Goal: Task Accomplishment & Management: Manage account settings

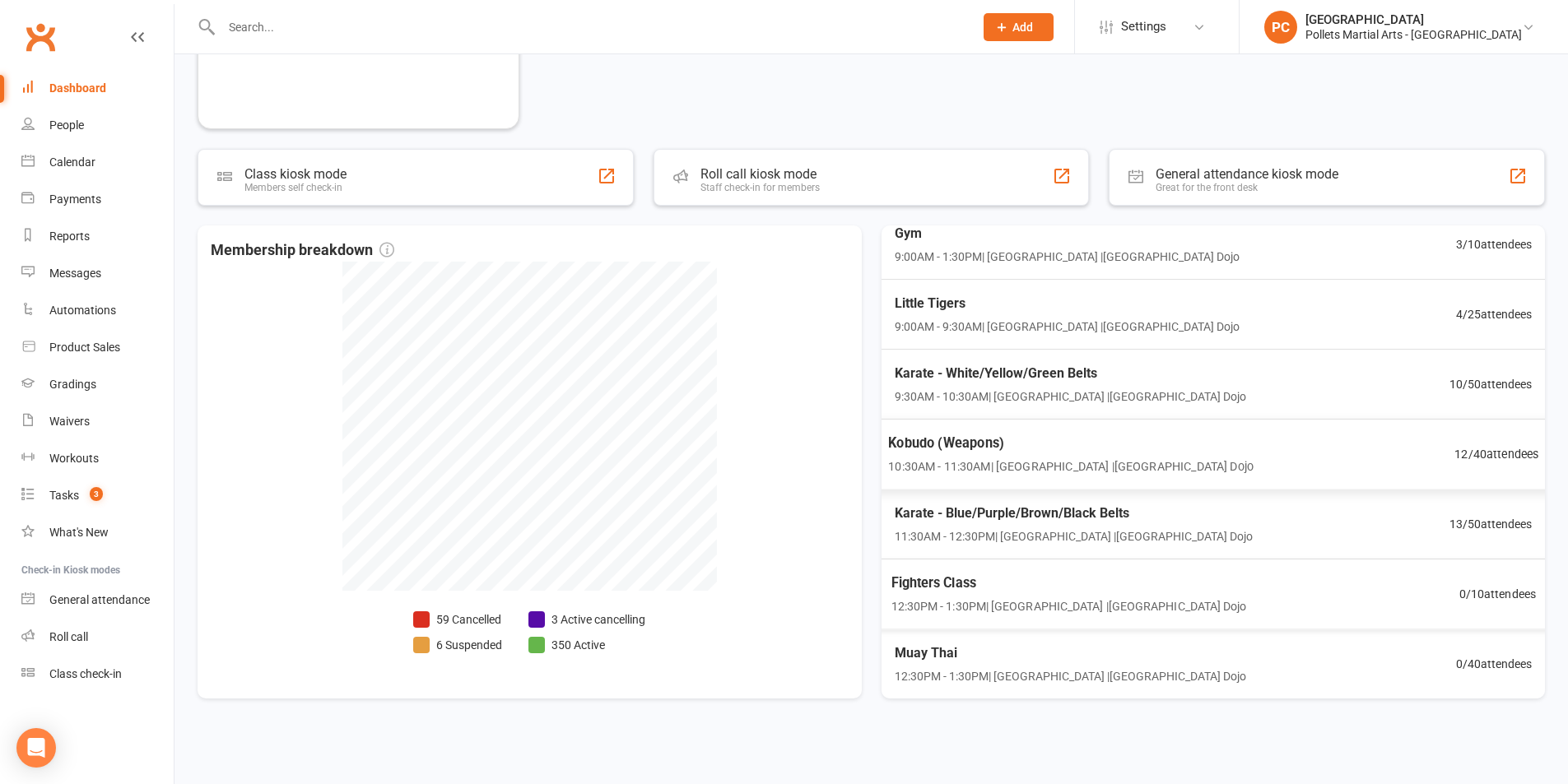
scroll to position [732, 0]
click at [104, 94] on div "Dashboard" at bounding box center [78, 88] width 57 height 13
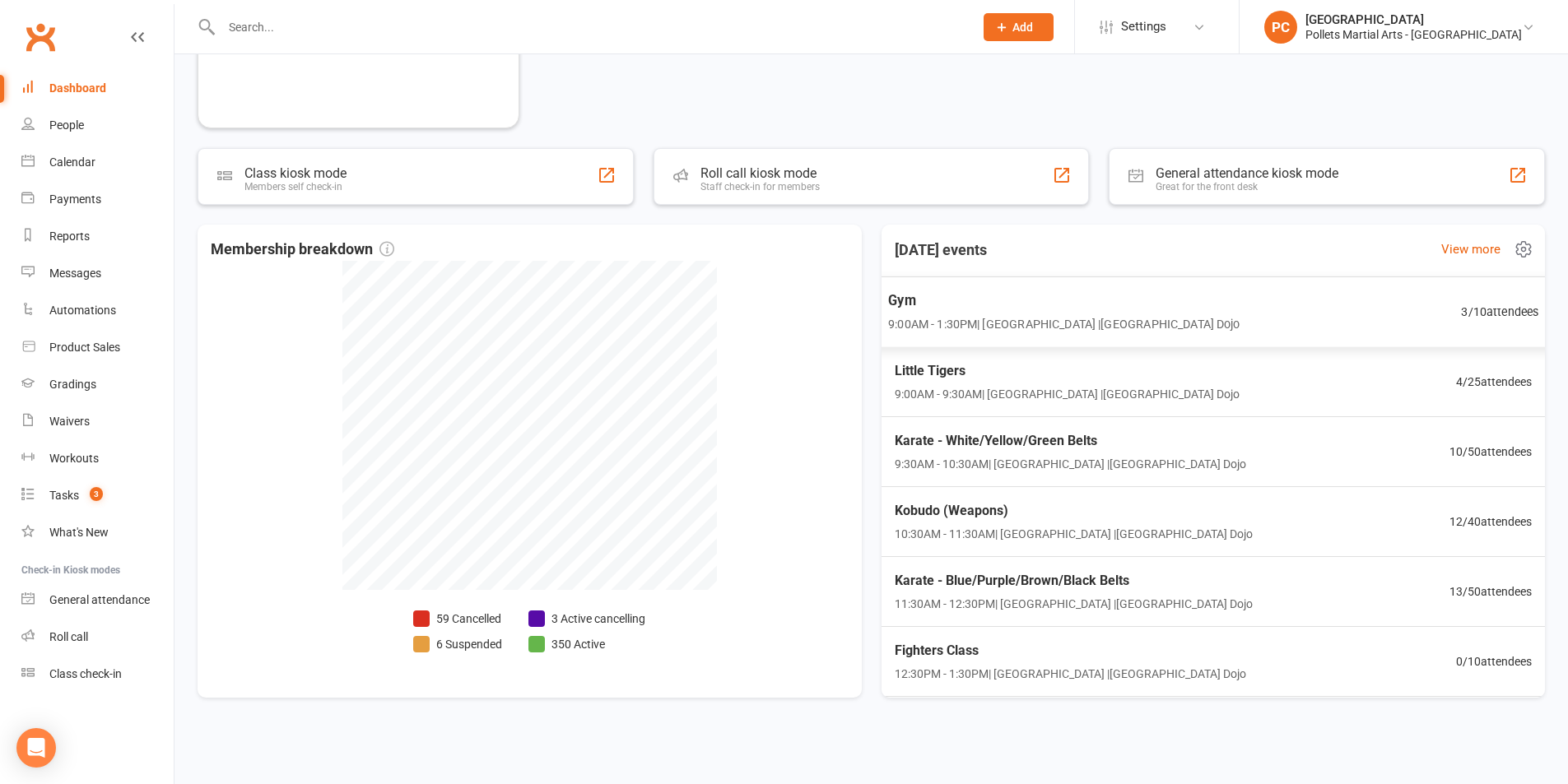
scroll to position [0, 0]
click at [1242, 327] on div "Gym 9:00AM - 1:30PM | [GEOGRAPHIC_DATA] | [GEOGRAPHIC_DATA] Dojo 3 / 10 attende…" at bounding box center [1213, 314] width 691 height 72
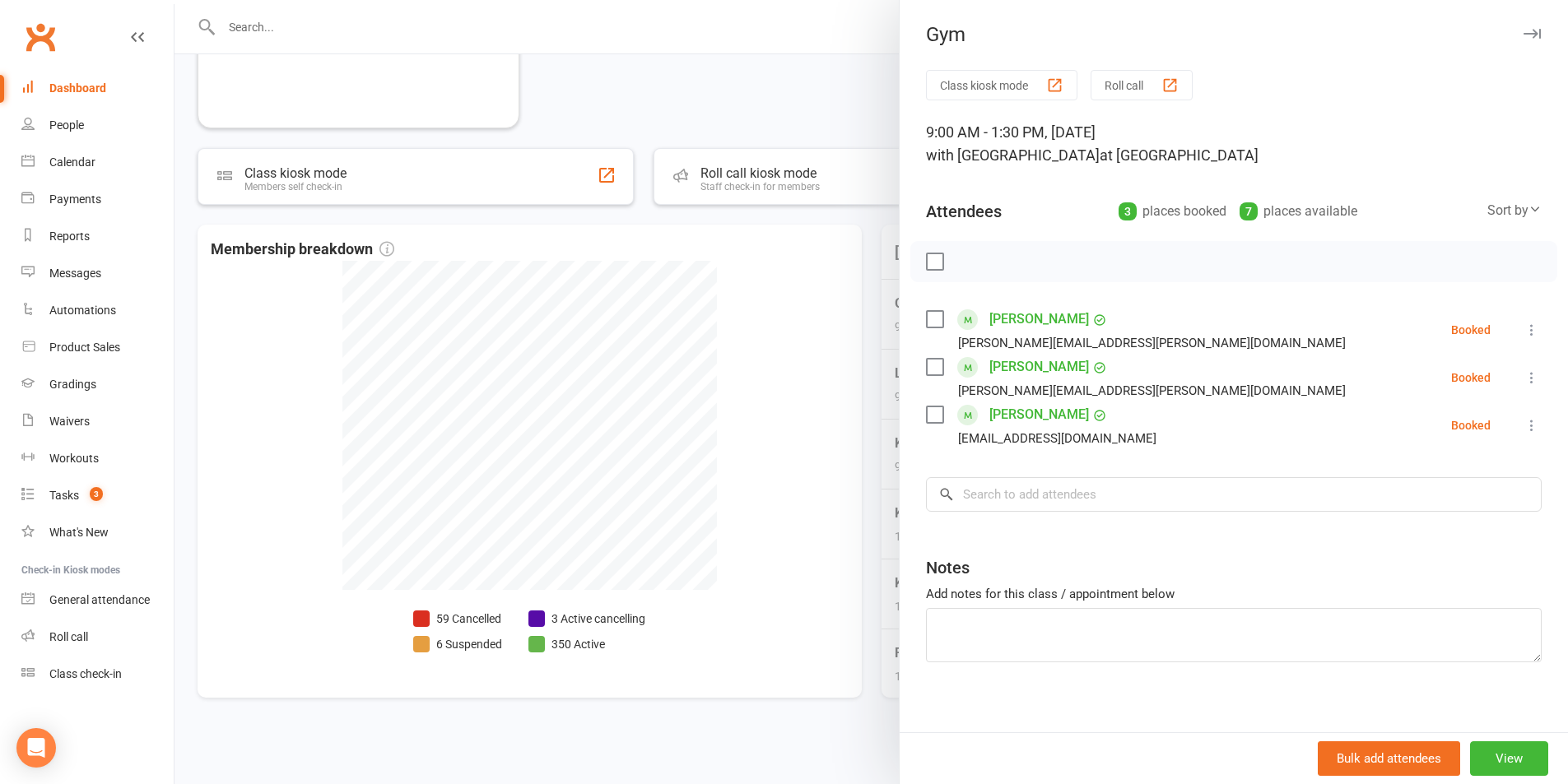
click at [866, 399] on div at bounding box center [871, 392] width 1394 height 784
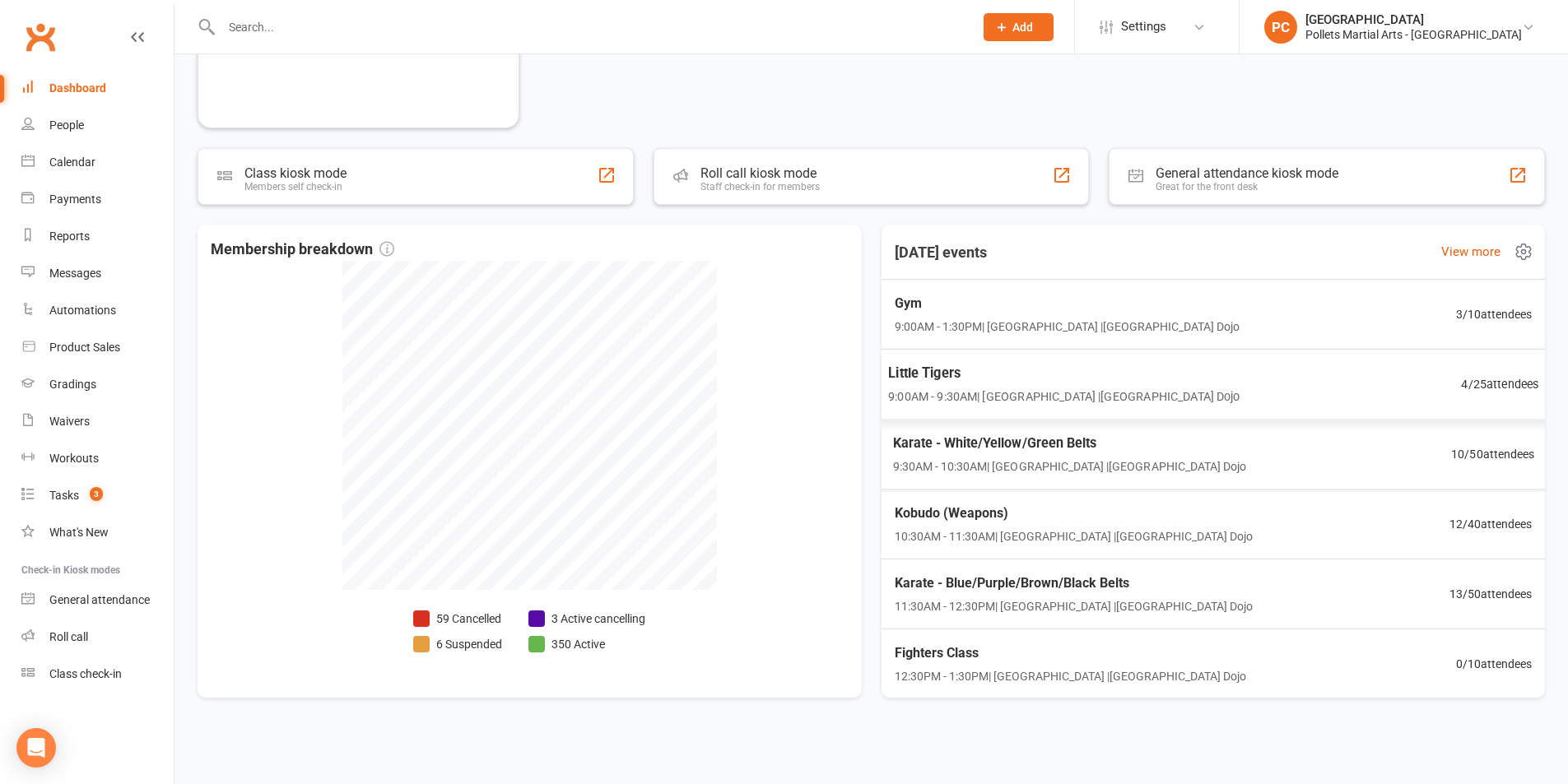
click at [1090, 375] on span "Little Tigers" at bounding box center [1064, 373] width 351 height 21
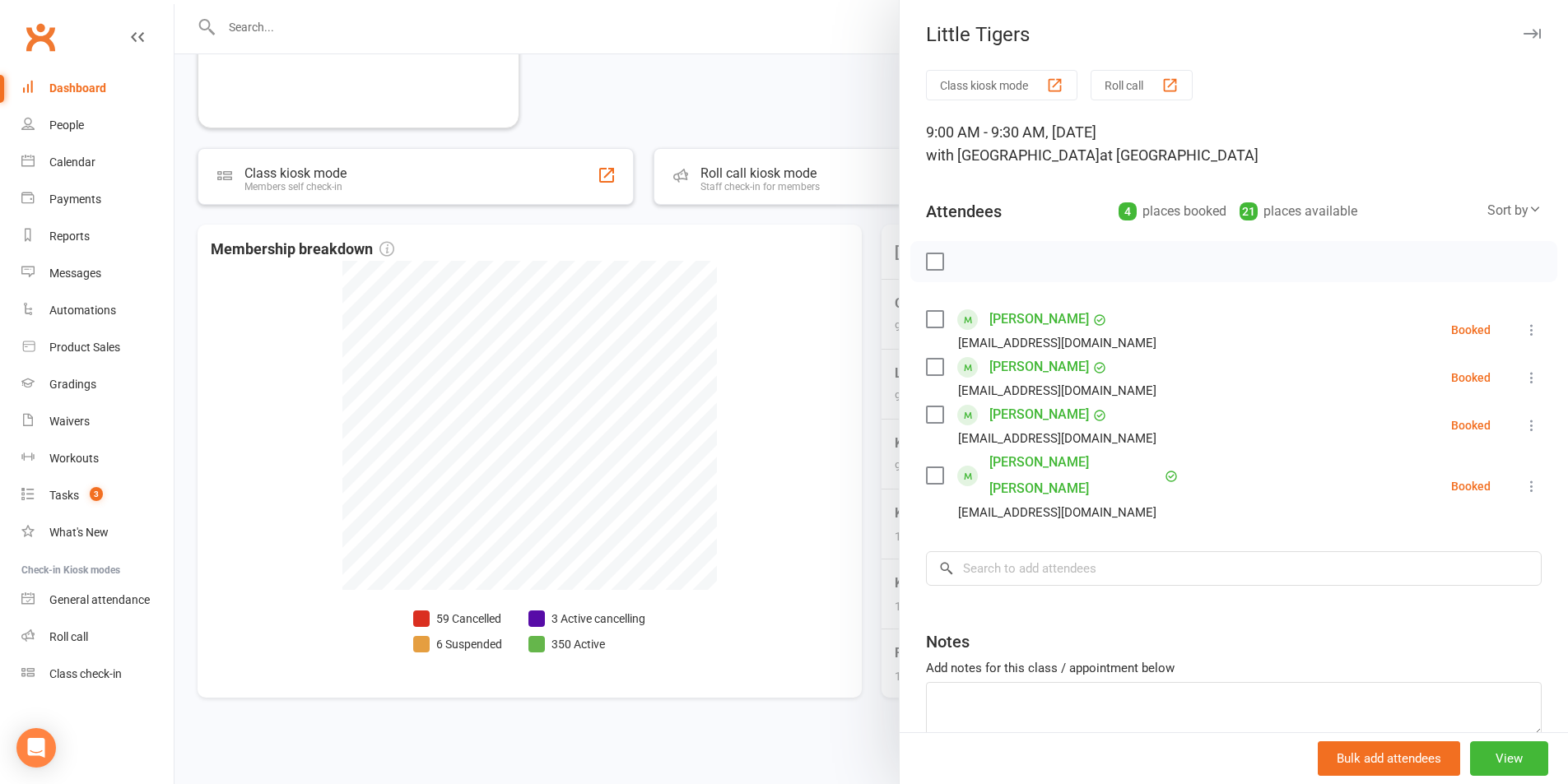
click at [867, 384] on div at bounding box center [871, 392] width 1394 height 784
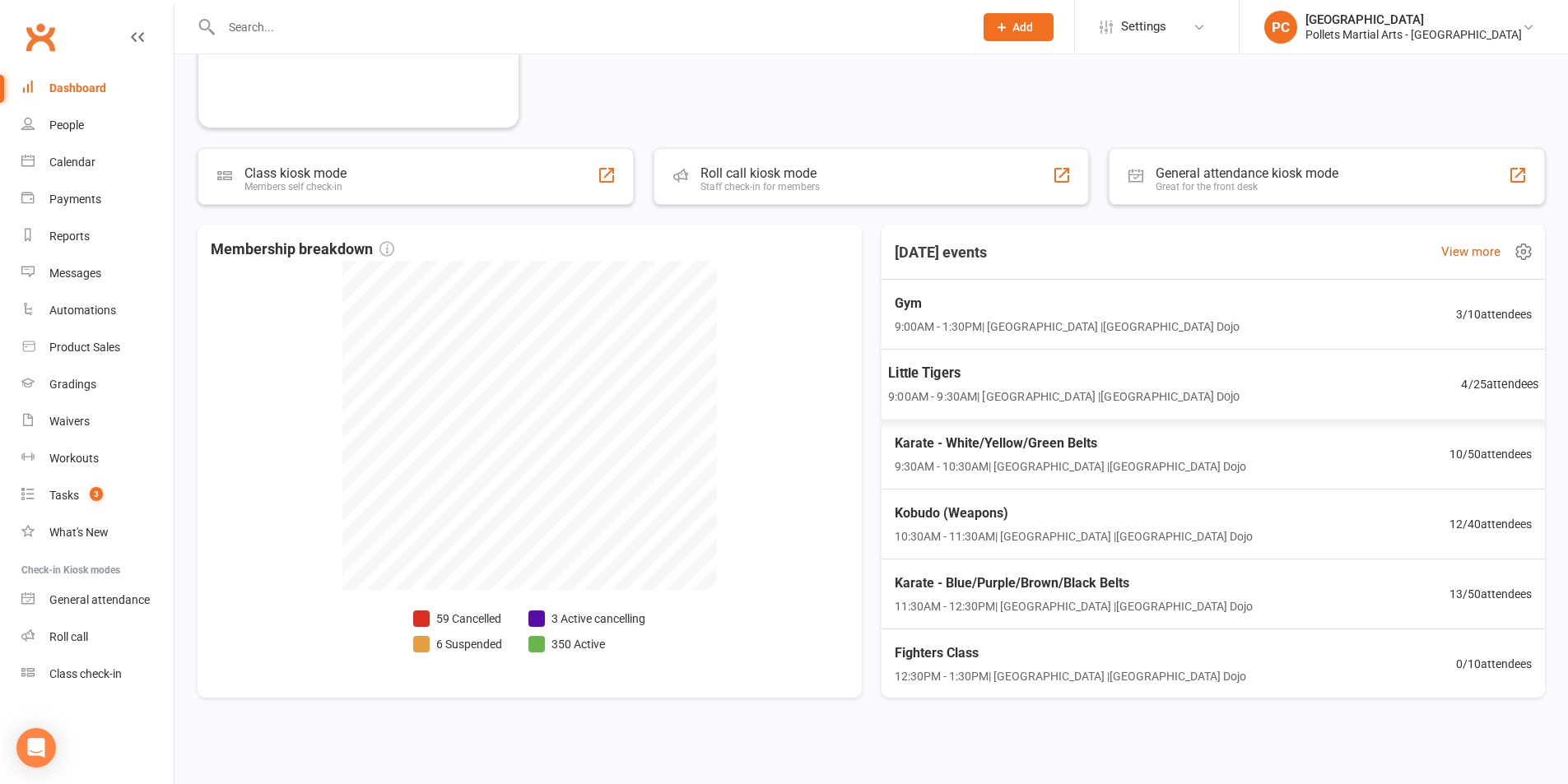
click at [1264, 378] on div "Little Tigers 9:00AM - 9:30AM | [GEOGRAPHIC_DATA] | [GEOGRAPHIC_DATA] Dojo 4 / …" at bounding box center [1213, 384] width 691 height 72
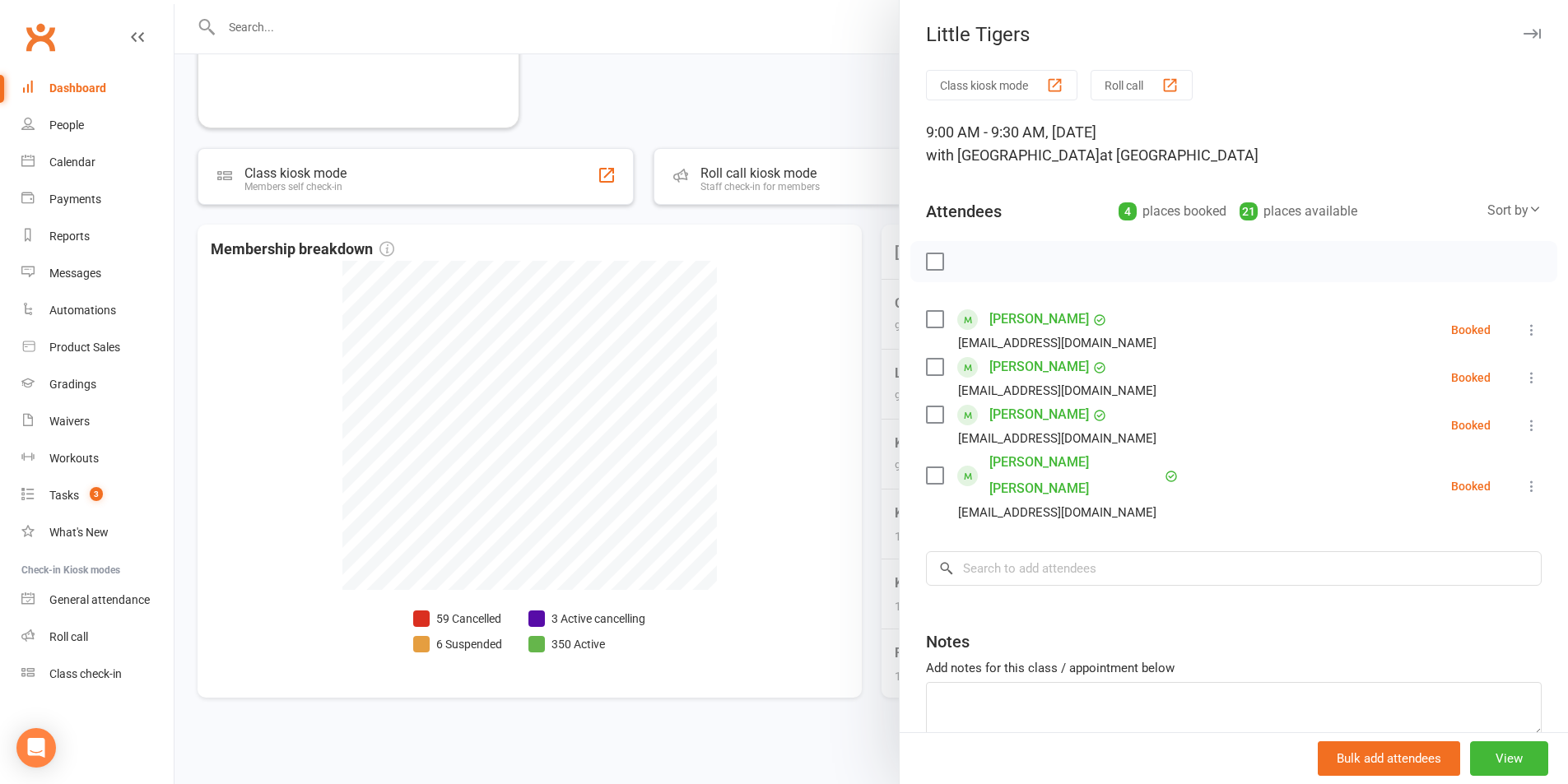
click at [935, 322] on label at bounding box center [934, 319] width 16 height 16
click at [963, 262] on icon "button" at bounding box center [971, 261] width 18 height 18
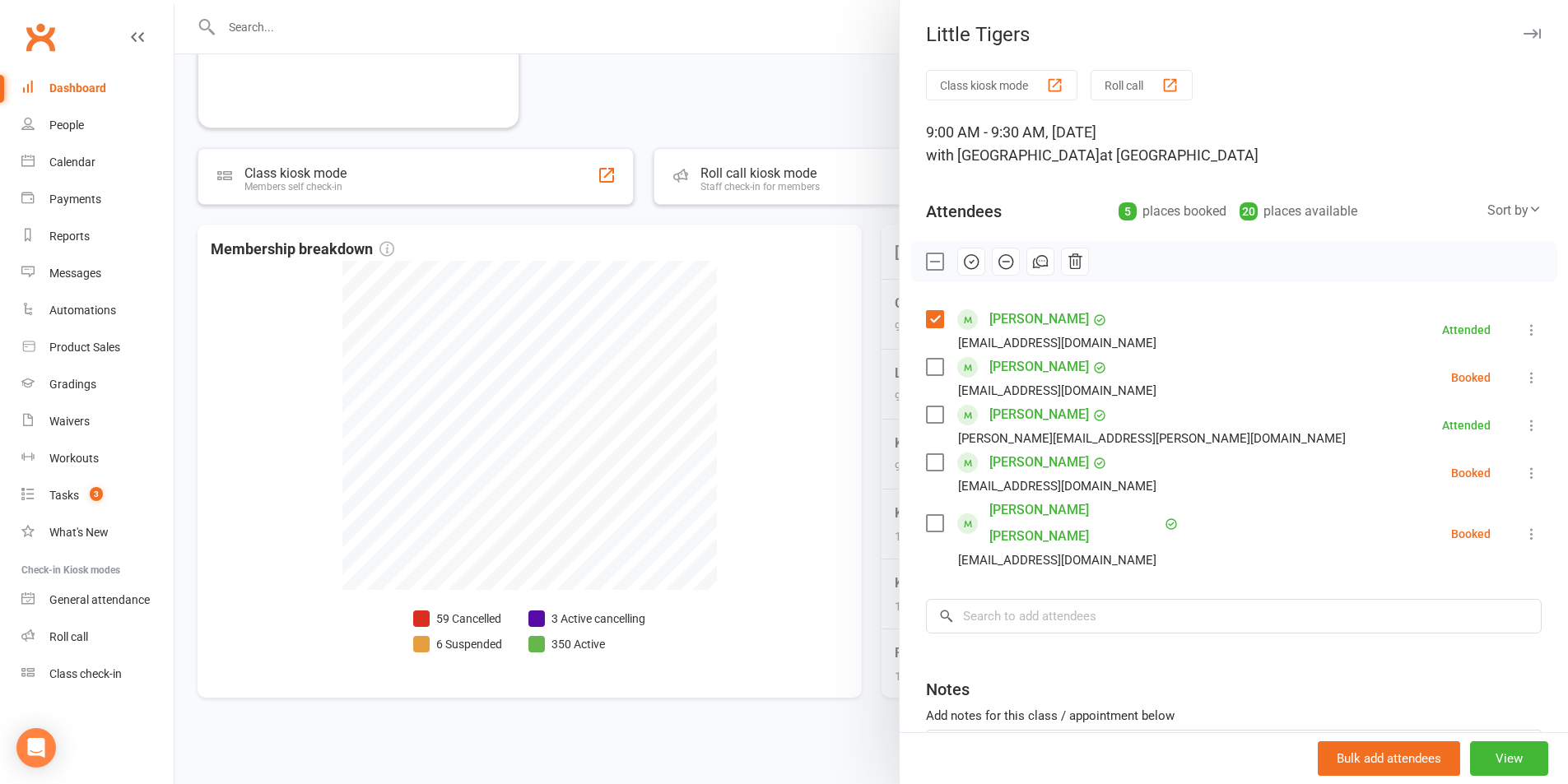
drag, startPoint x: 746, startPoint y: 516, endPoint x: 779, endPoint y: 484, distance: 46.0
click at [779, 484] on div at bounding box center [871, 392] width 1394 height 784
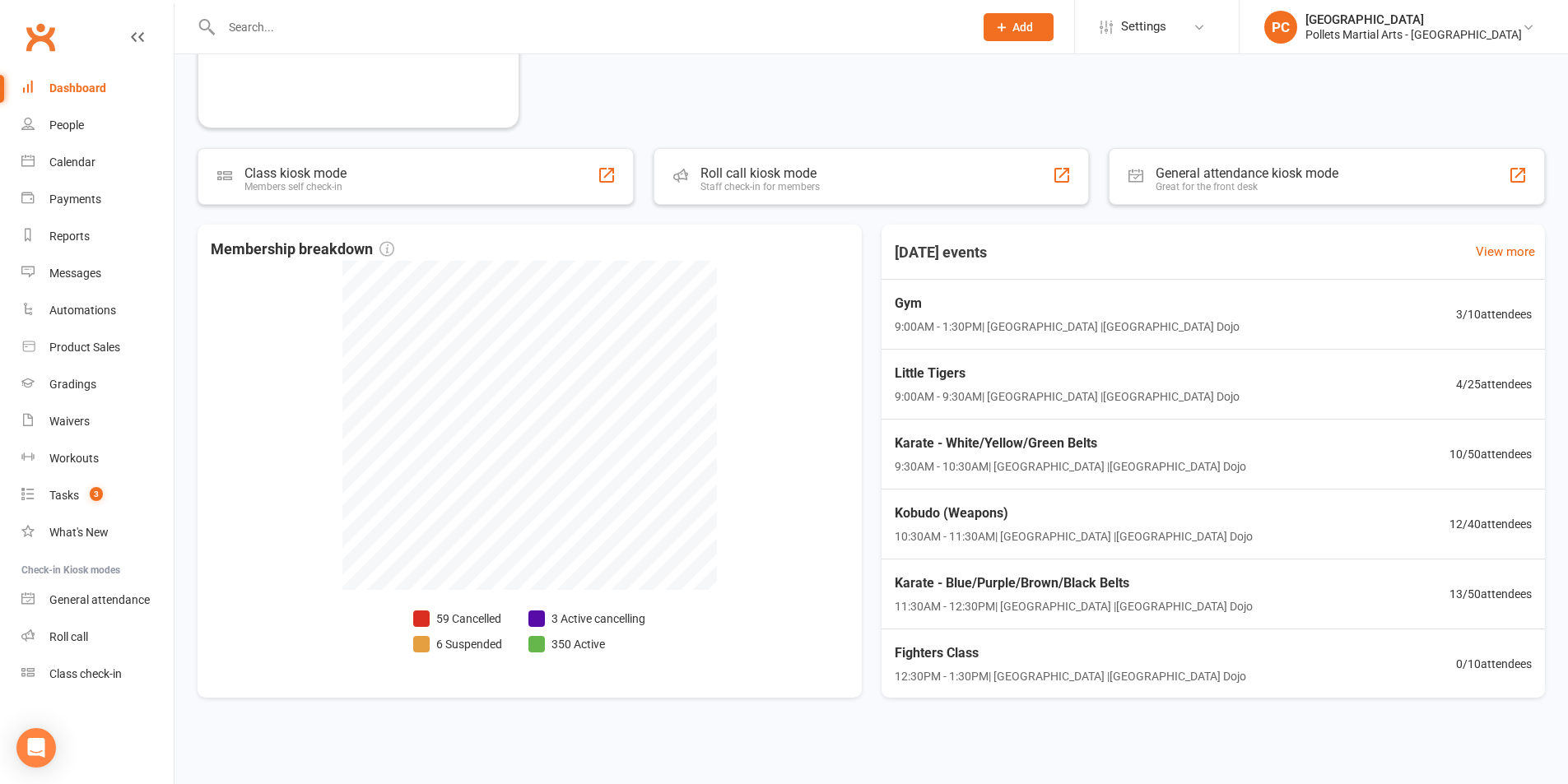
click at [779, 484] on div "Membership breakdown 59 Cancelled 6 Suspended 3 Active cancelling 350 Active" at bounding box center [529, 461] width 664 height 473
click at [1086, 365] on span "Little Tigers" at bounding box center [1064, 373] width 351 height 21
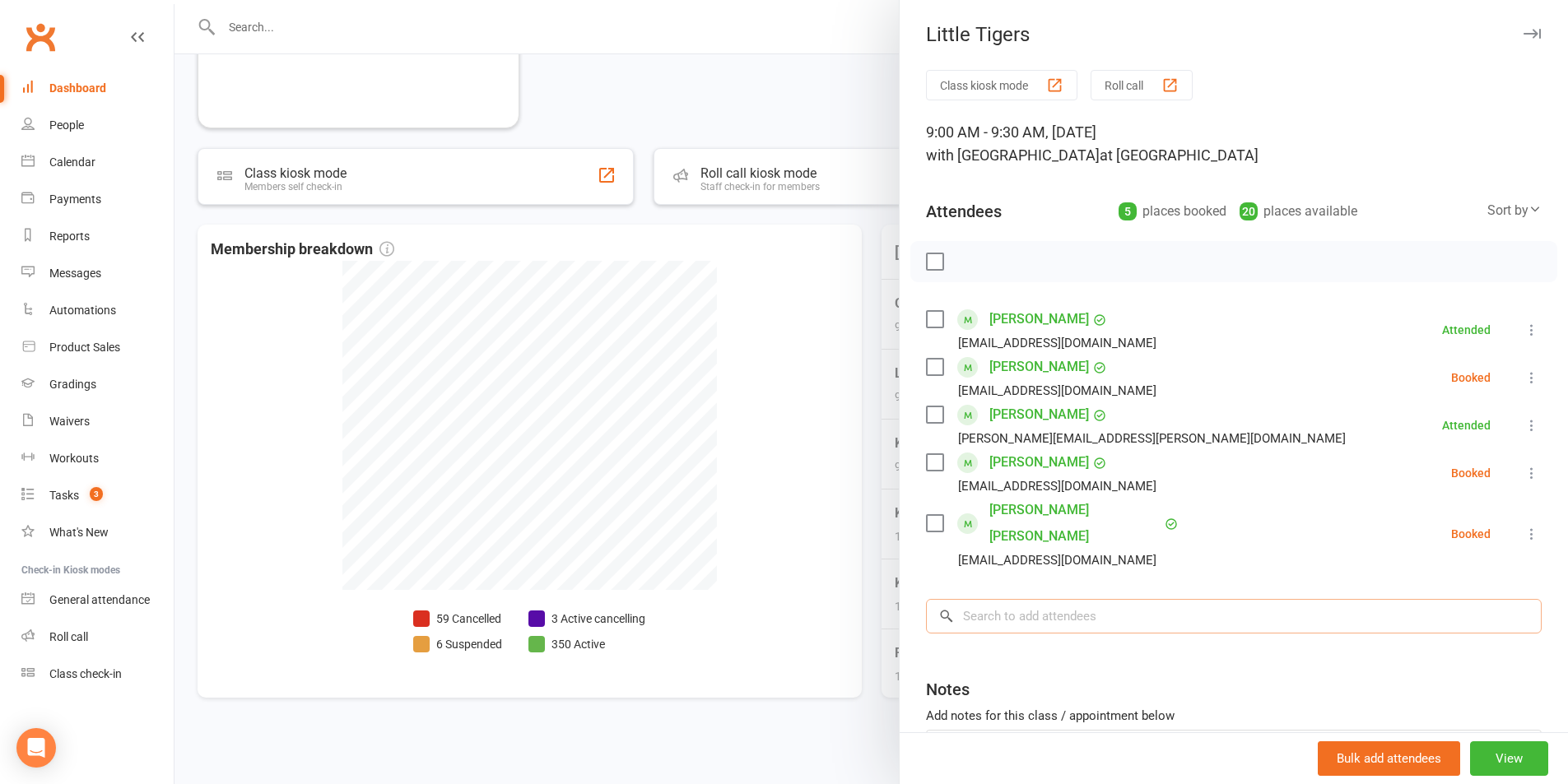
click at [1110, 599] on input "search" at bounding box center [1234, 616] width 616 height 35
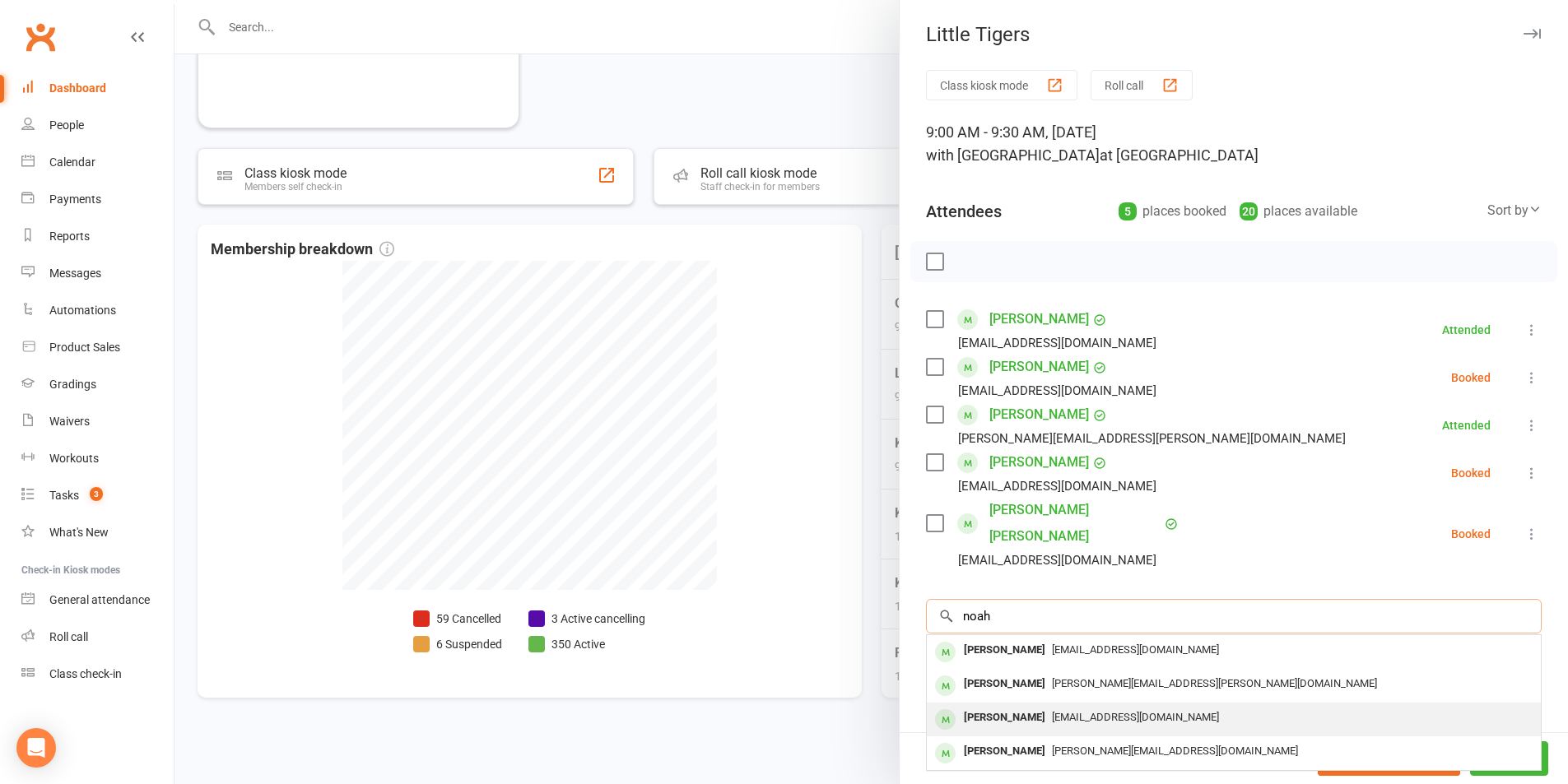
type input "noah"
click at [1083, 711] on span "[EMAIL_ADDRESS][DOMAIN_NAME]" at bounding box center [1136, 717] width 167 height 12
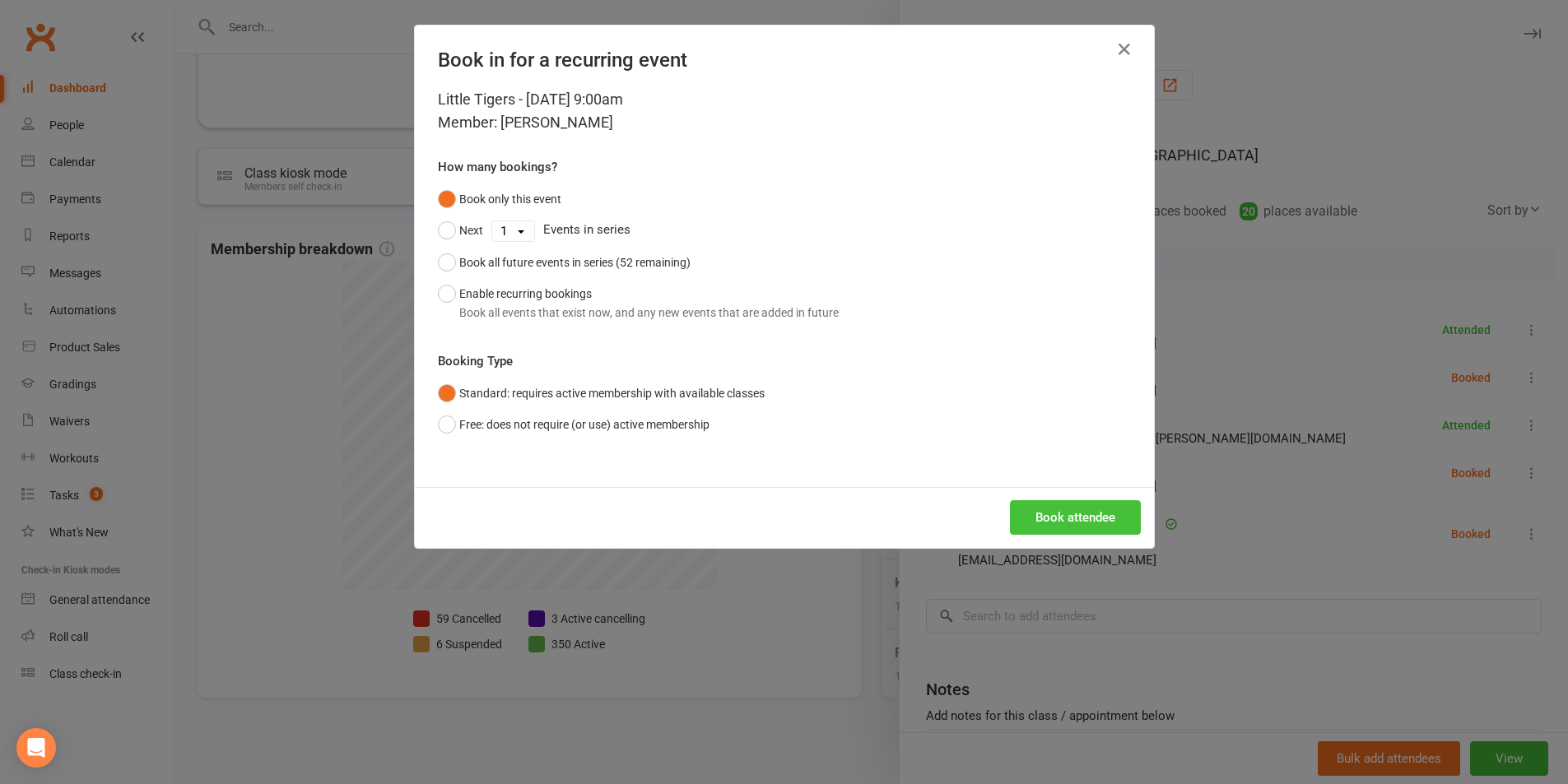
click at [1063, 517] on button "Book attendee" at bounding box center [1076, 517] width 131 height 35
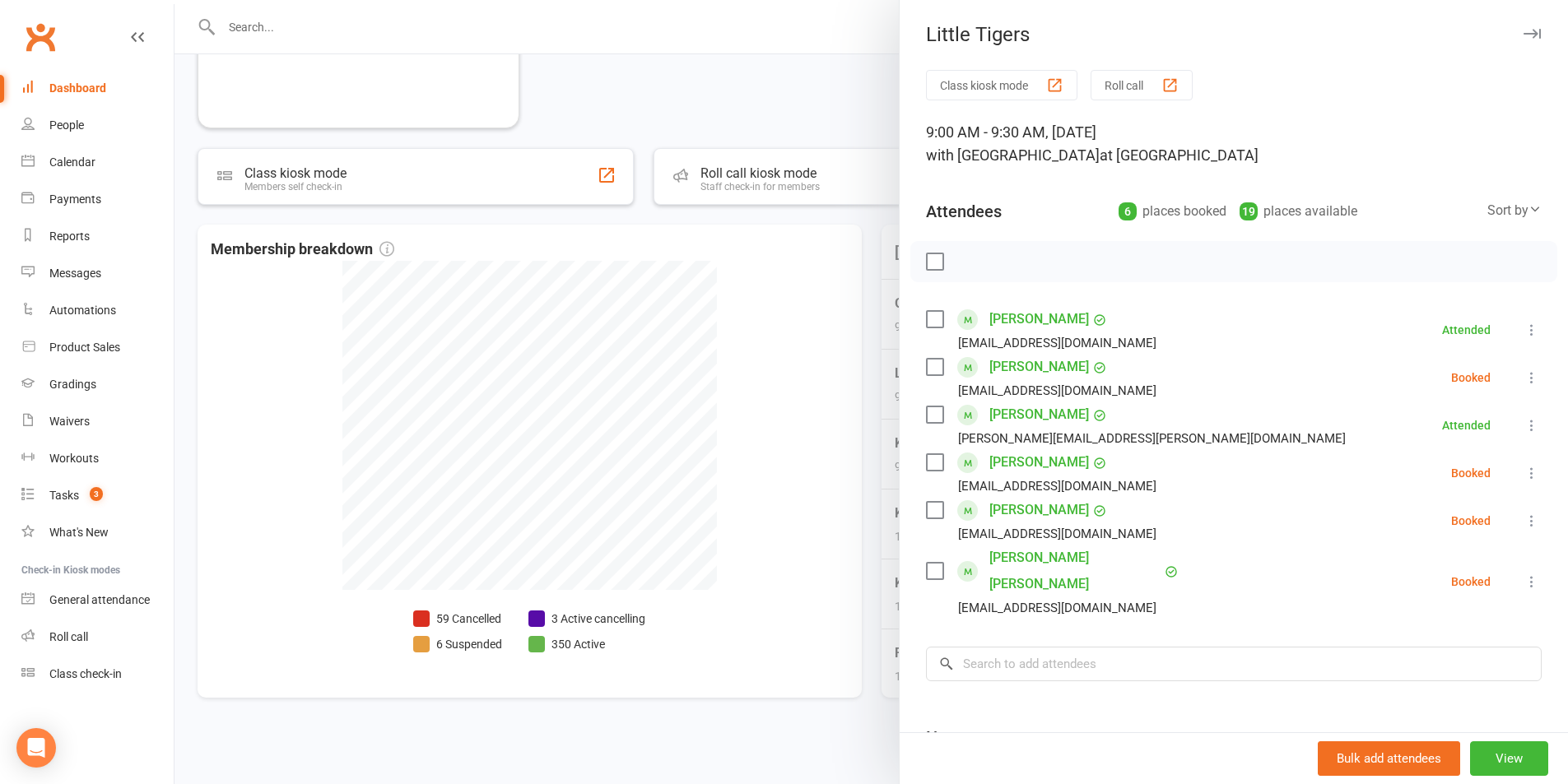
click at [928, 465] on label at bounding box center [934, 462] width 16 height 16
click at [963, 268] on icon "button" at bounding box center [971, 261] width 18 height 18
click at [842, 233] on div at bounding box center [871, 392] width 1394 height 784
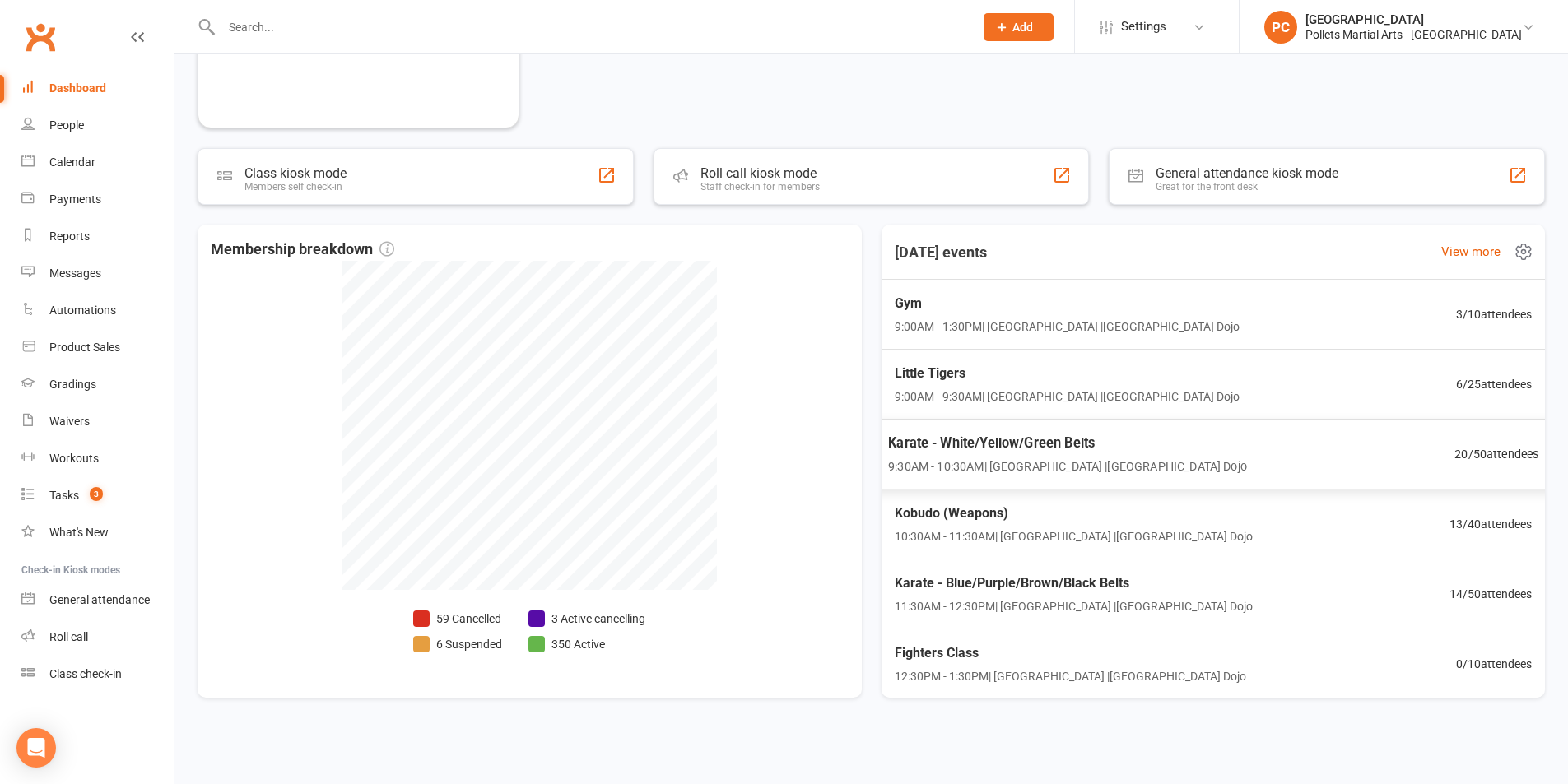
click at [1278, 441] on div "Karate - White/Yellow/Green Belts 9:30AM - 10:30AM | [GEOGRAPHIC_DATA] | [GEOGR…" at bounding box center [1213, 454] width 691 height 72
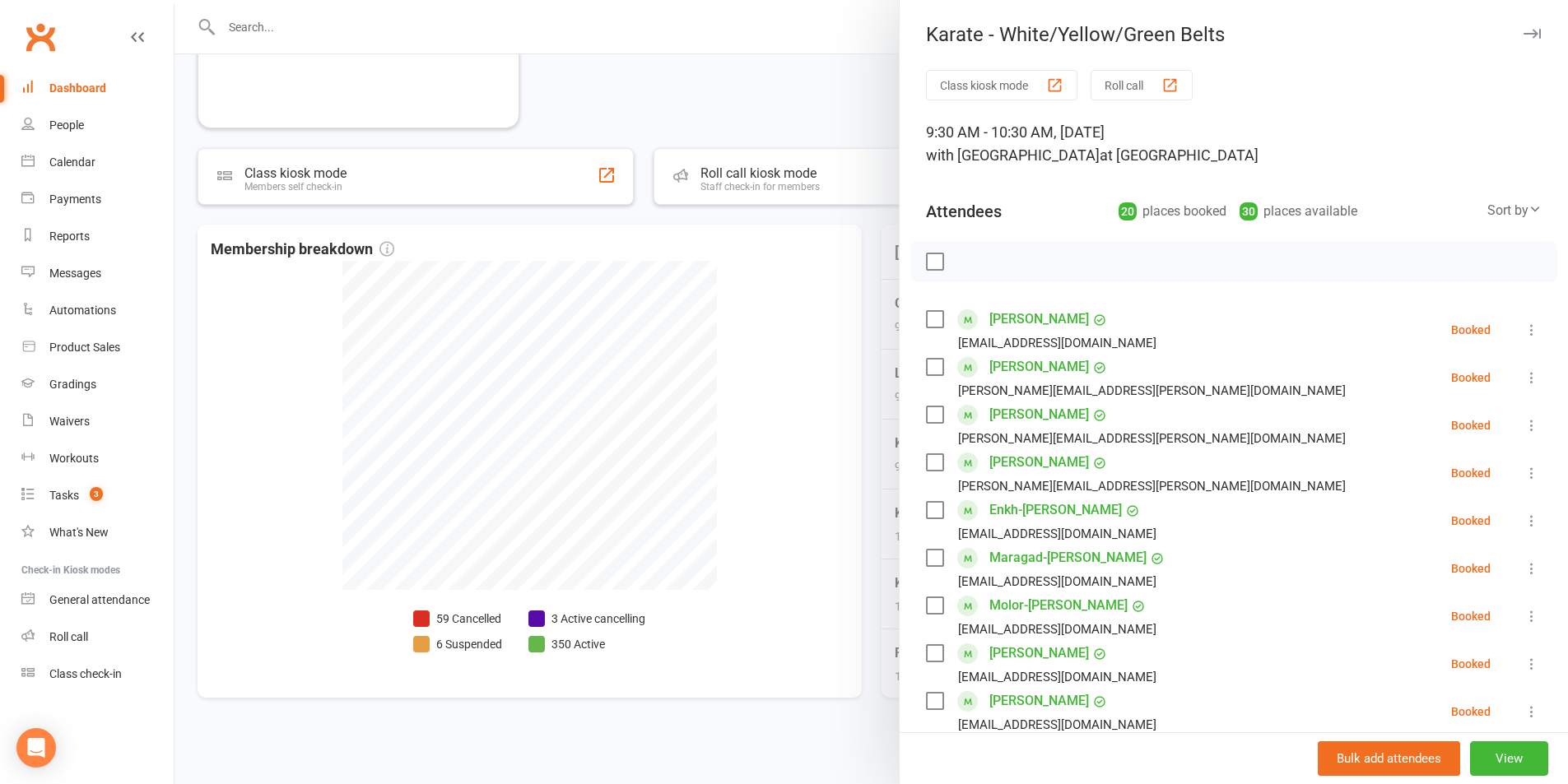
click at [862, 319] on div at bounding box center [871, 392] width 1394 height 784
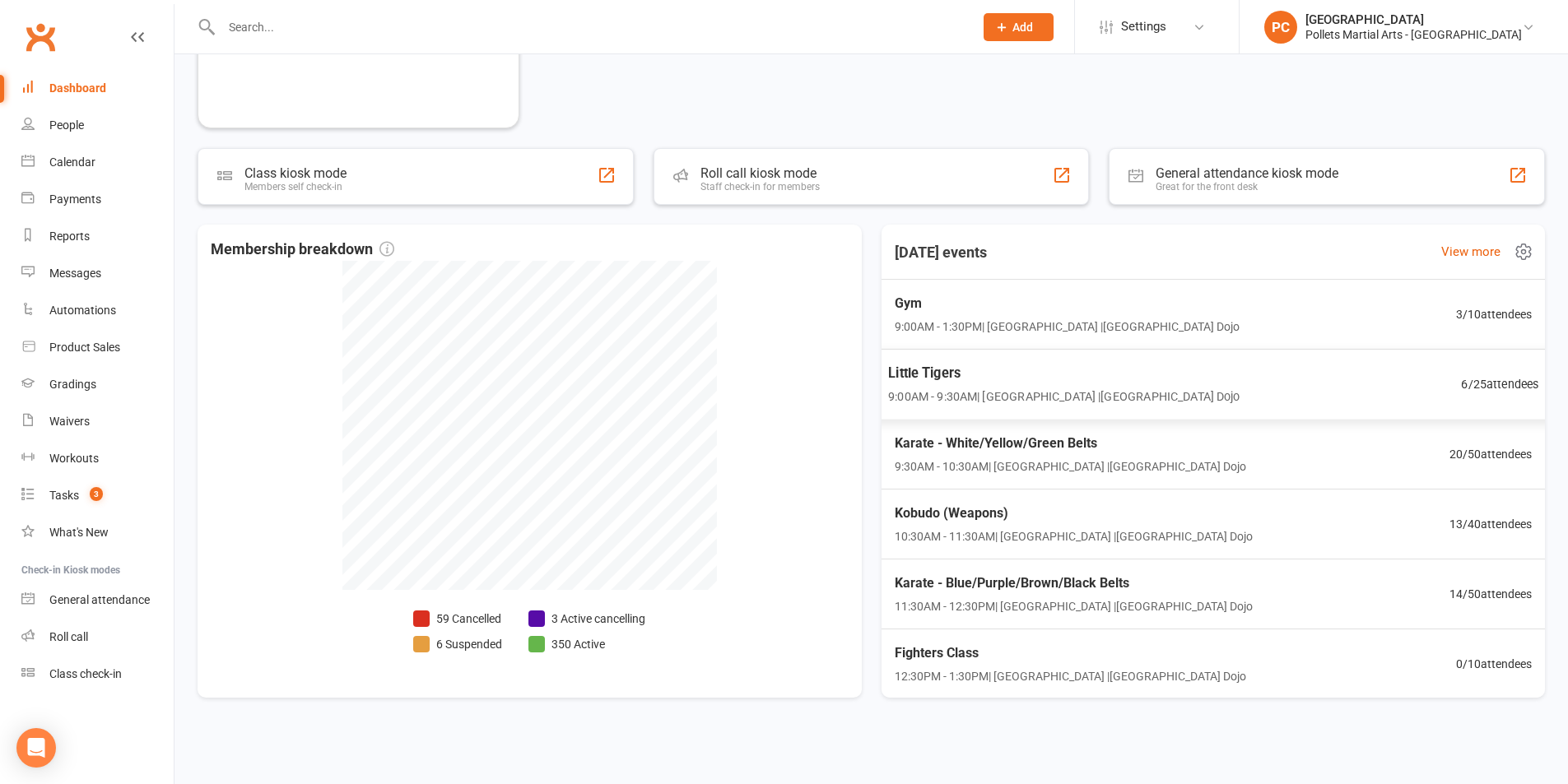
click at [1030, 370] on span "Little Tigers" at bounding box center [1064, 373] width 351 height 21
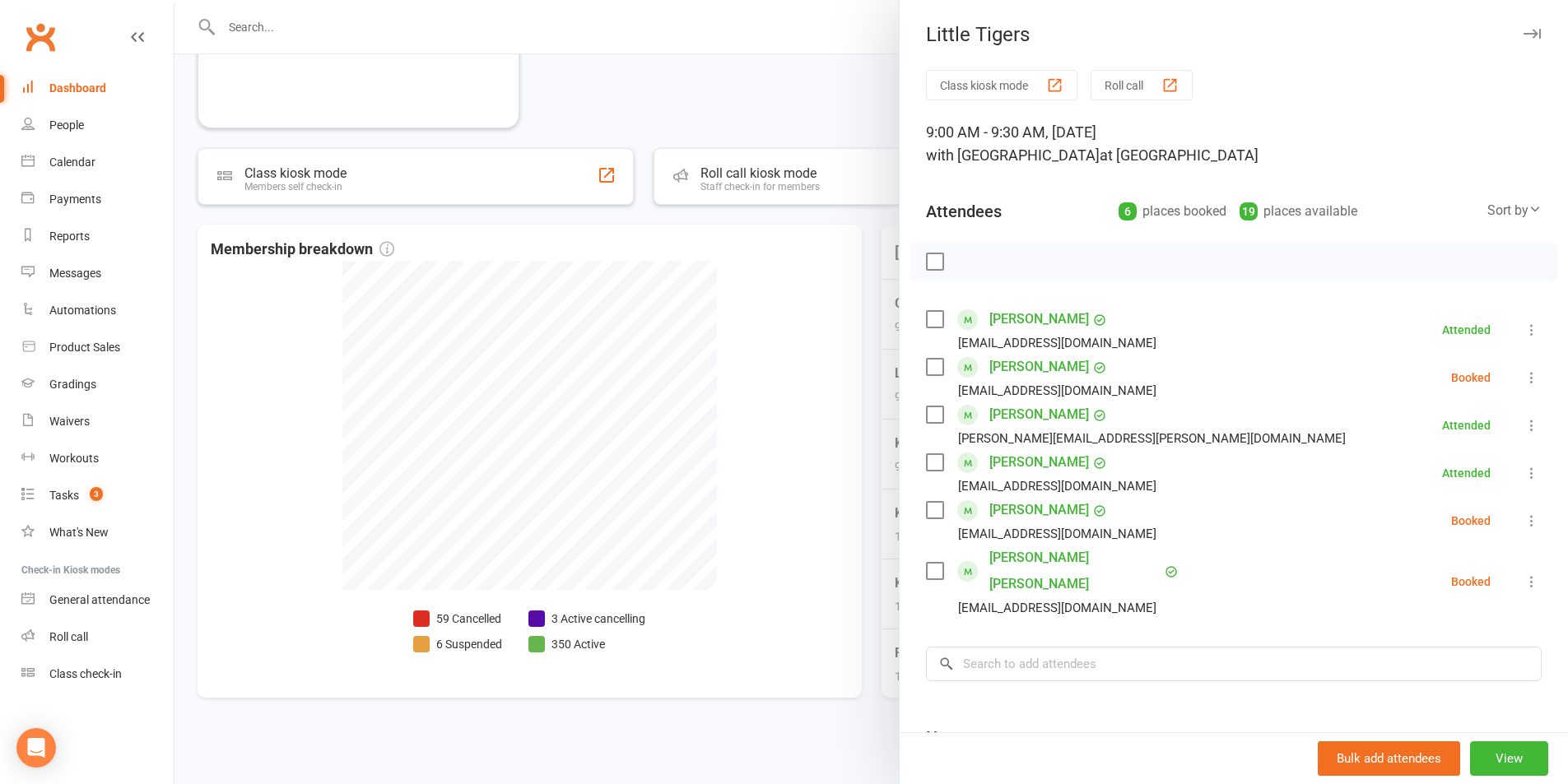
click at [928, 511] on label at bounding box center [934, 510] width 16 height 16
click at [968, 271] on button "button" at bounding box center [971, 262] width 28 height 28
click at [927, 514] on label at bounding box center [934, 510] width 16 height 16
click at [1014, 647] on input "search" at bounding box center [1234, 664] width 616 height 35
type input "l"
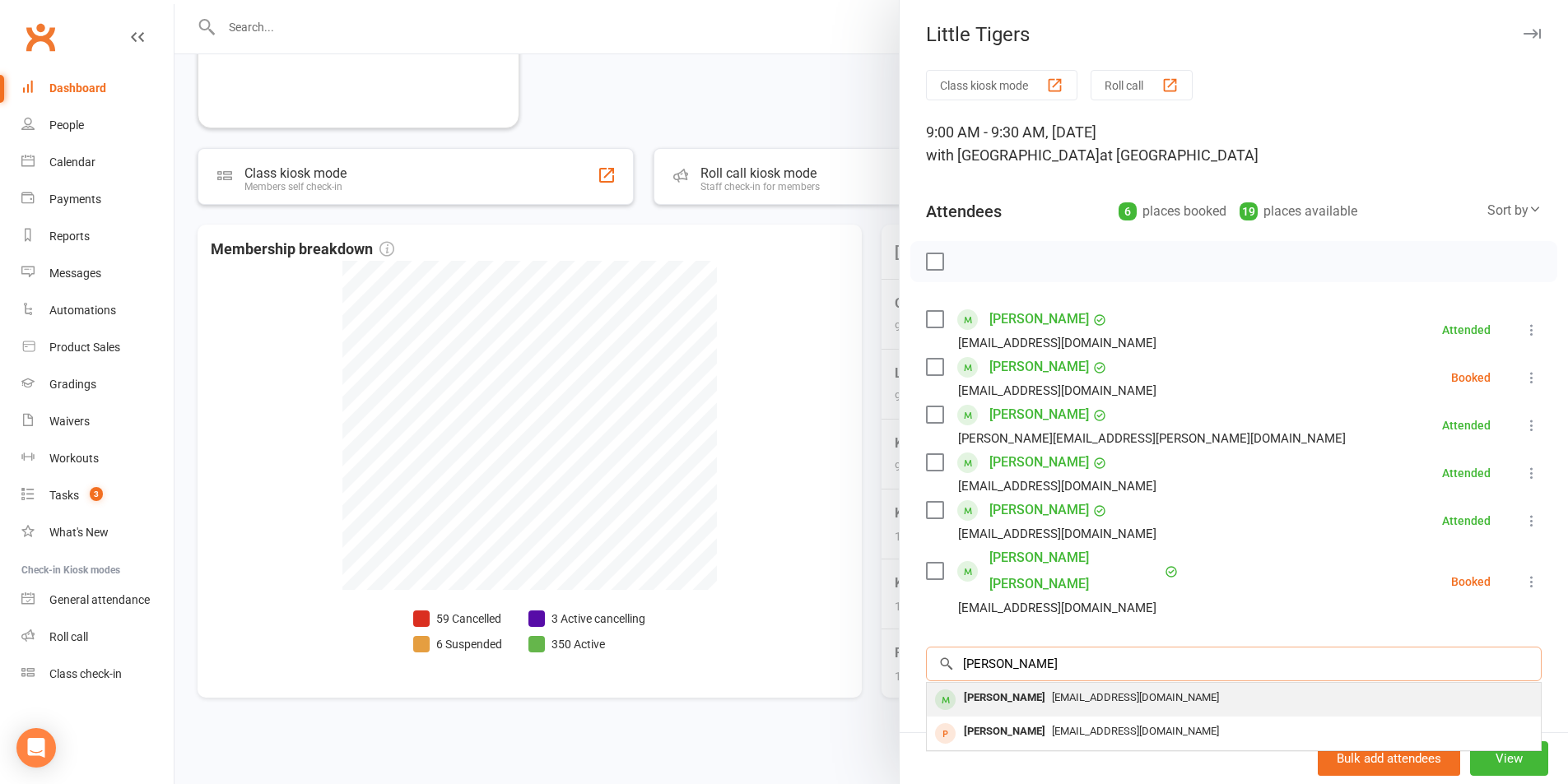
type input "[PERSON_NAME]"
click at [1038, 686] on div "[EMAIL_ADDRESS][DOMAIN_NAME]" at bounding box center [1234, 698] width 601 height 24
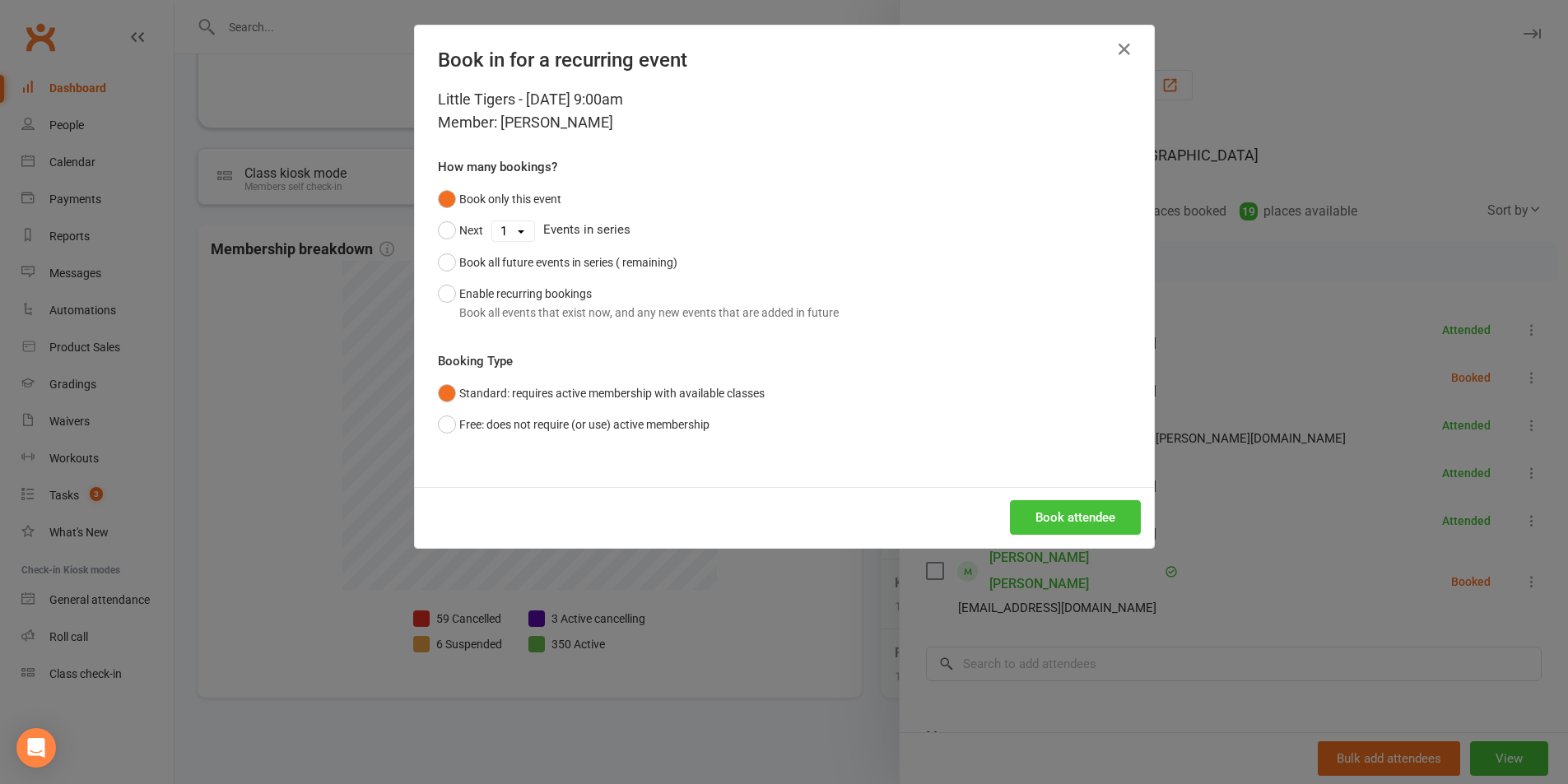
click at [1060, 516] on button "Book attendee" at bounding box center [1076, 517] width 131 height 35
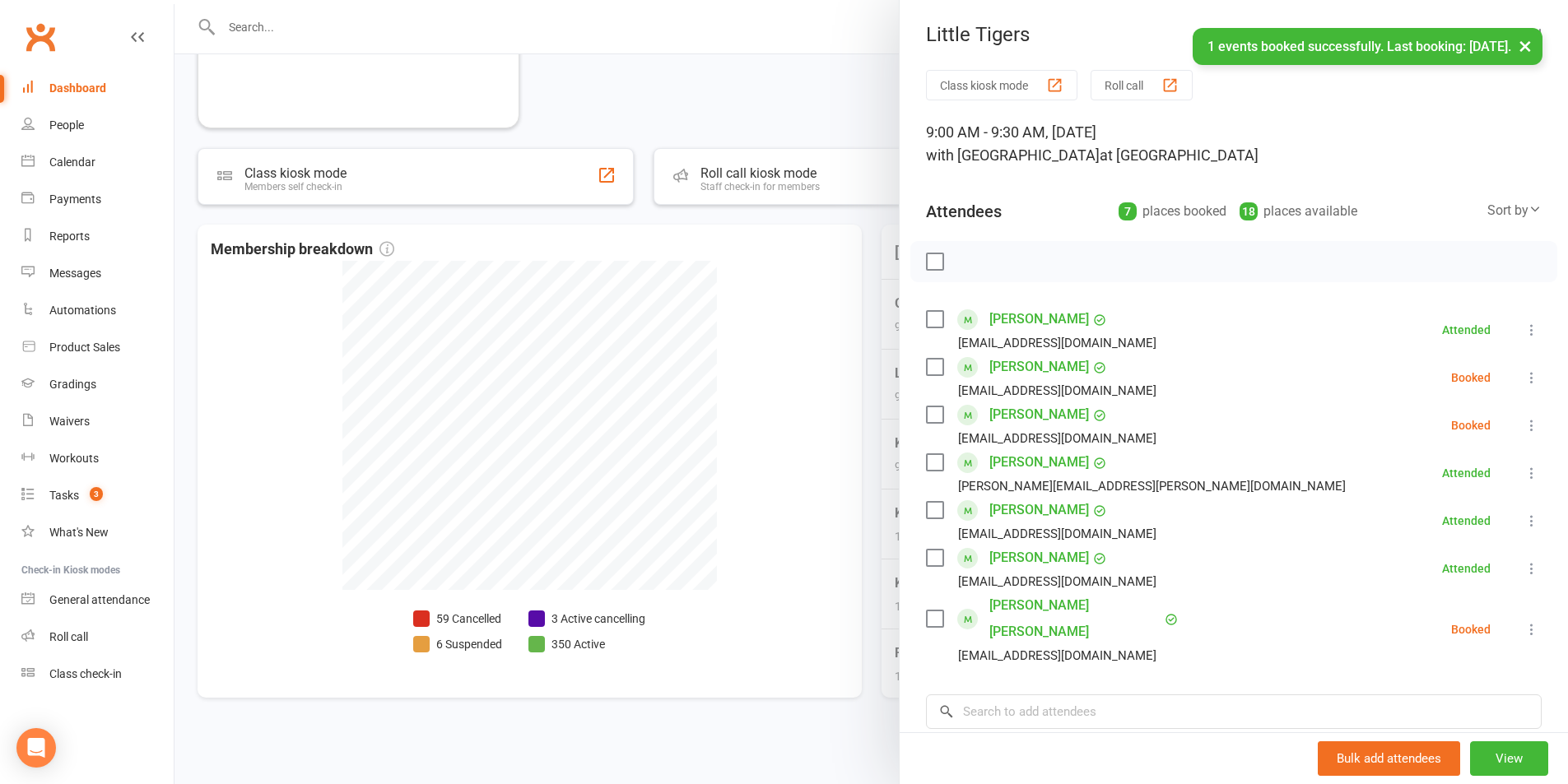
click at [928, 371] on label at bounding box center [934, 366] width 16 height 16
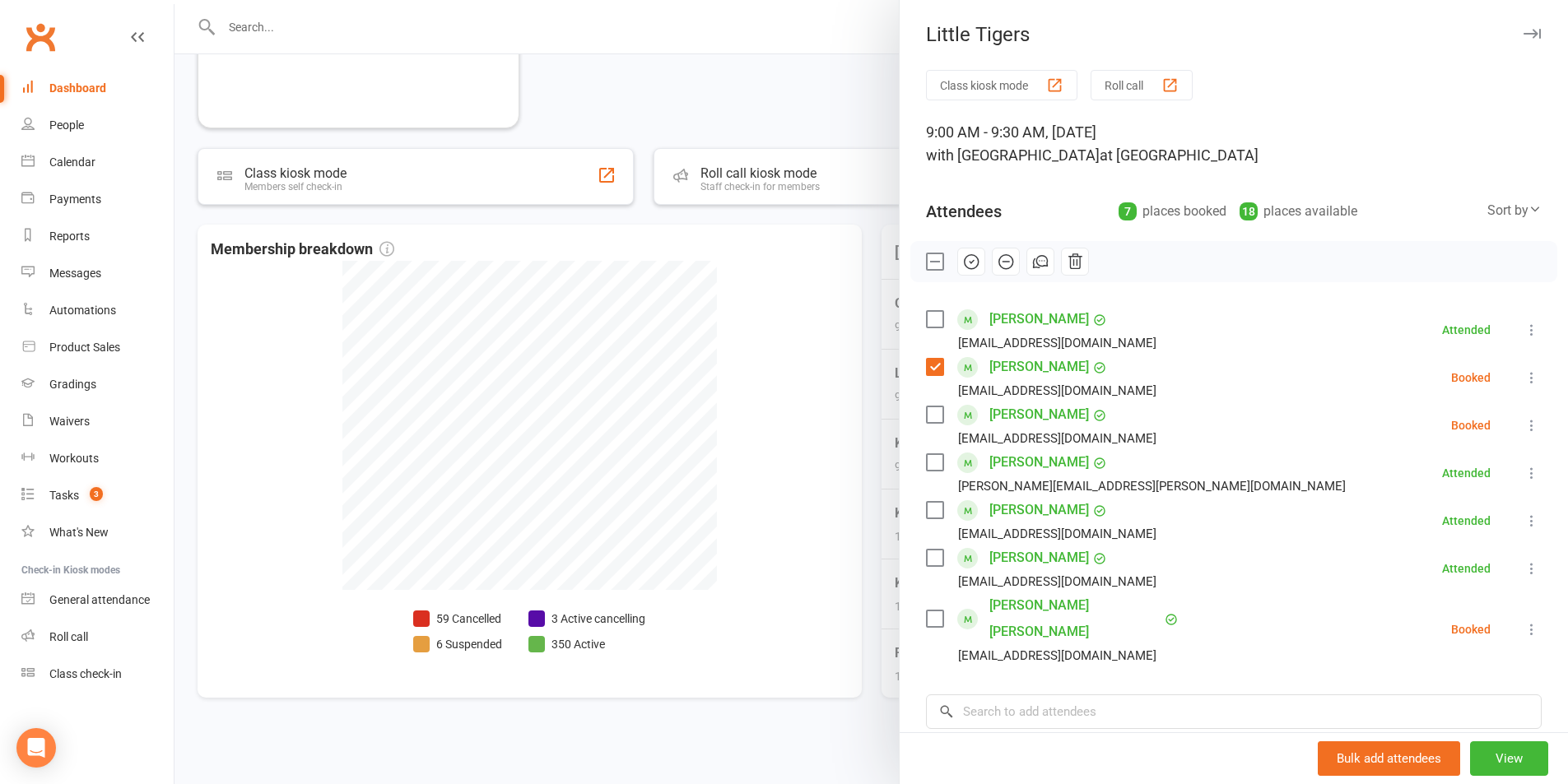
click at [926, 413] on label at bounding box center [934, 414] width 16 height 16
drag, startPoint x: 963, startPoint y: 264, endPoint x: 870, endPoint y: 81, distance: 205.3
click at [963, 264] on icon "button" at bounding box center [971, 261] width 18 height 18
click at [926, 266] on label at bounding box center [934, 261] width 16 height 16
click at [928, 610] on label at bounding box center [934, 618] width 16 height 16
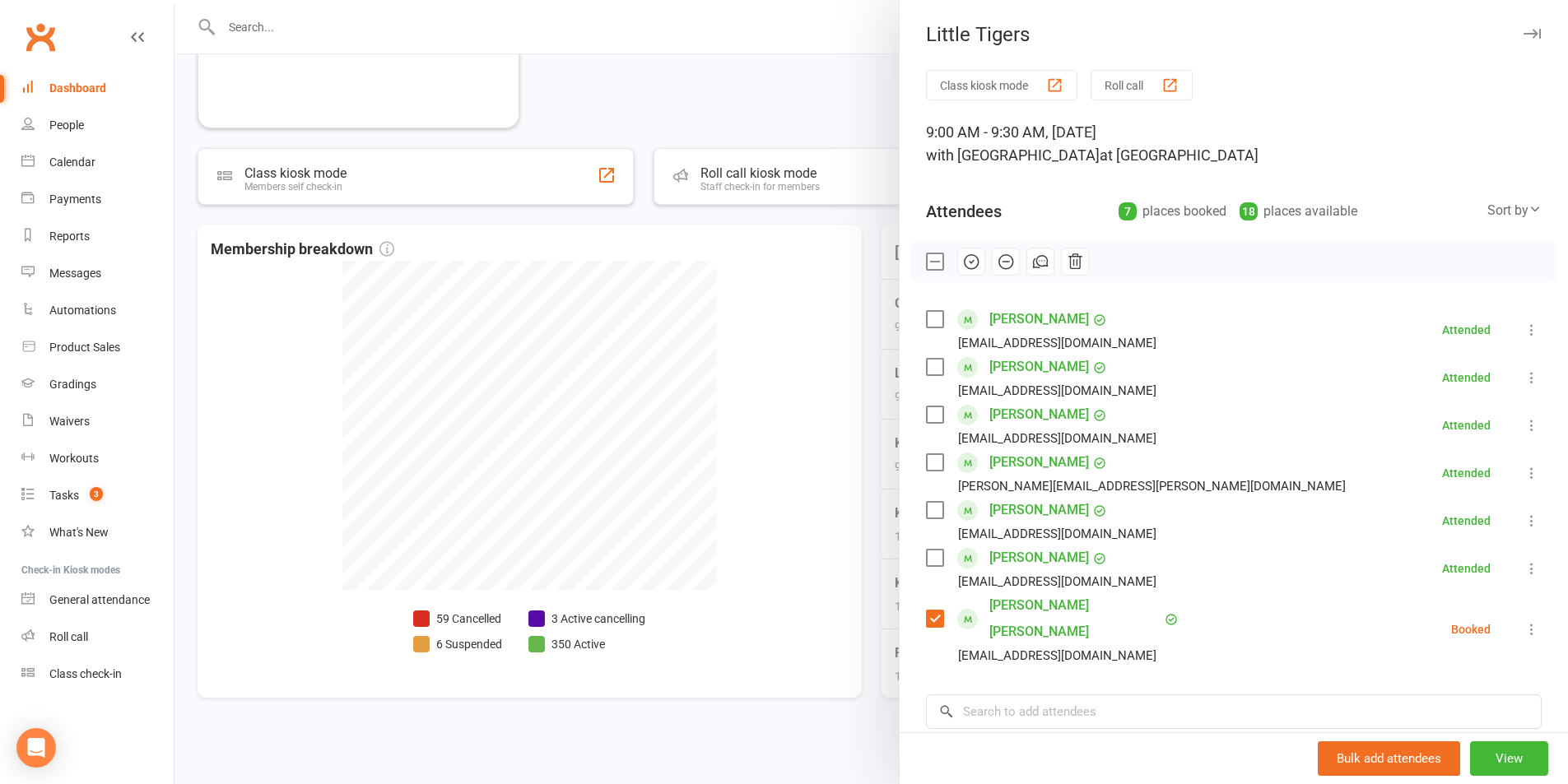
click at [971, 262] on icon "button" at bounding box center [972, 261] width 3 height 3
click at [934, 612] on label at bounding box center [934, 618] width 16 height 16
click at [82, 417] on div "Waivers" at bounding box center [69, 421] width 40 height 13
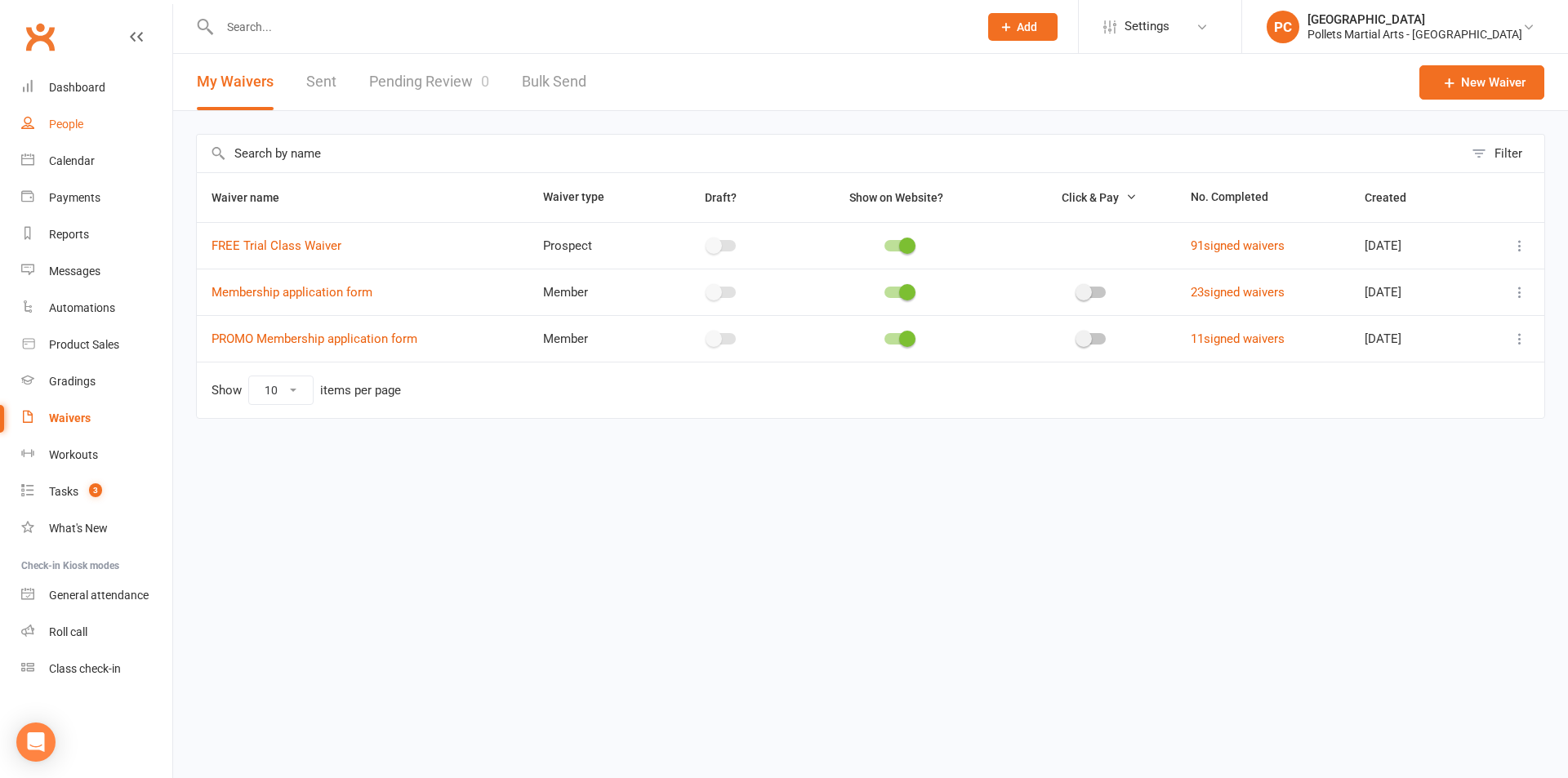
click at [96, 130] on link "People" at bounding box center [96, 124] width 151 height 36
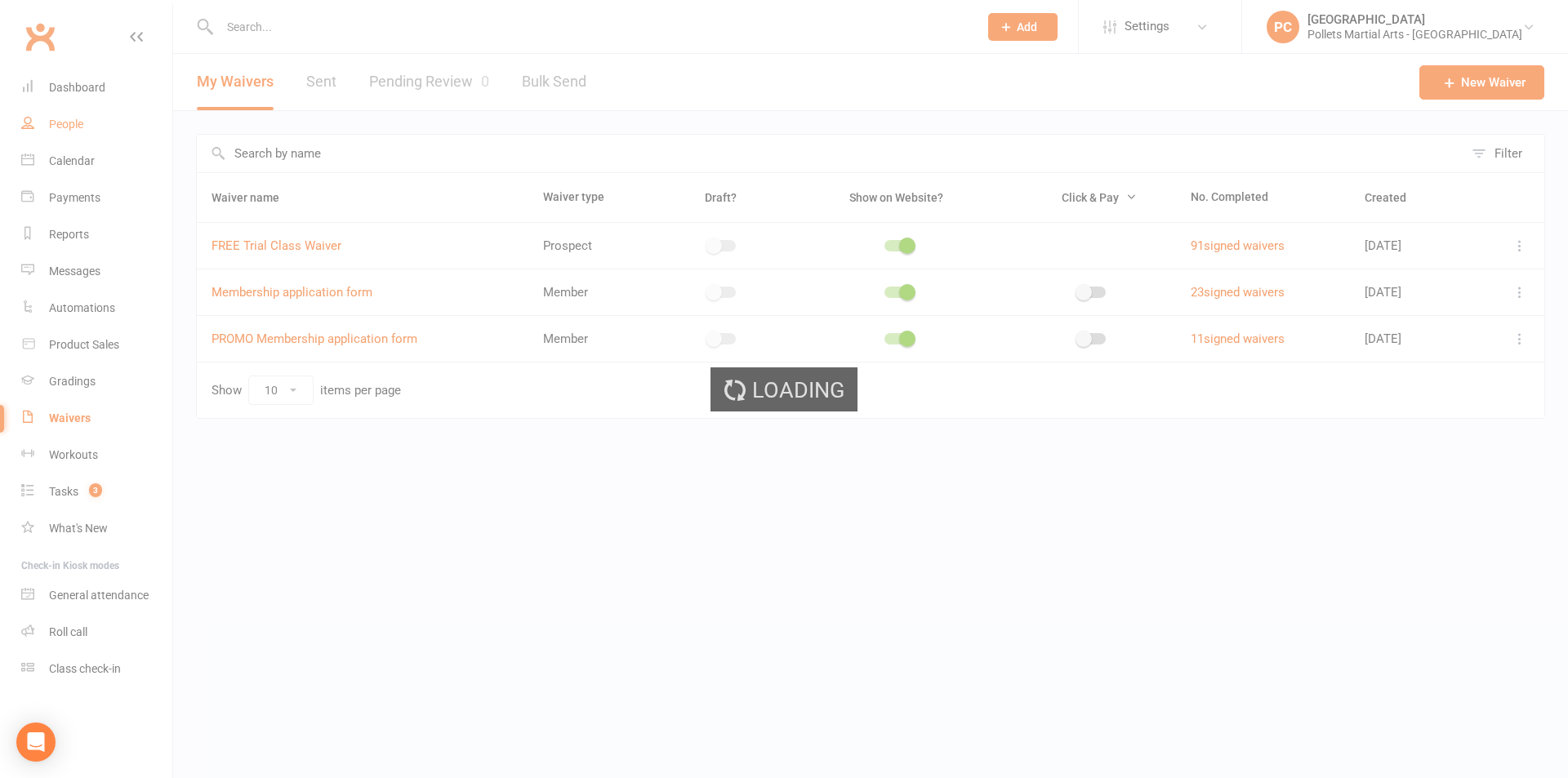
select select "100"
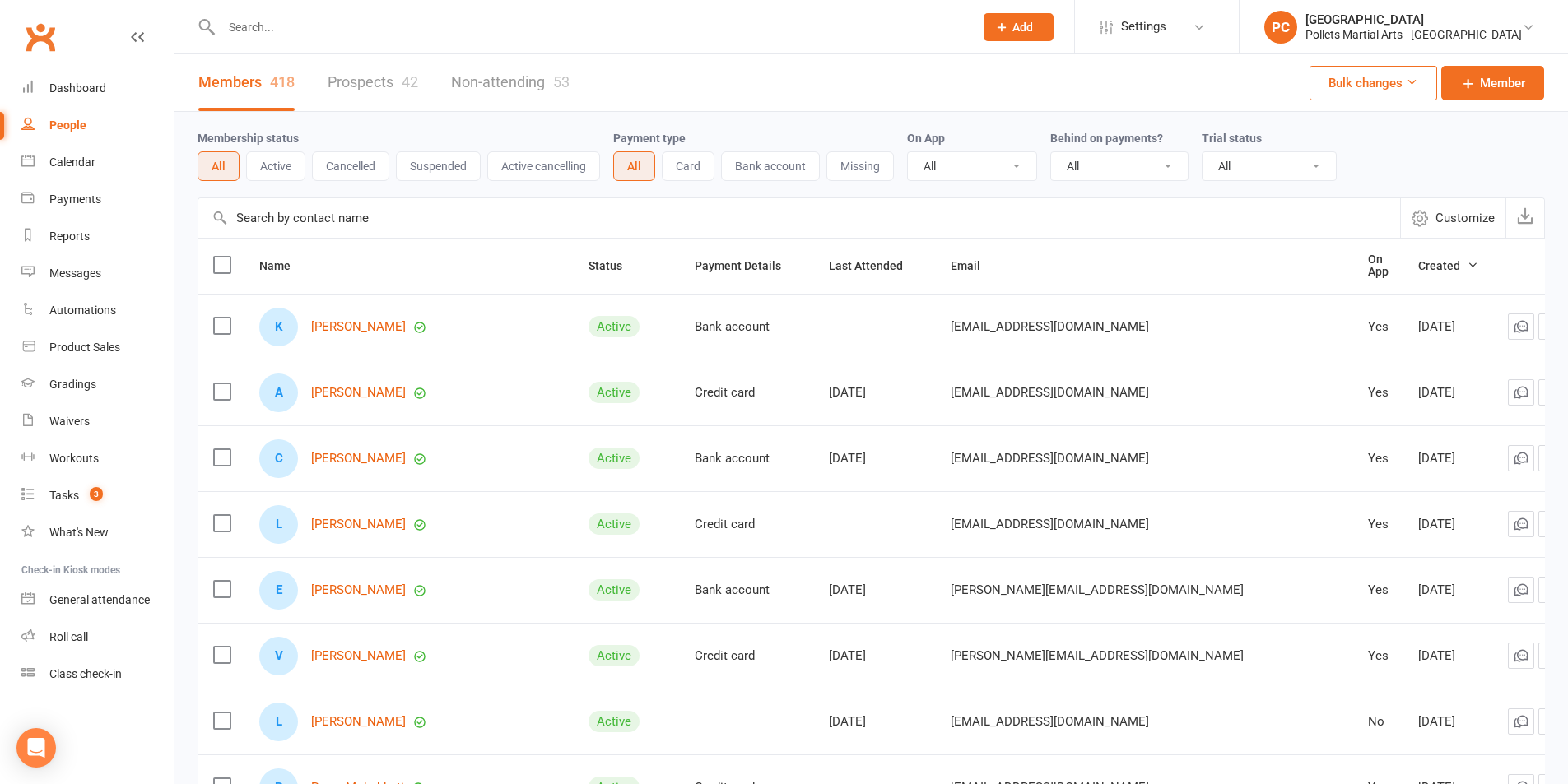
click at [401, 79] on link "Prospects 42" at bounding box center [373, 83] width 90 height 57
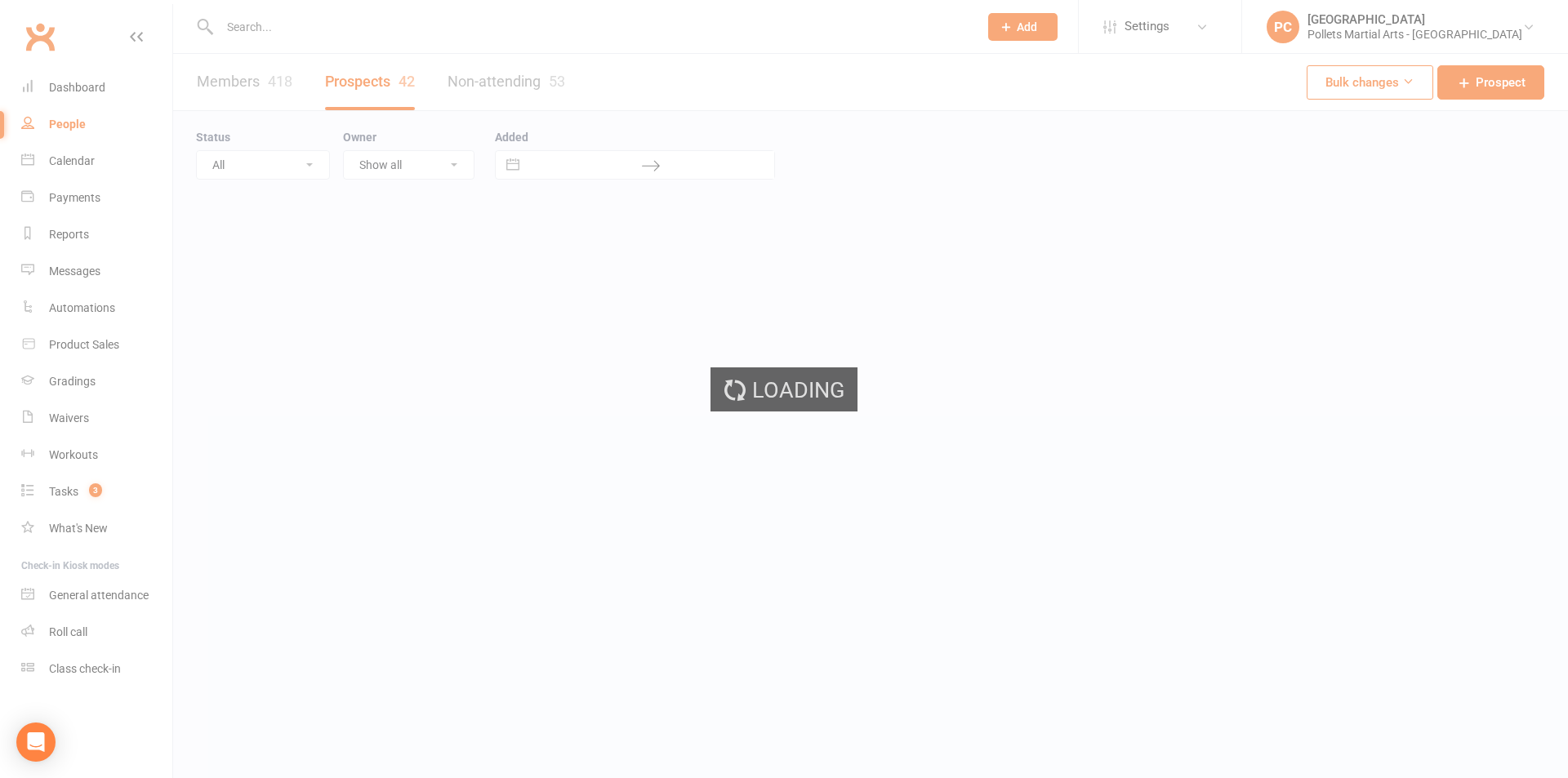
select select "100"
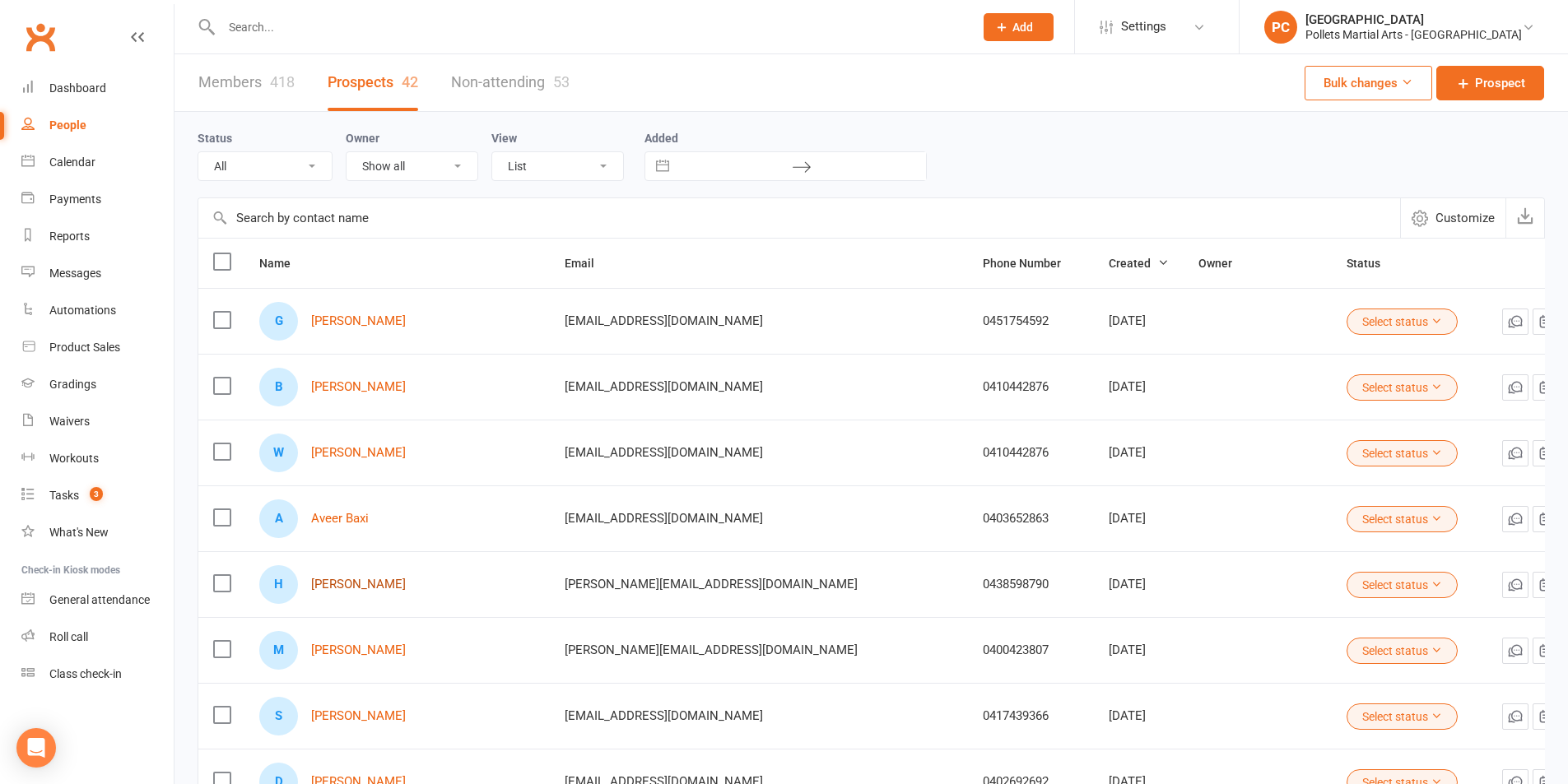
click at [372, 589] on link "[PERSON_NAME]" at bounding box center [358, 585] width 95 height 14
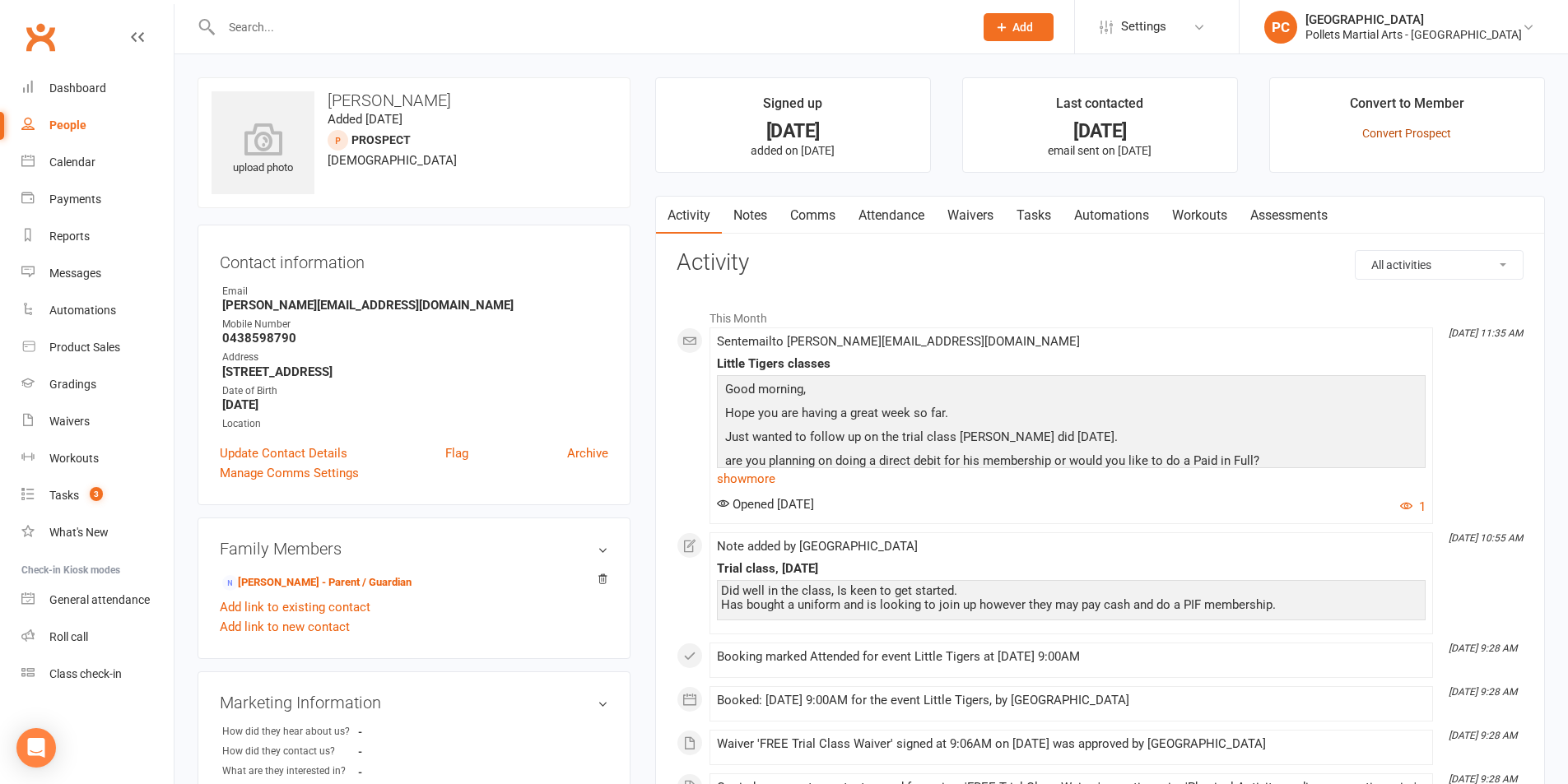
click at [1395, 137] on link "Convert Prospect" at bounding box center [1407, 133] width 89 height 13
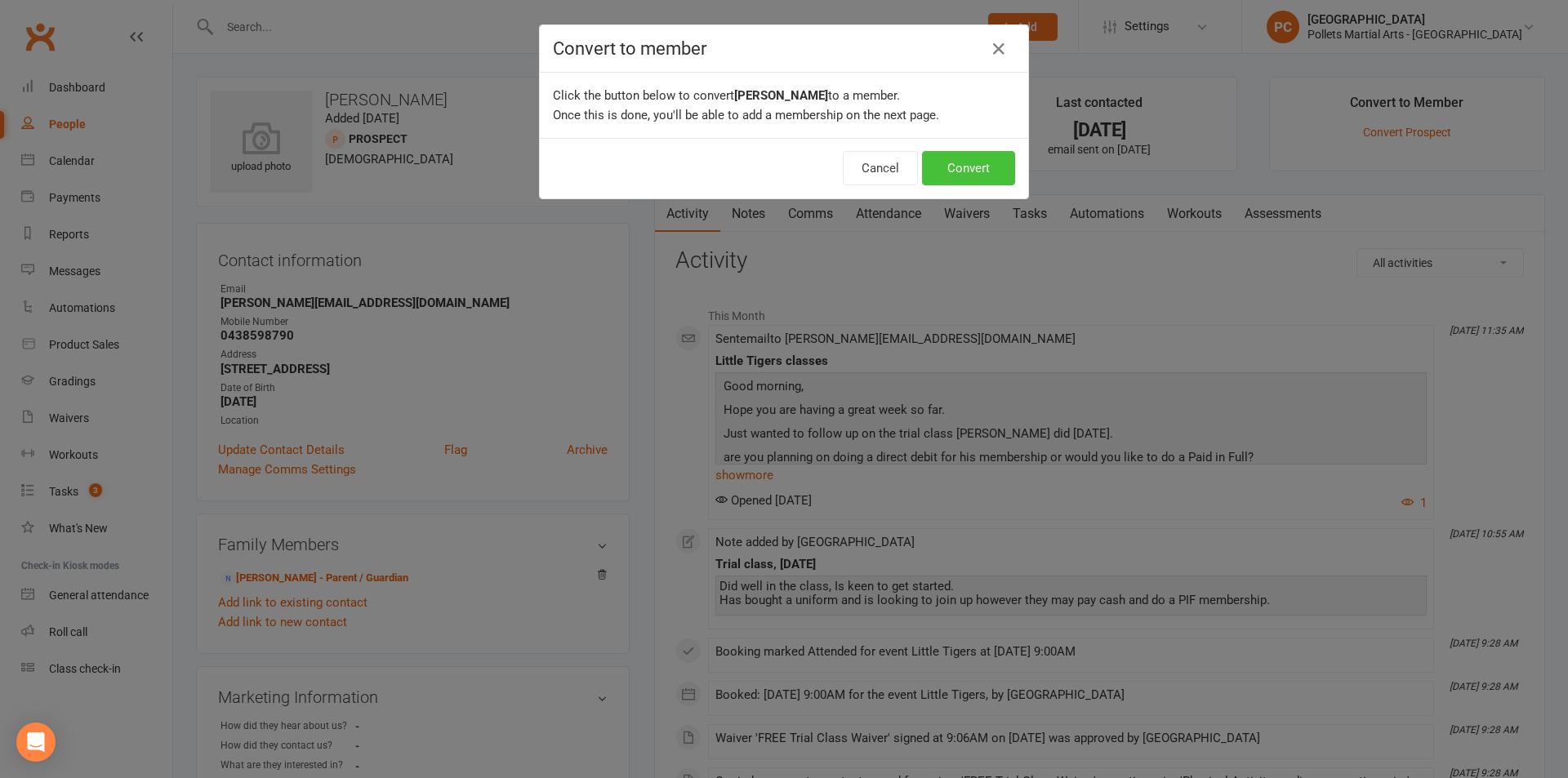
click at [969, 156] on button "Convert" at bounding box center [968, 168] width 93 height 35
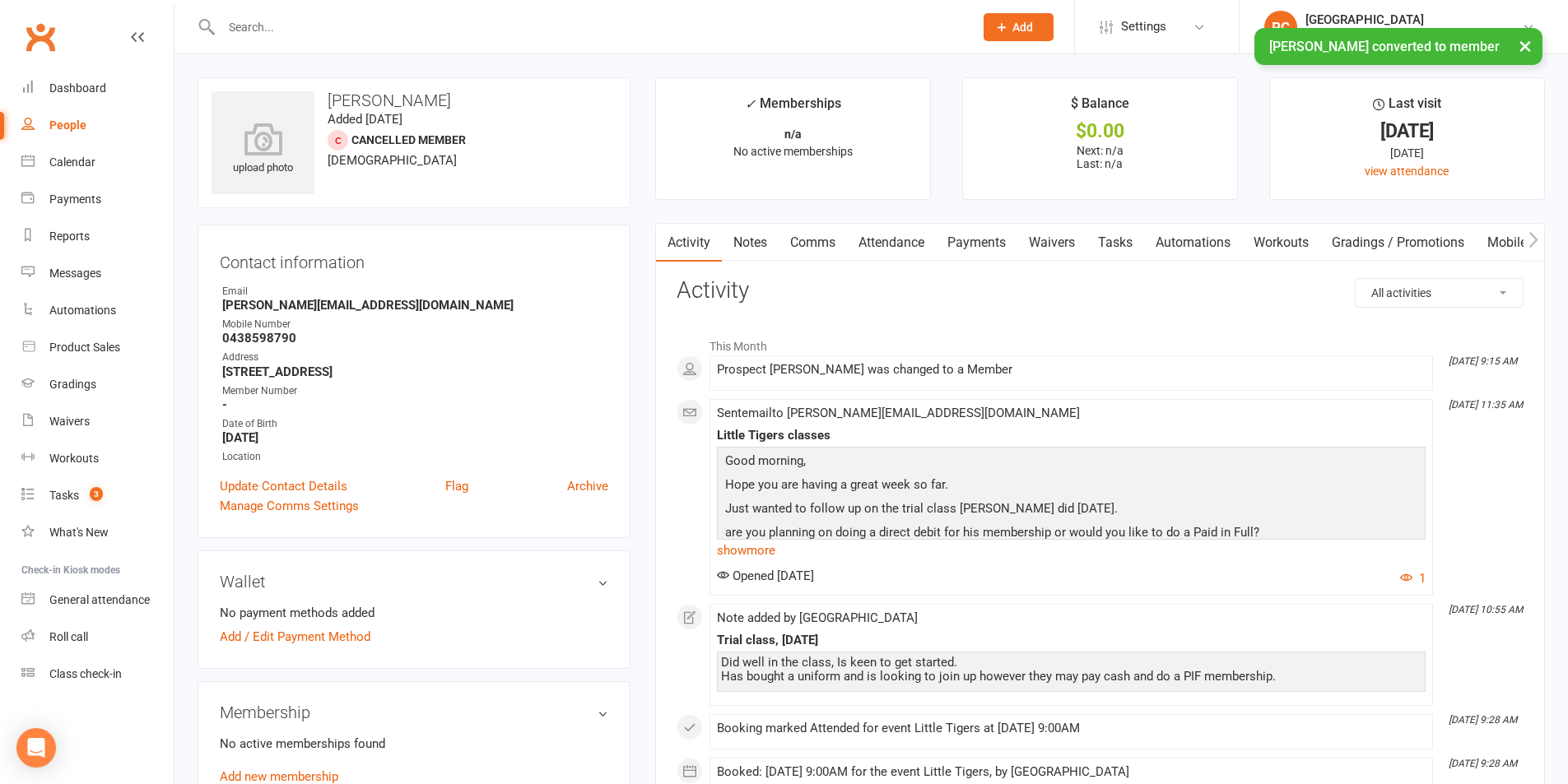
scroll to position [69, 0]
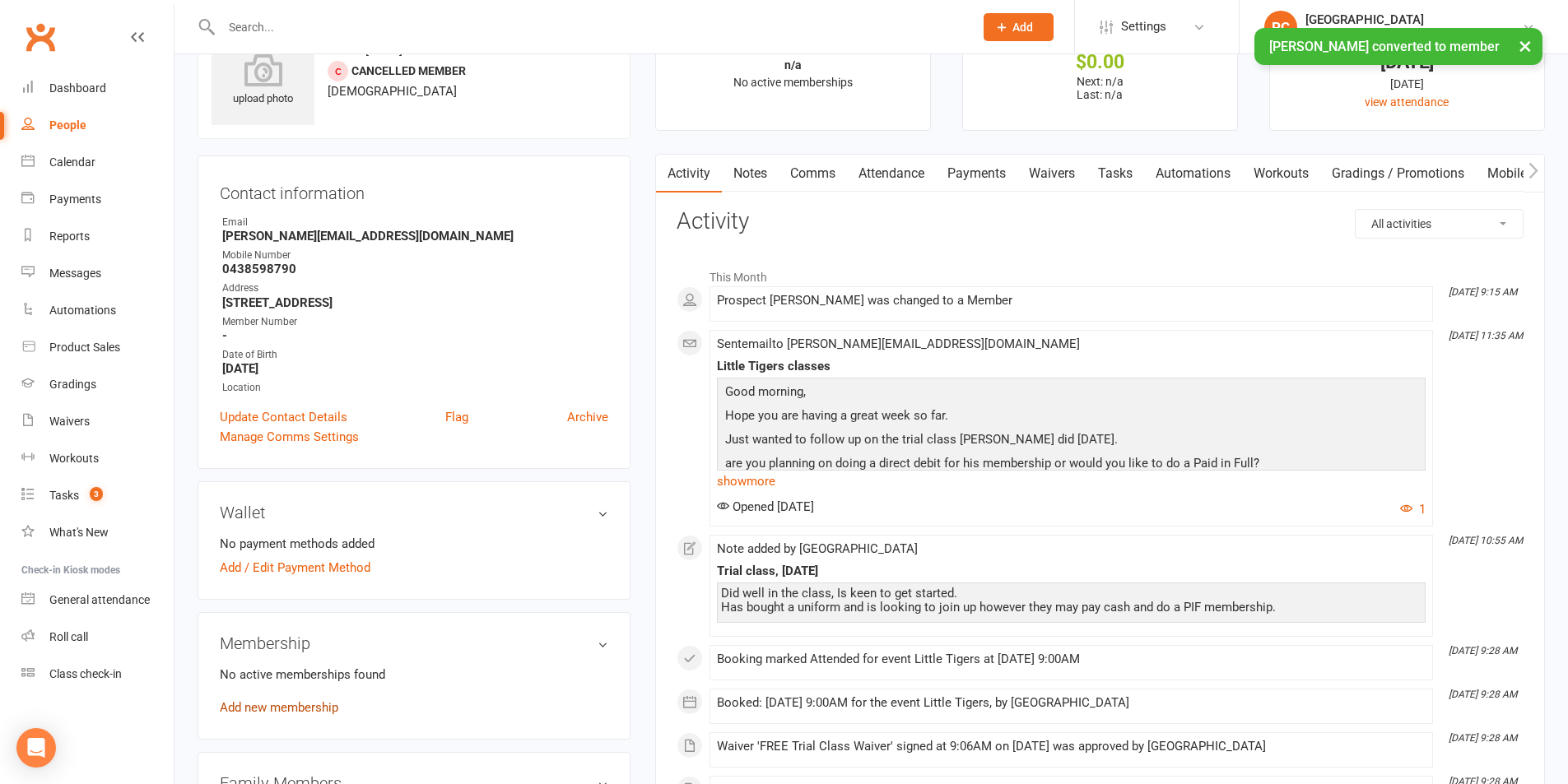
click at [282, 706] on link "Add new membership" at bounding box center [279, 707] width 119 height 14
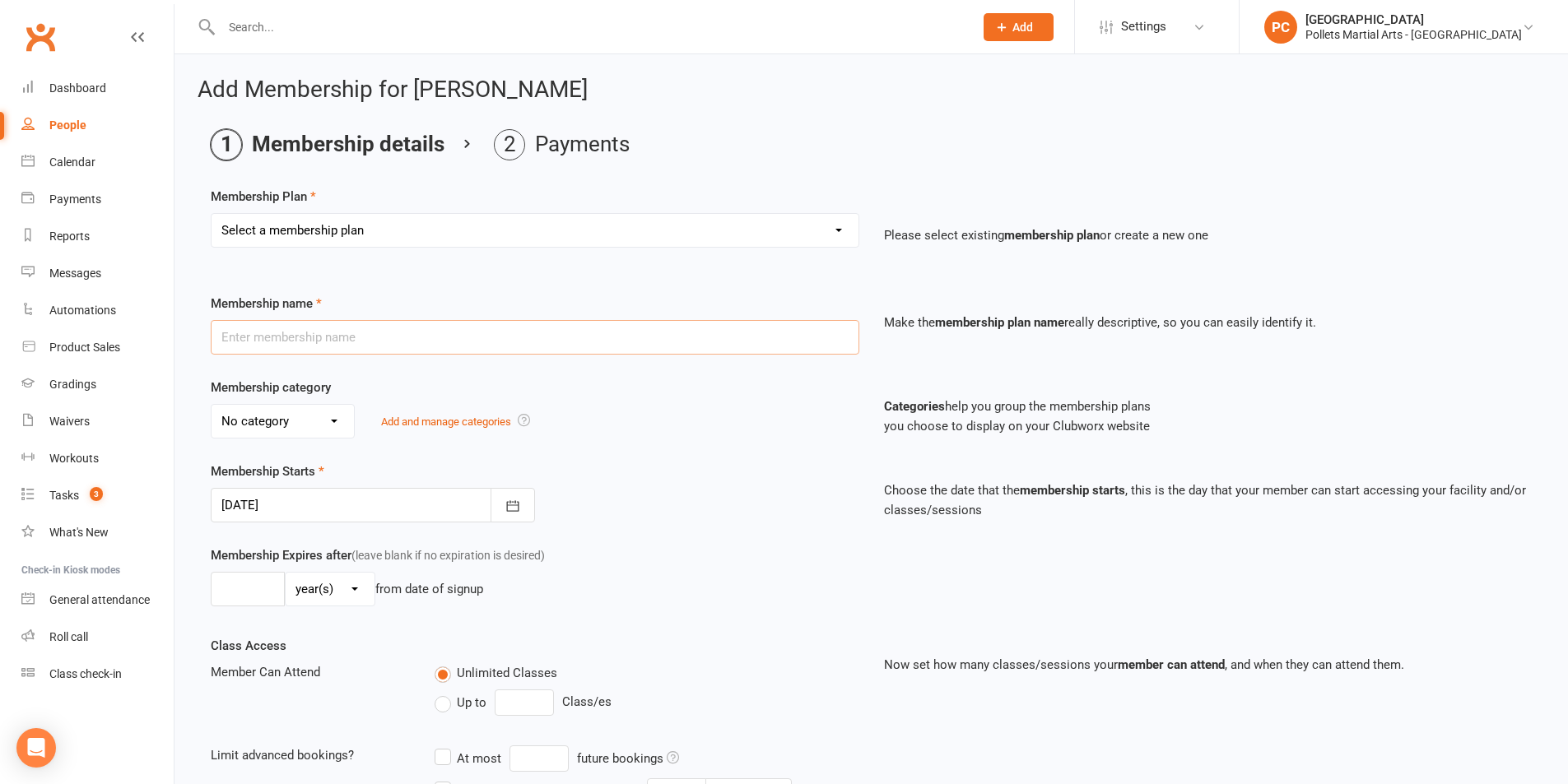
click at [457, 348] on input "text" at bounding box center [535, 337] width 649 height 35
drag, startPoint x: 491, startPoint y: 245, endPoint x: 500, endPoint y: 238, distance: 11.4
click at [500, 238] on select "Select a membership plan Create new Membership Plan Bronze Membership (1 Day pw…" at bounding box center [535, 230] width 647 height 33
select select "1"
click at [211, 214] on select "Select a membership plan Create new Membership Plan Bronze Membership (1 Day pw…" at bounding box center [535, 230] width 647 height 33
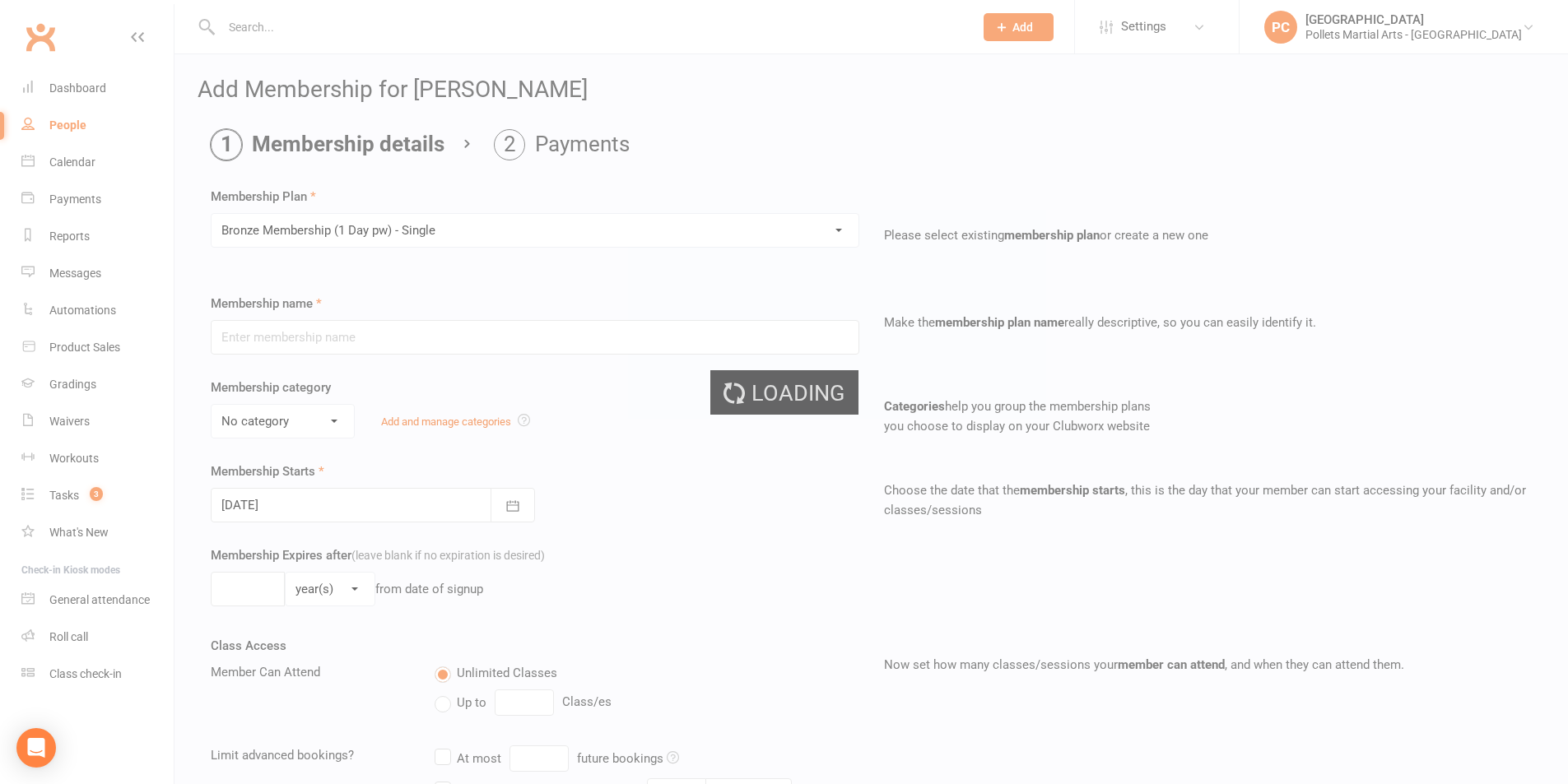
type input "Bronze Membership (1 Day pw) - Single"
select select "2"
type input "0"
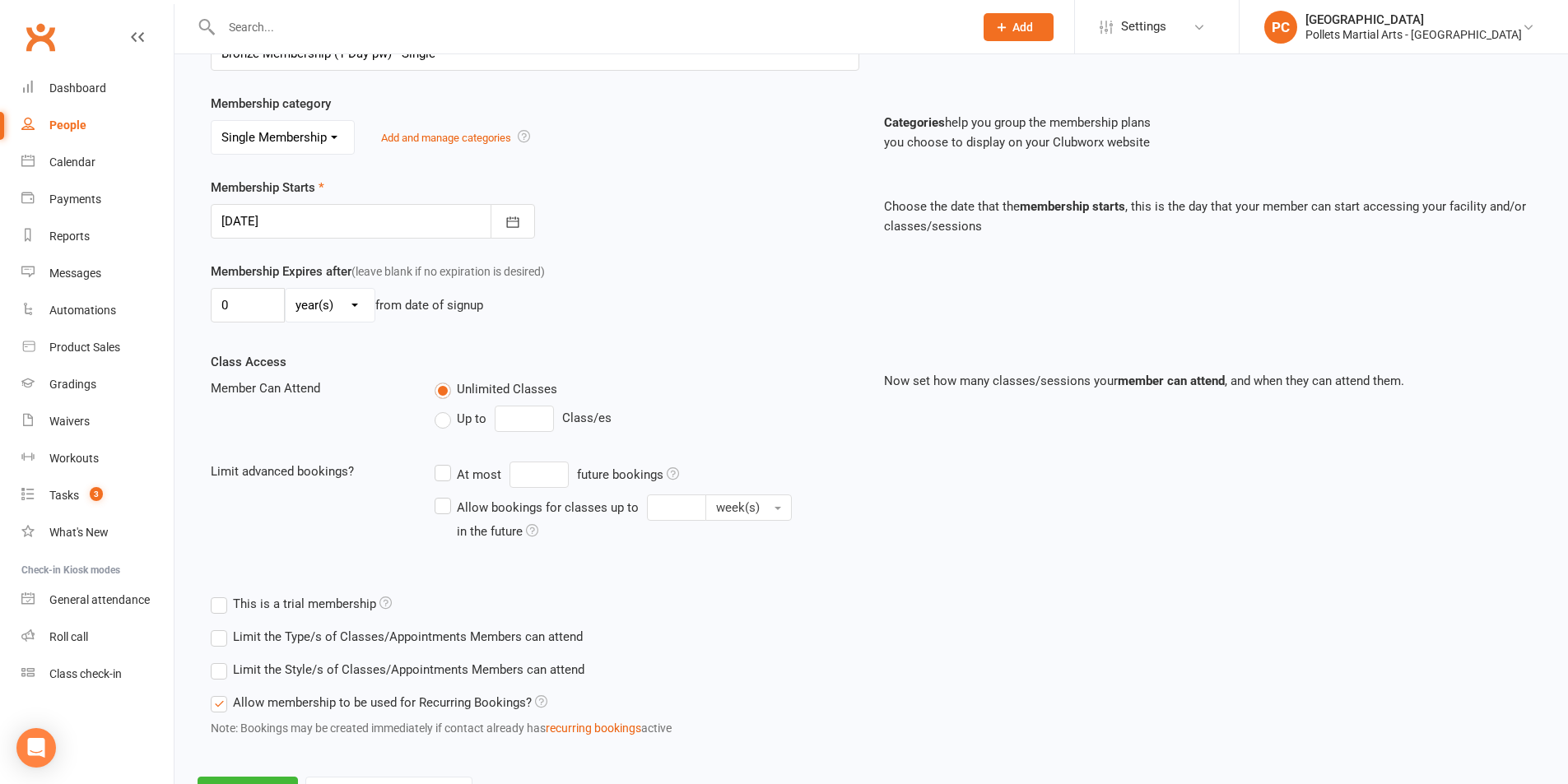
scroll to position [285, 0]
click at [256, 308] on input "0" at bounding box center [247, 304] width 74 height 35
type input "3"
click at [348, 291] on select "day(s) week(s) month(s) year(s)" at bounding box center [330, 304] width 89 height 33
select select "2"
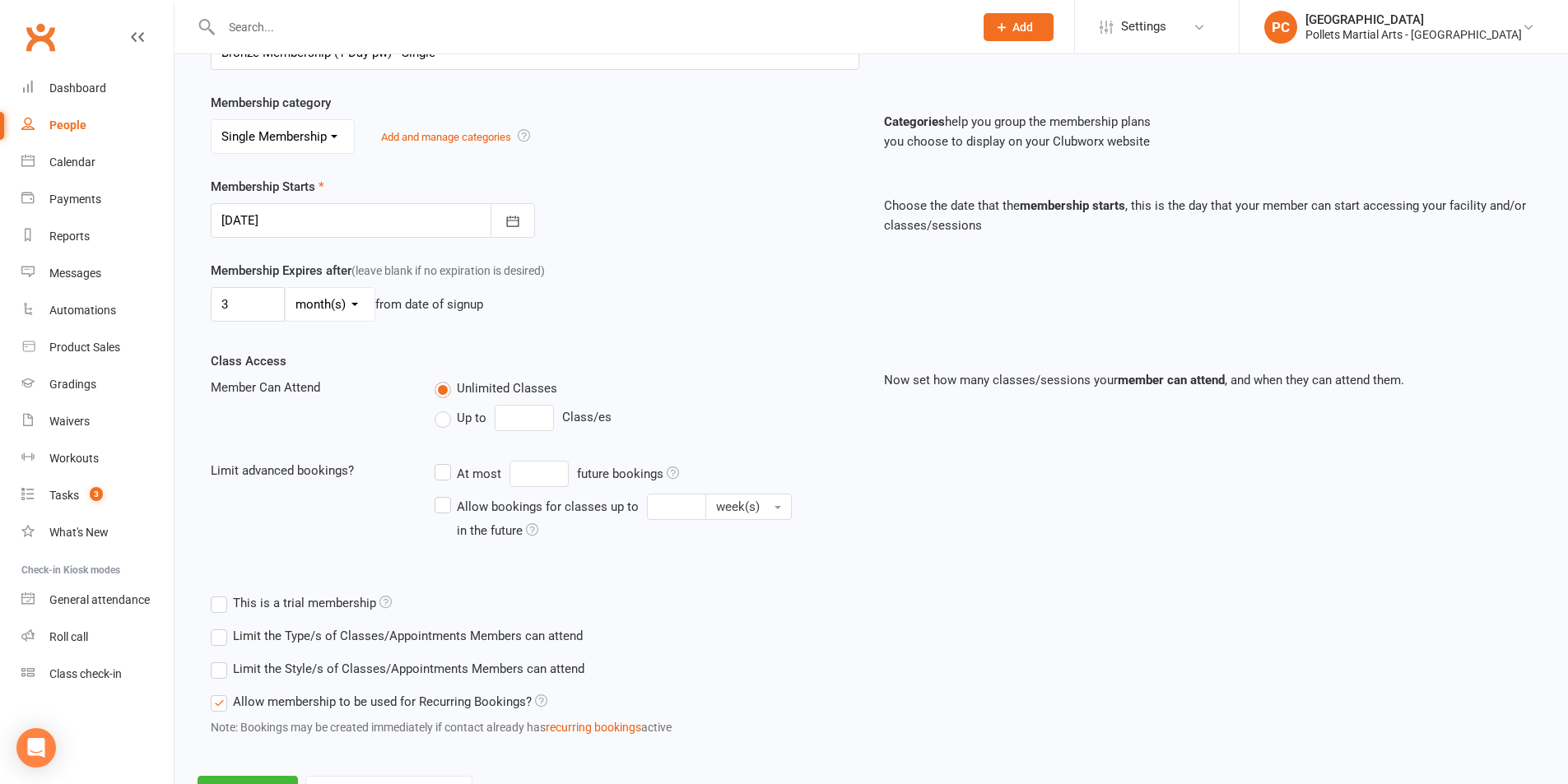
click at [286, 288] on select "day(s) week(s) month(s) year(s)" at bounding box center [330, 304] width 89 height 33
click at [632, 323] on div "Membership Expires after (leave blank if no expiration is desired) 3 day(s) wee…" at bounding box center [535, 294] width 674 height 67
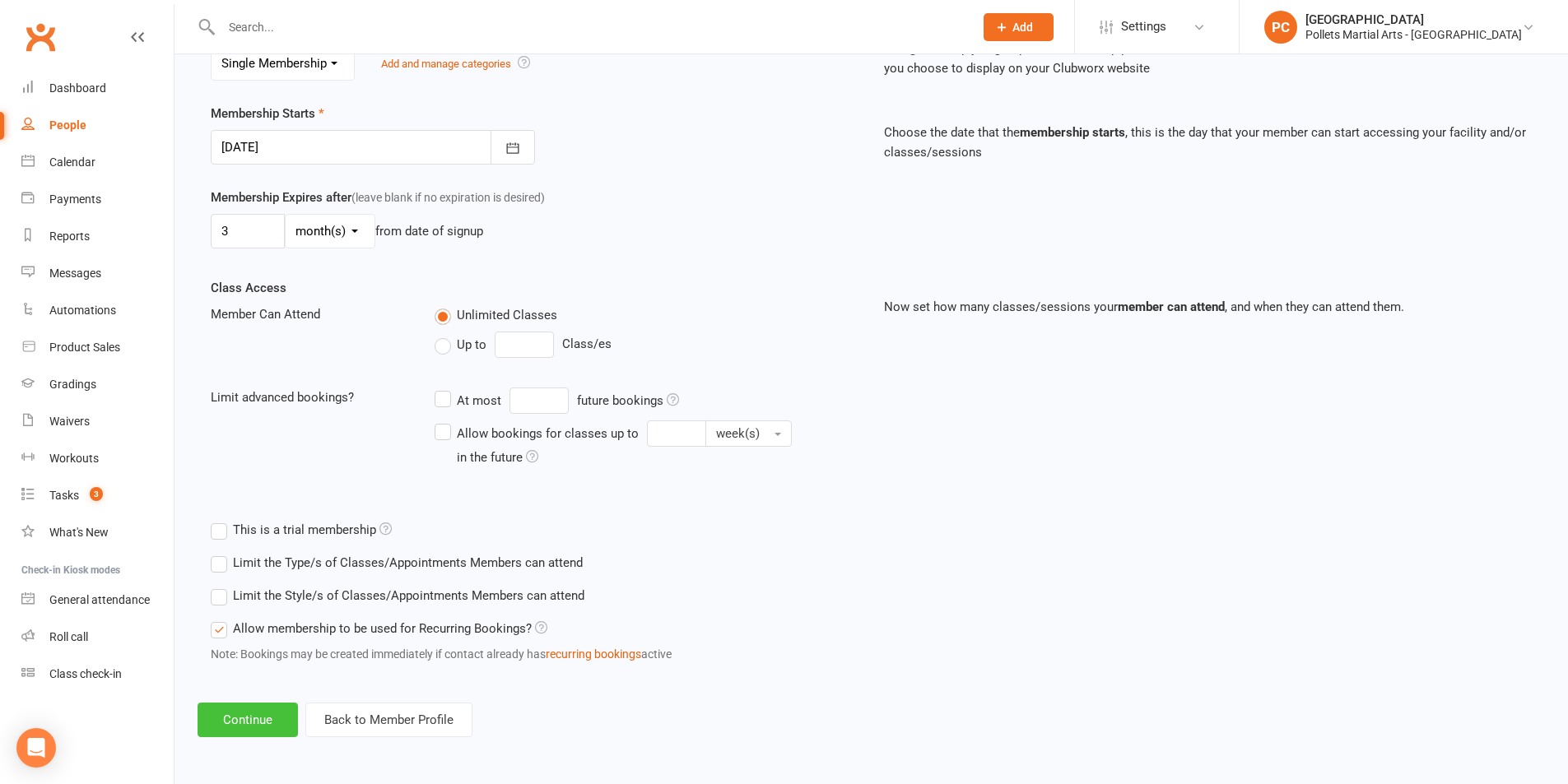
click at [242, 725] on button "Continue" at bounding box center [248, 720] width 101 height 35
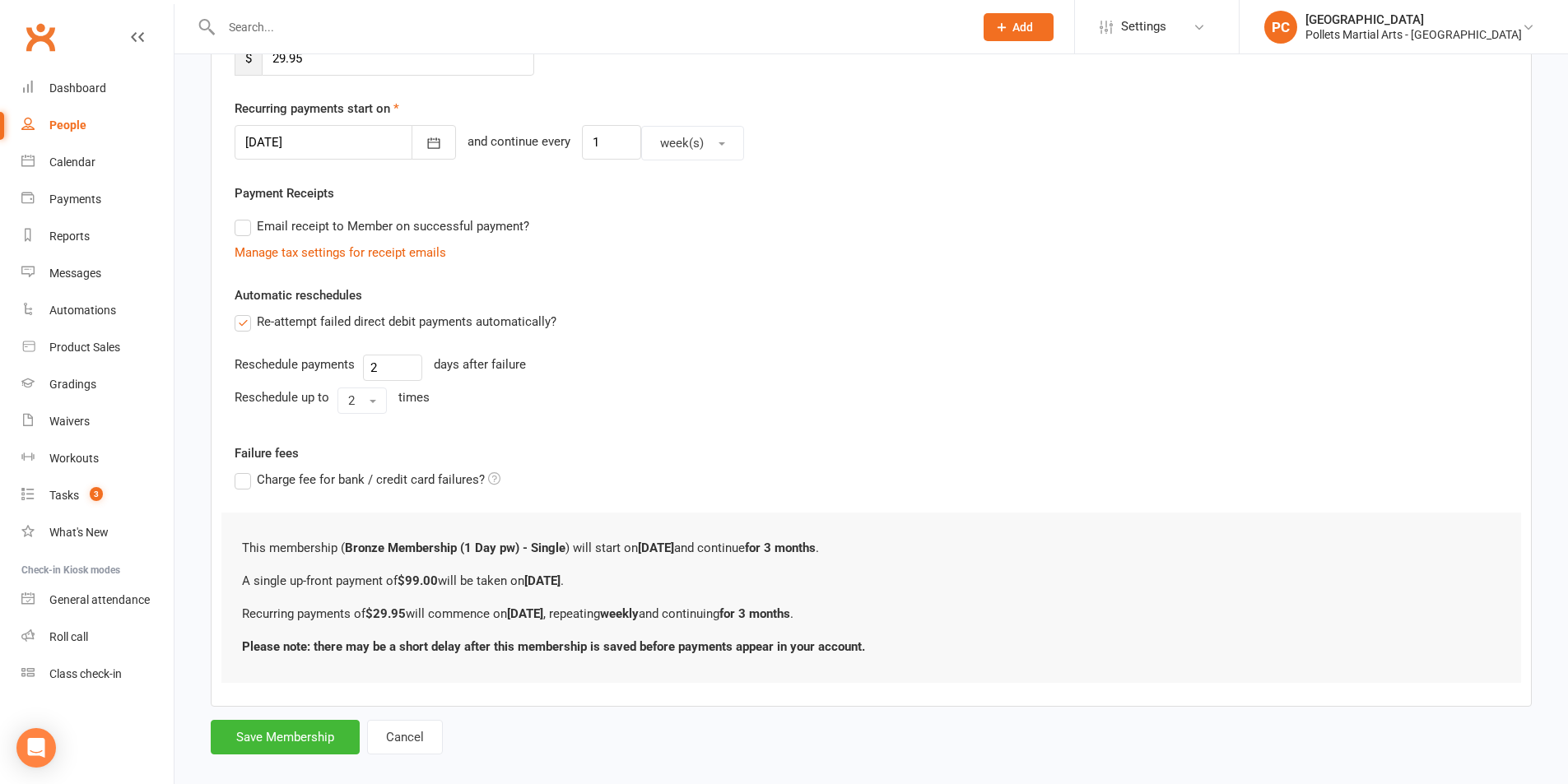
scroll to position [0, 0]
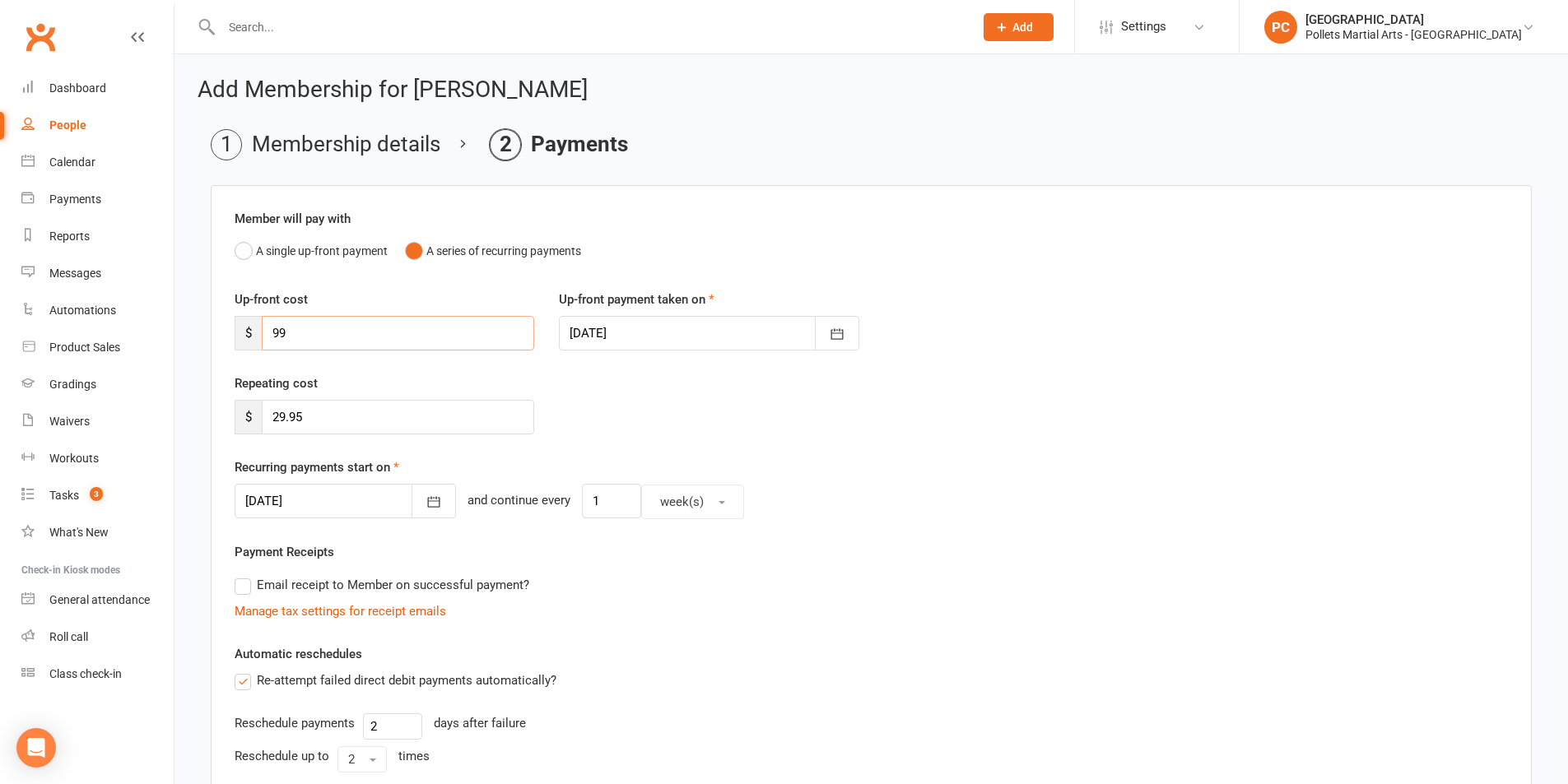
drag, startPoint x: 297, startPoint y: 335, endPoint x: 231, endPoint y: 300, distance: 74.7
click at [231, 300] on div "Up-front cost $ 99" at bounding box center [385, 320] width 324 height 61
drag, startPoint x: 322, startPoint y: 422, endPoint x: 213, endPoint y: 399, distance: 111.4
click at [213, 399] on div "Member will pay with A single up-front payment A series of recurring payments U…" at bounding box center [871, 608] width 1322 height 847
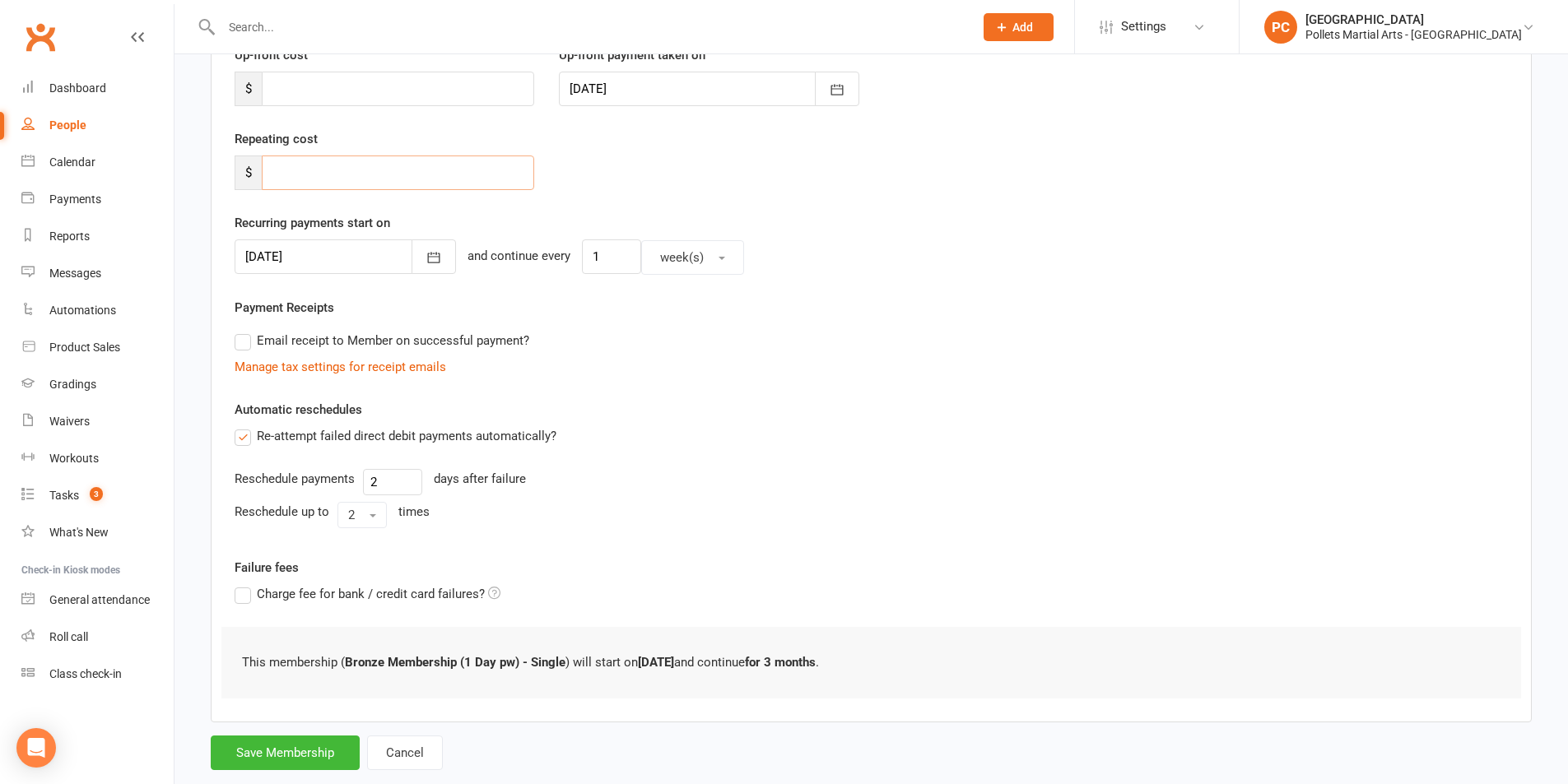
scroll to position [280, 0]
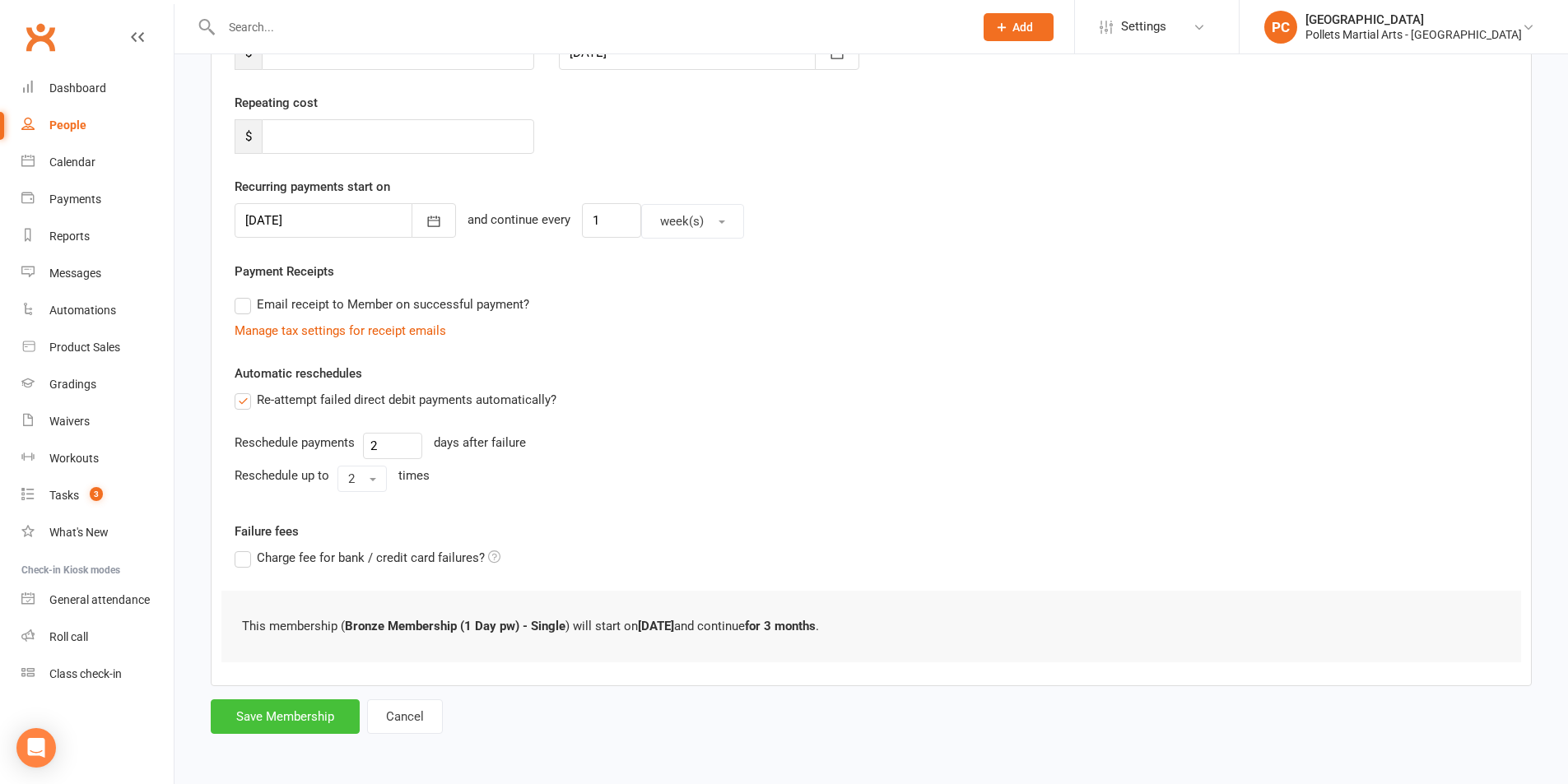
click at [298, 716] on button "Save Membership" at bounding box center [285, 717] width 149 height 35
type input "0"
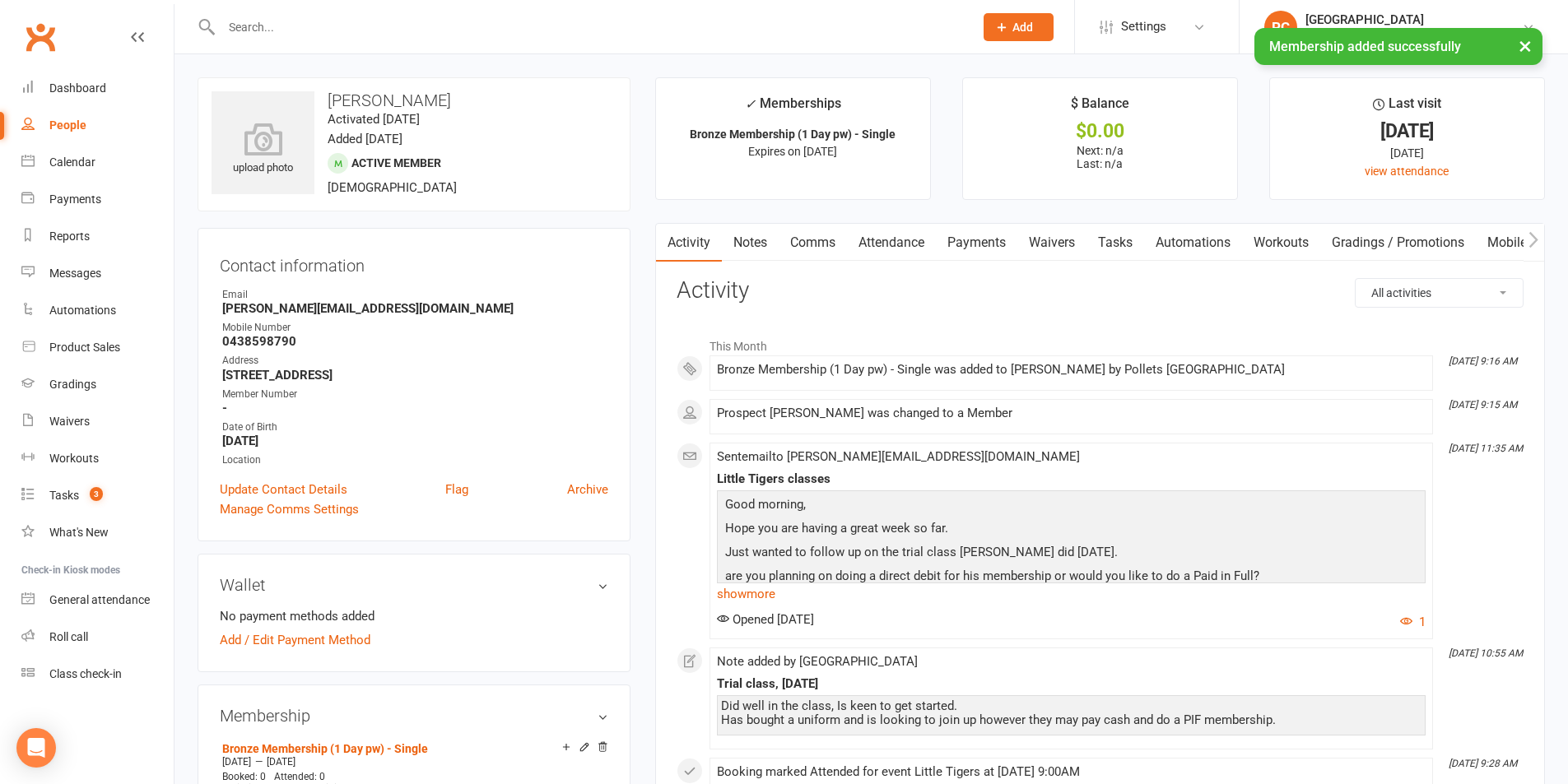
click at [750, 238] on link "Notes" at bounding box center [750, 243] width 57 height 37
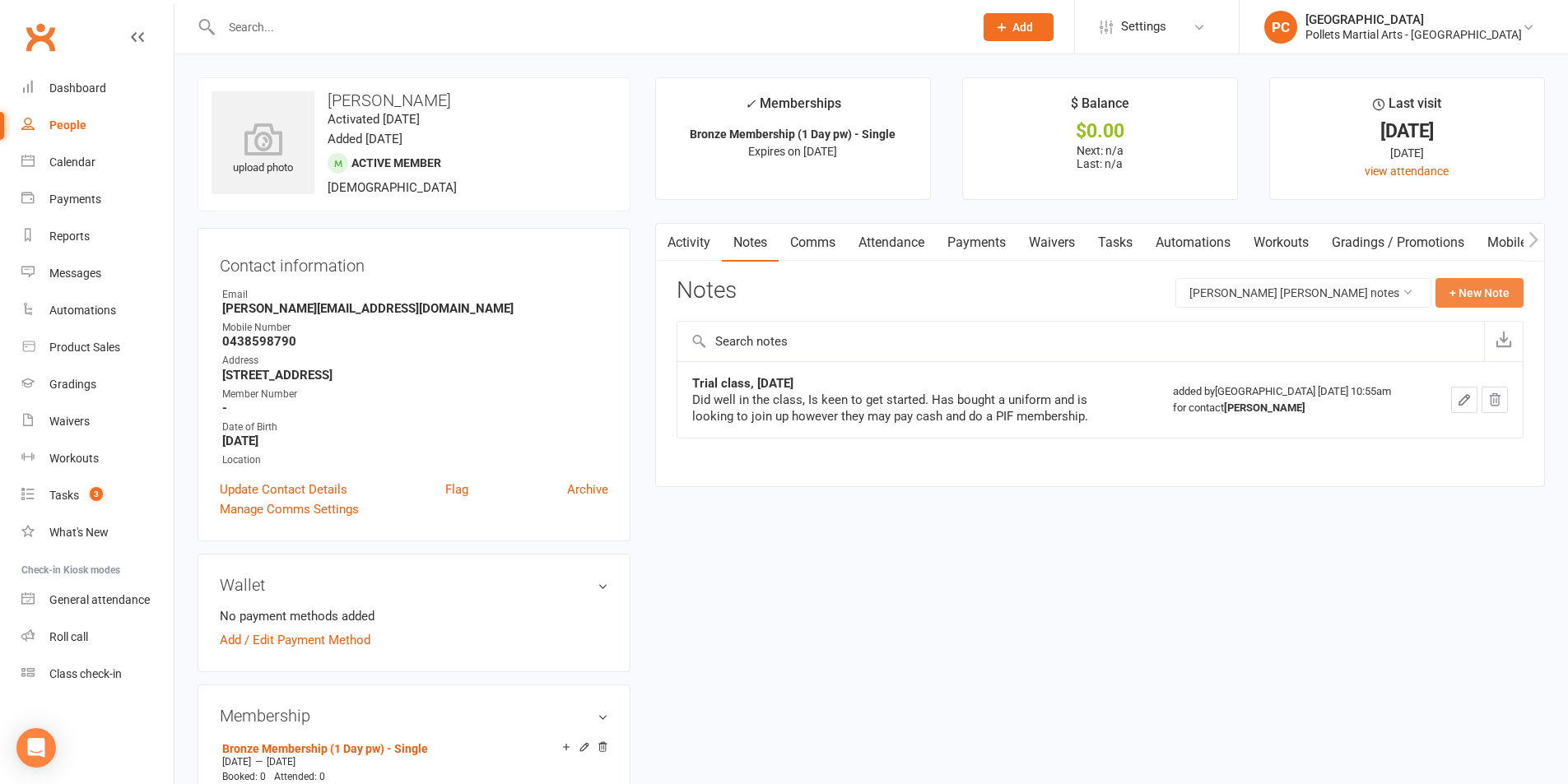
click at [1486, 292] on button "+ New Note" at bounding box center [1479, 292] width 88 height 30
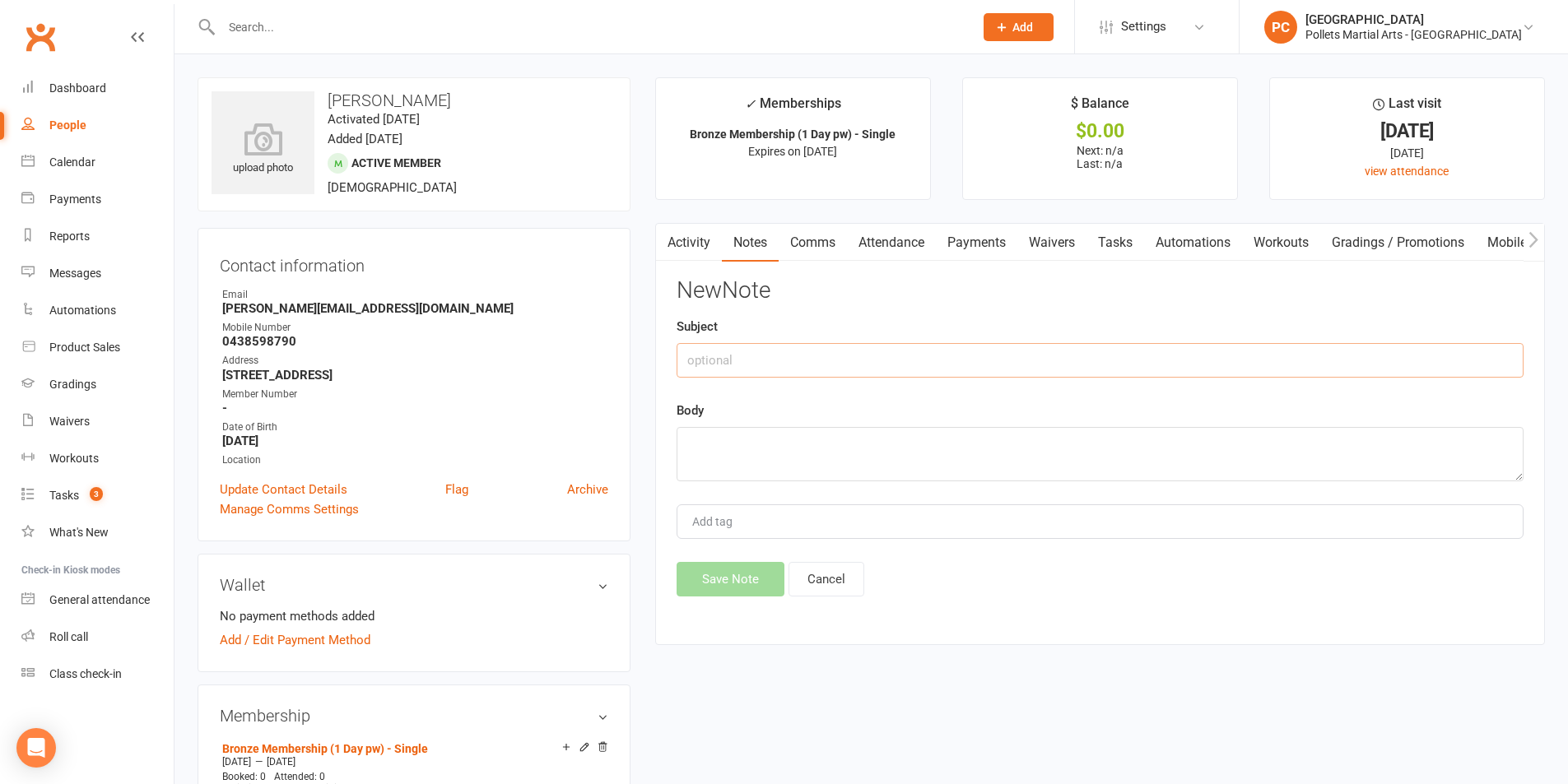
click at [887, 367] on input "text" at bounding box center [1100, 360] width 847 height 35
type input "PIF MEMBERSHIP 1 Day"
click at [727, 473] on textarea at bounding box center [1100, 454] width 847 height 55
drag, startPoint x: 751, startPoint y: 341, endPoint x: 616, endPoint y: 325, distance: 135.9
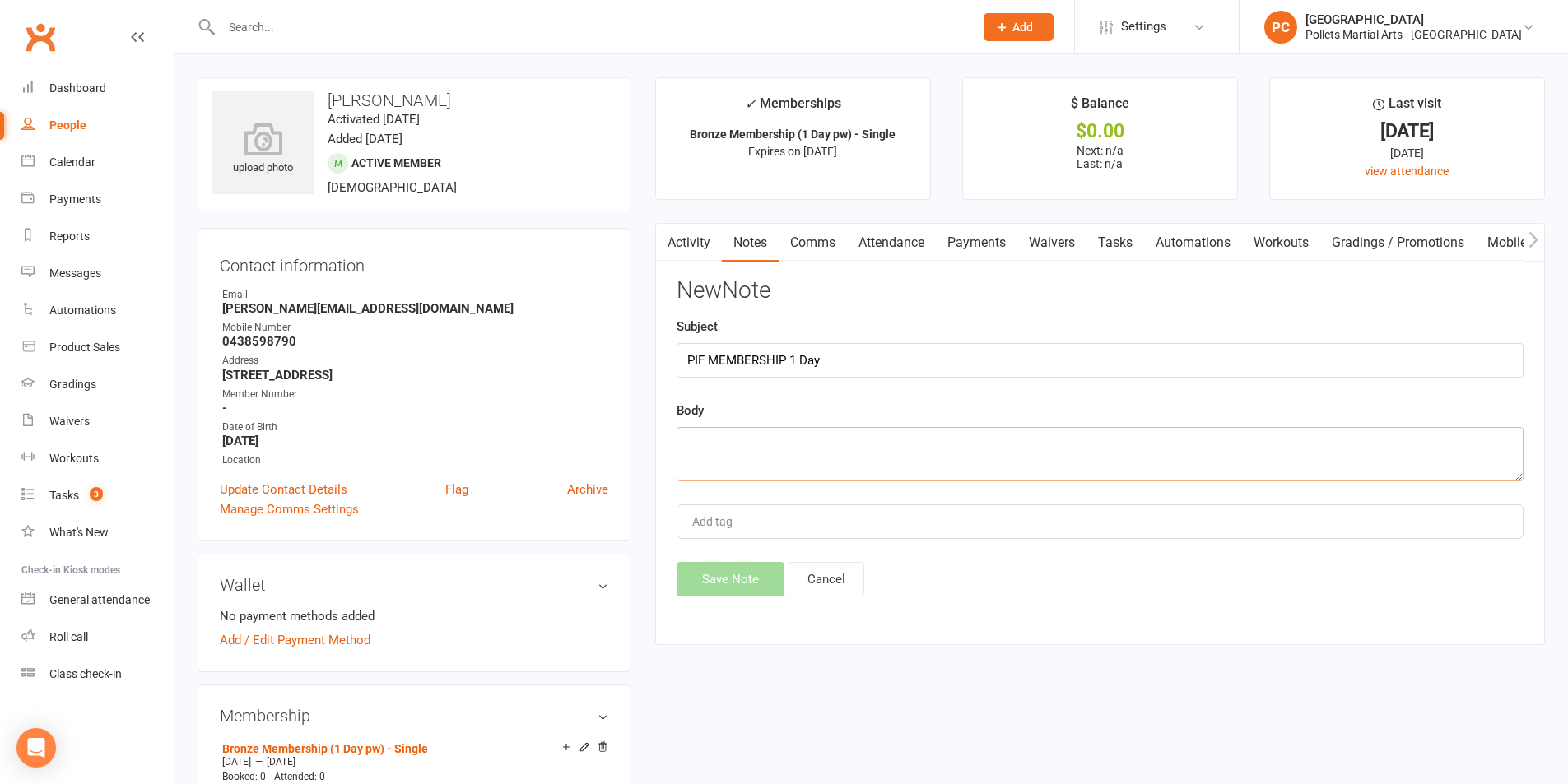
click at [723, 442] on textarea at bounding box center [1100, 454] width 847 height 55
drag, startPoint x: 874, startPoint y: 344, endPoint x: 672, endPoint y: 346, distance: 202.0
click at [672, 346] on div "Activity Notes Comms Attendance Payments Waivers Tasks Automations Workouts Gra…" at bounding box center [1101, 434] width 890 height 422
click at [720, 433] on textarea at bounding box center [1100, 454] width 847 height 55
paste textarea "PIF MEMBERSHIP 1 Day"
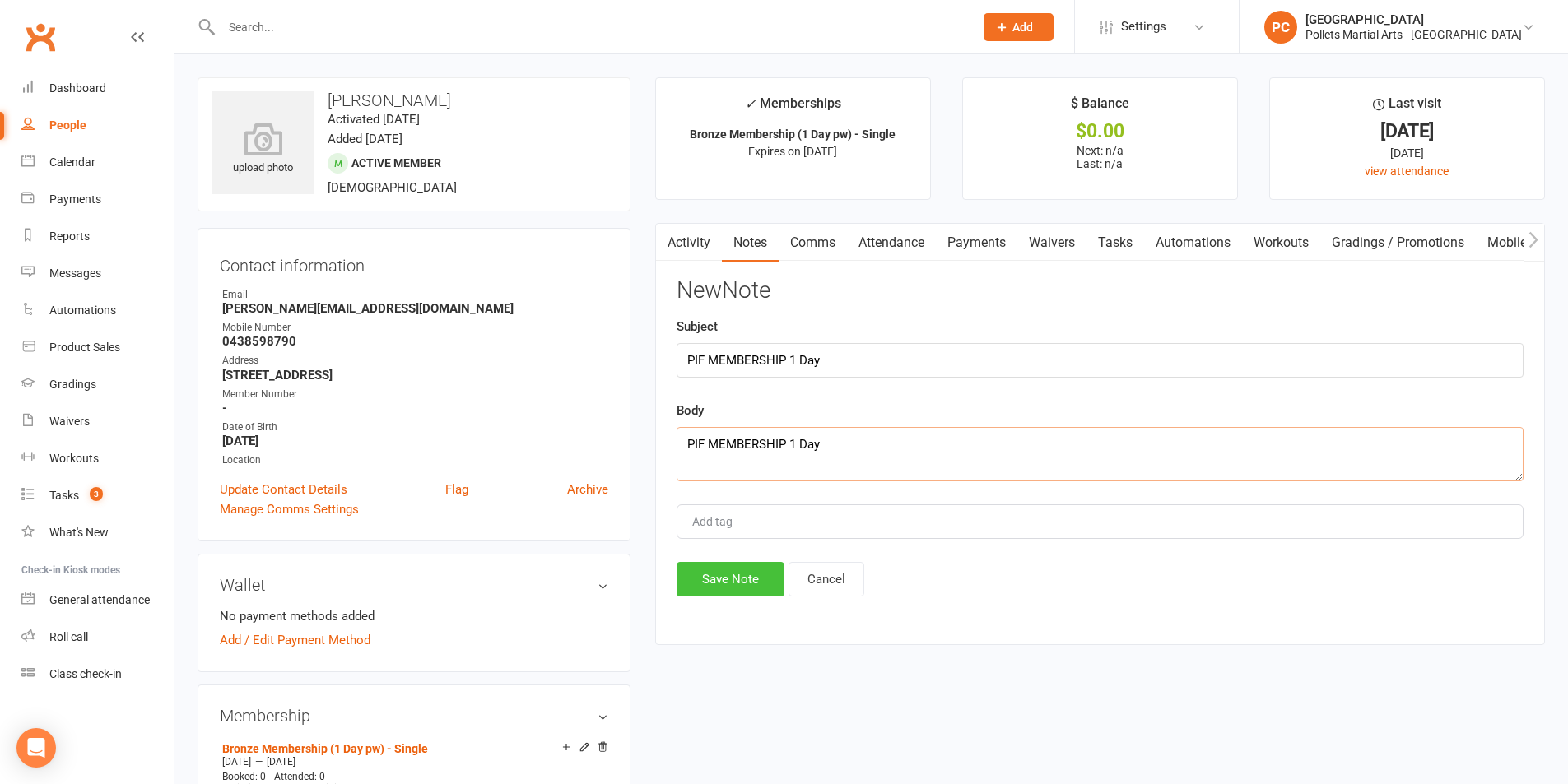
type textarea "PIF MEMBERSHIP 1 Day"
click at [751, 586] on button "Save Note" at bounding box center [731, 579] width 107 height 35
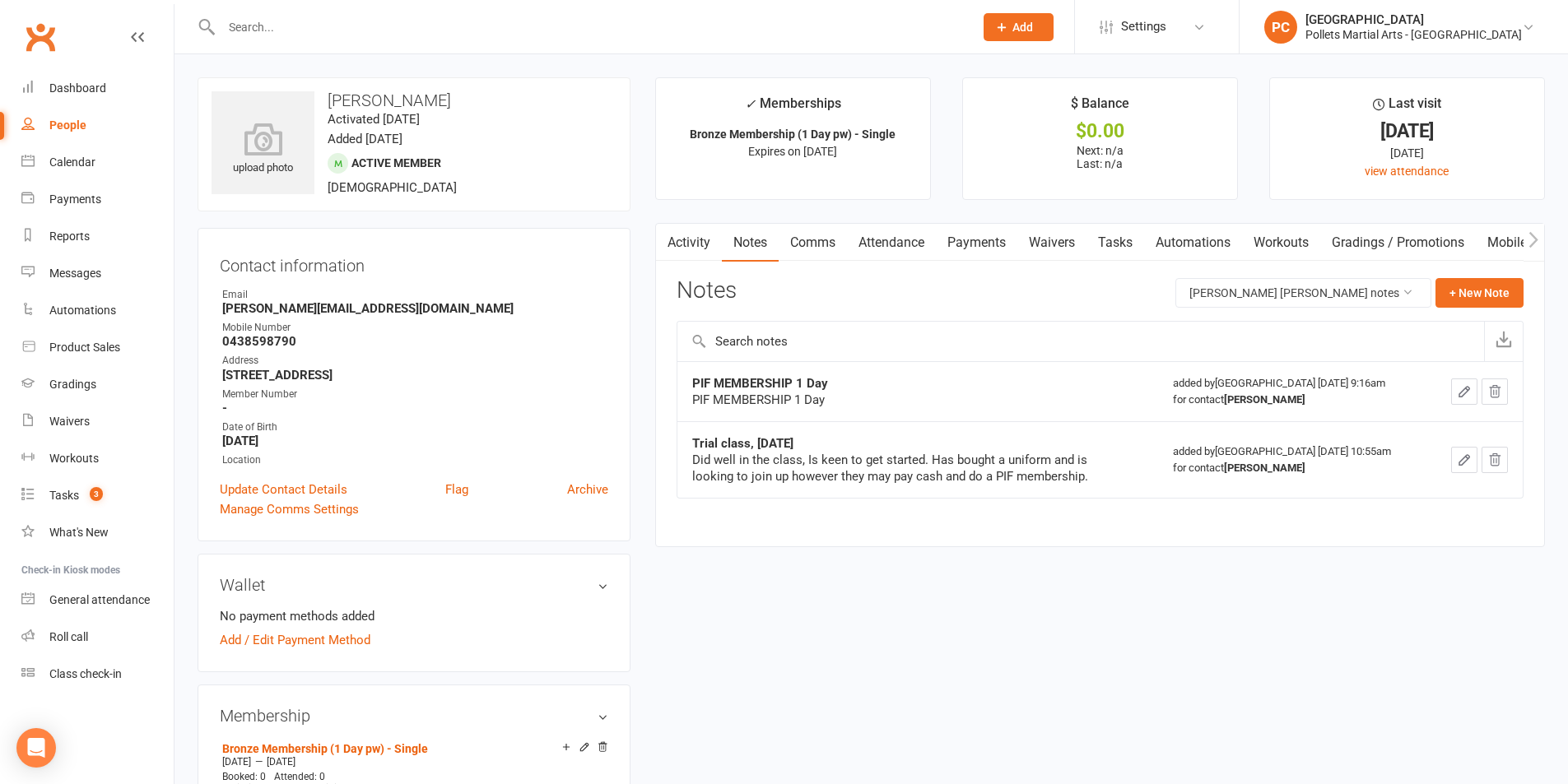
click at [1511, 239] on link "Mobile App" at bounding box center [1520, 243] width 89 height 37
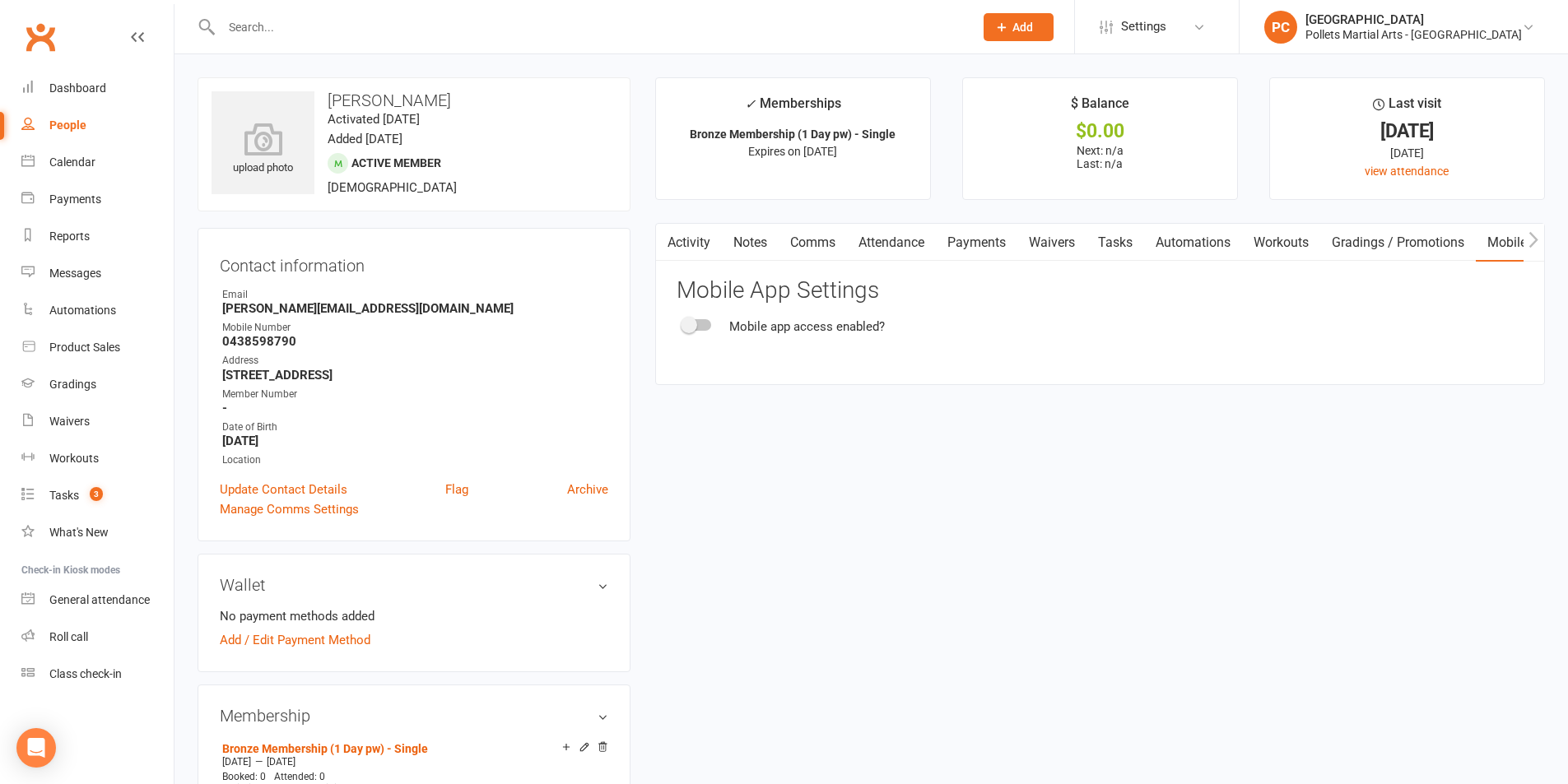
click at [693, 322] on span at bounding box center [688, 325] width 16 height 16
click at [683, 322] on input "checkbox" at bounding box center [683, 322] width 0 height 0
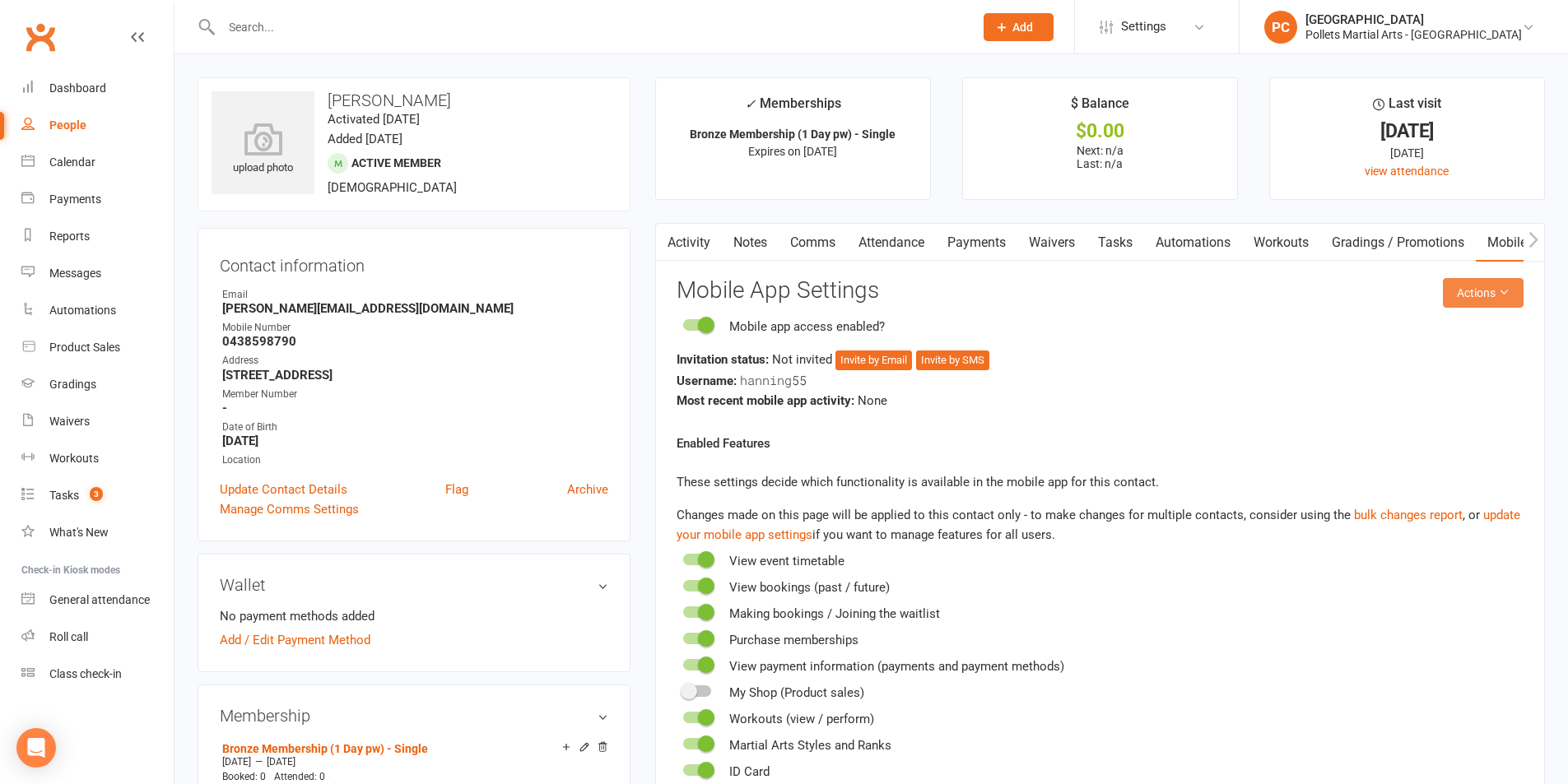
click at [1489, 296] on button "Actions" at bounding box center [1484, 292] width 81 height 30
click at [1444, 327] on link "Send invitation email" at bounding box center [1429, 330] width 163 height 33
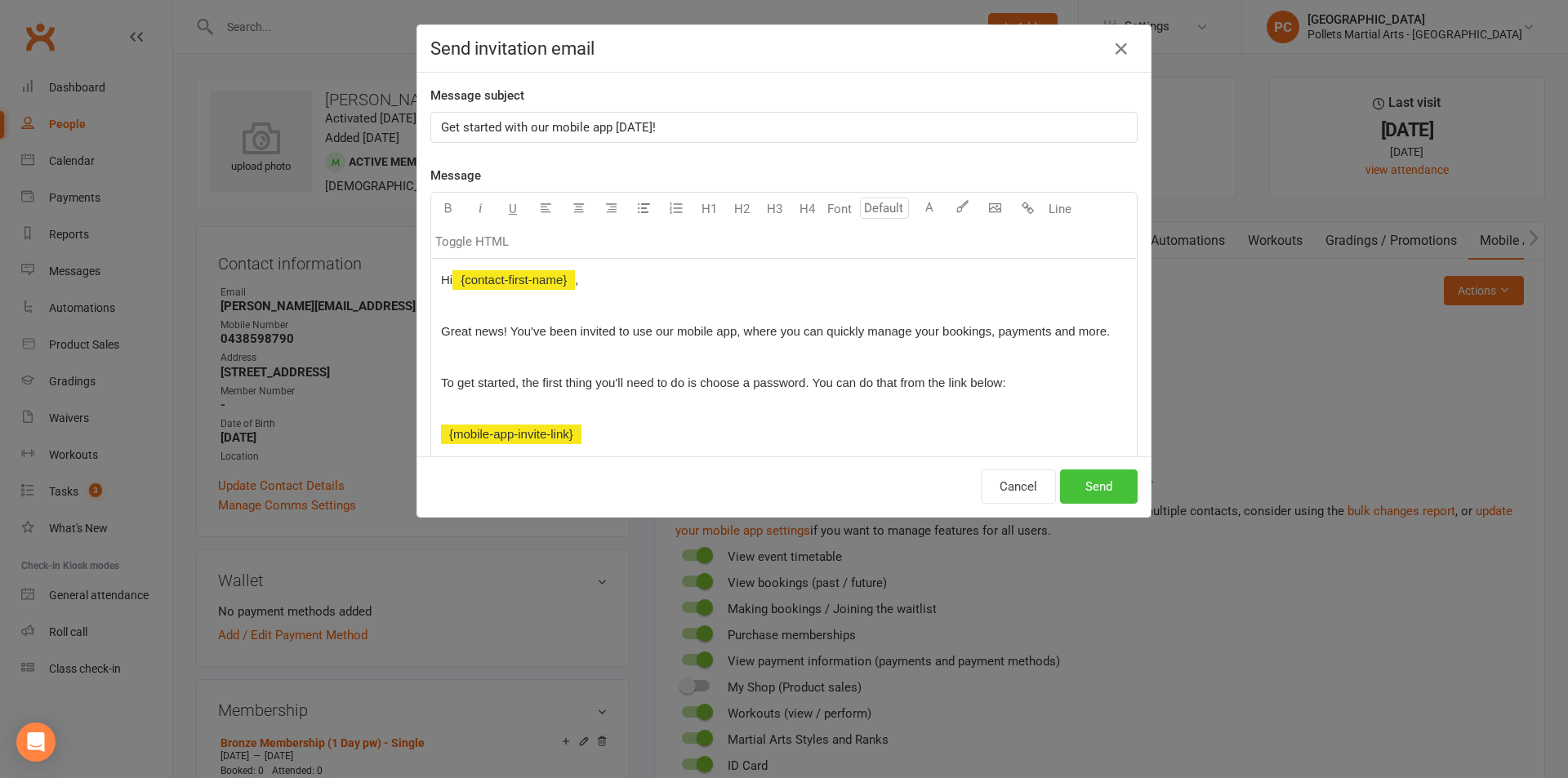
click at [1107, 485] on button "Send" at bounding box center [1099, 486] width 78 height 35
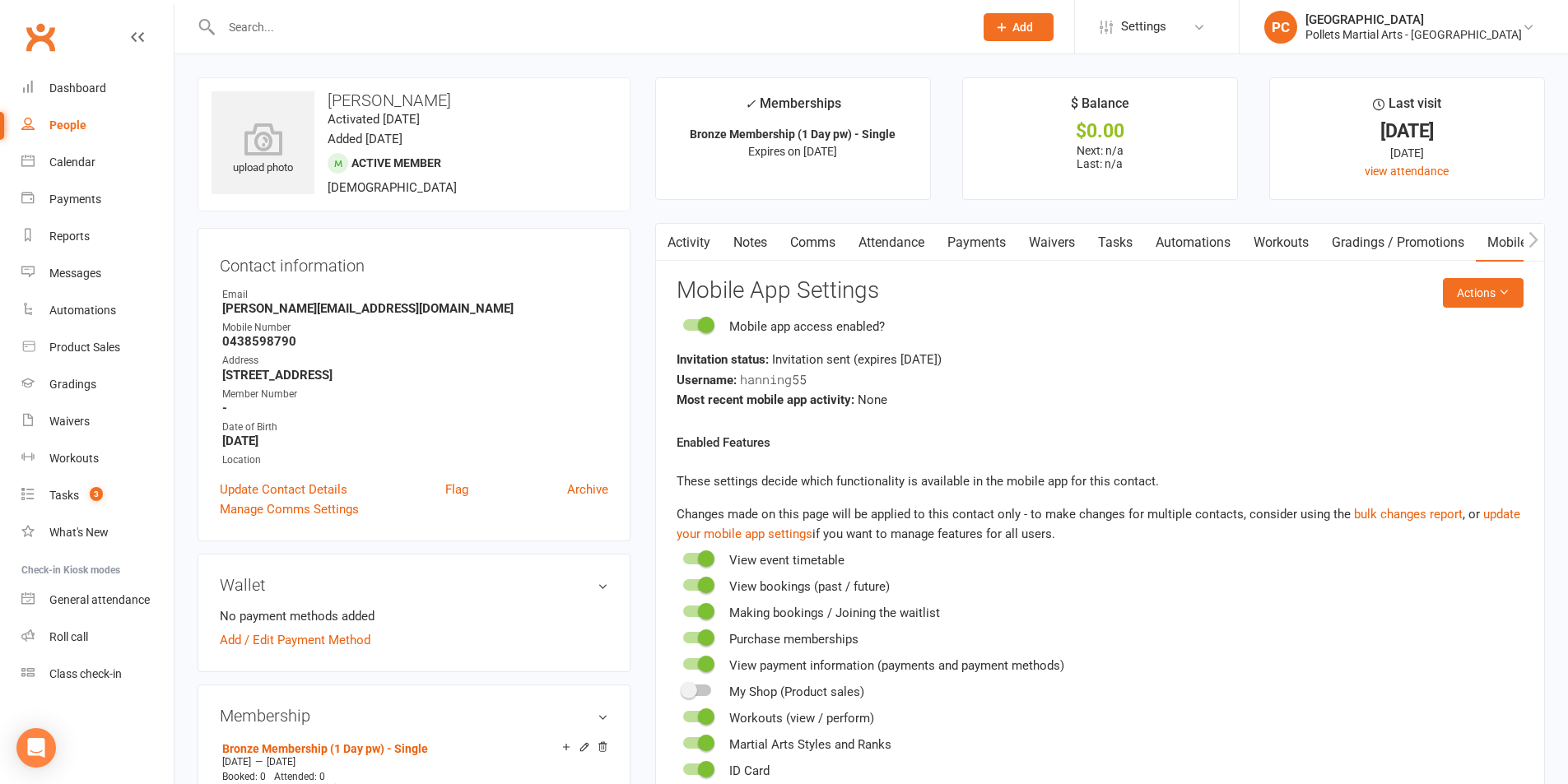
click at [304, 31] on input "text" at bounding box center [589, 26] width 746 height 23
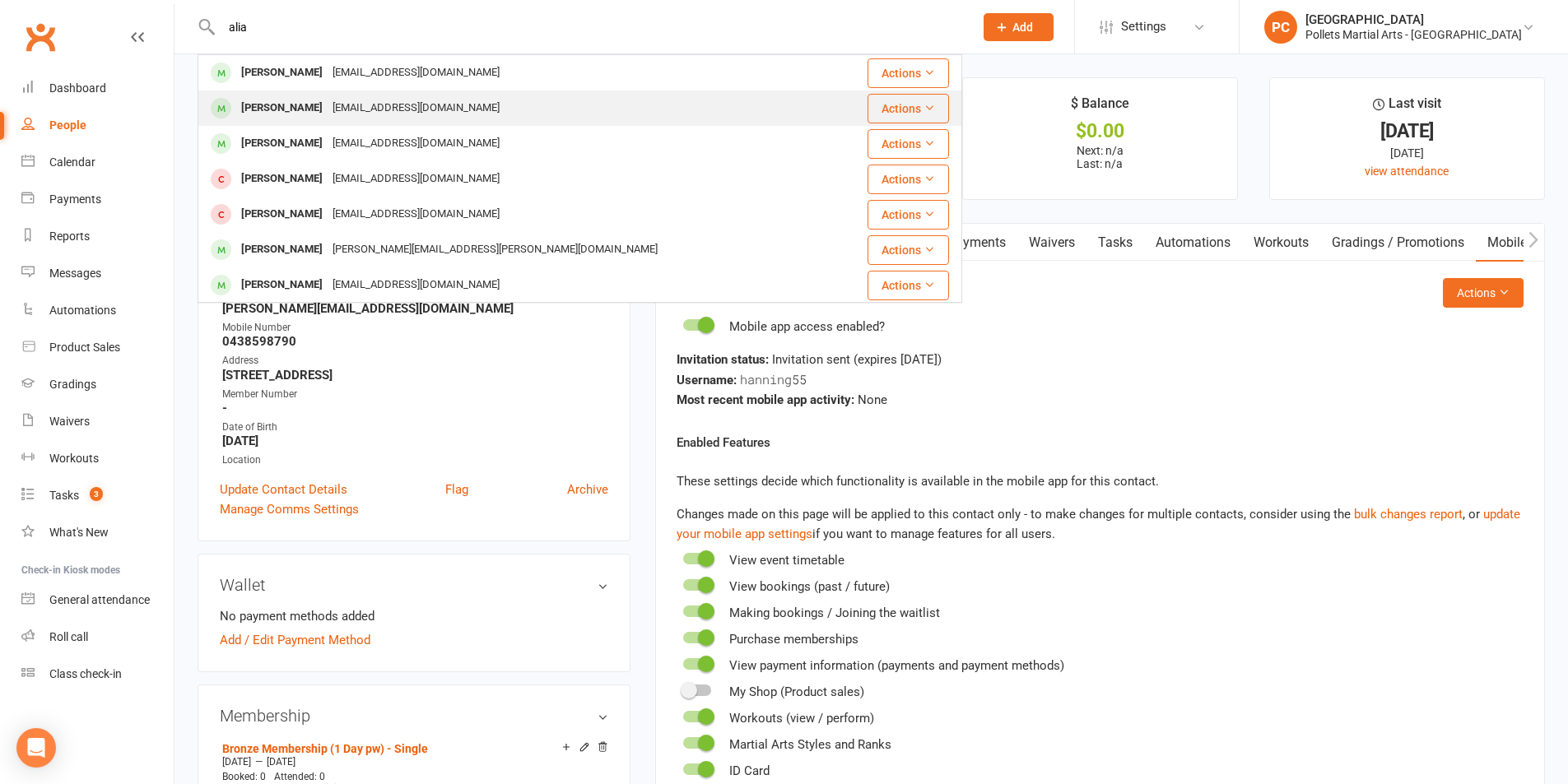
type input "alia"
click at [362, 107] on div "[EMAIL_ADDRESS][DOMAIN_NAME]" at bounding box center [416, 108] width 177 height 24
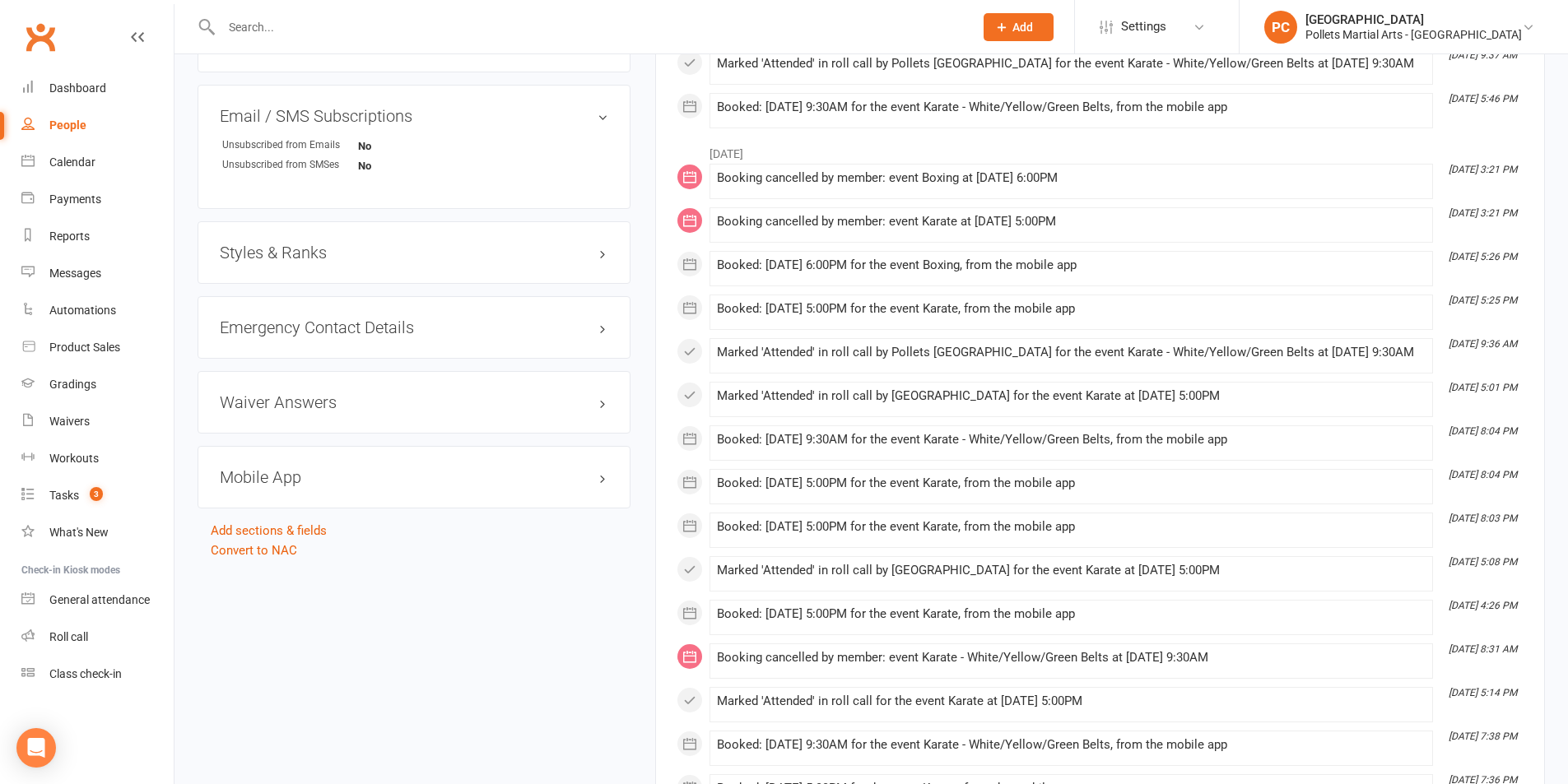
scroll to position [1223, 0]
click at [372, 245] on h3 "Styles & Ranks" at bounding box center [414, 251] width 389 height 18
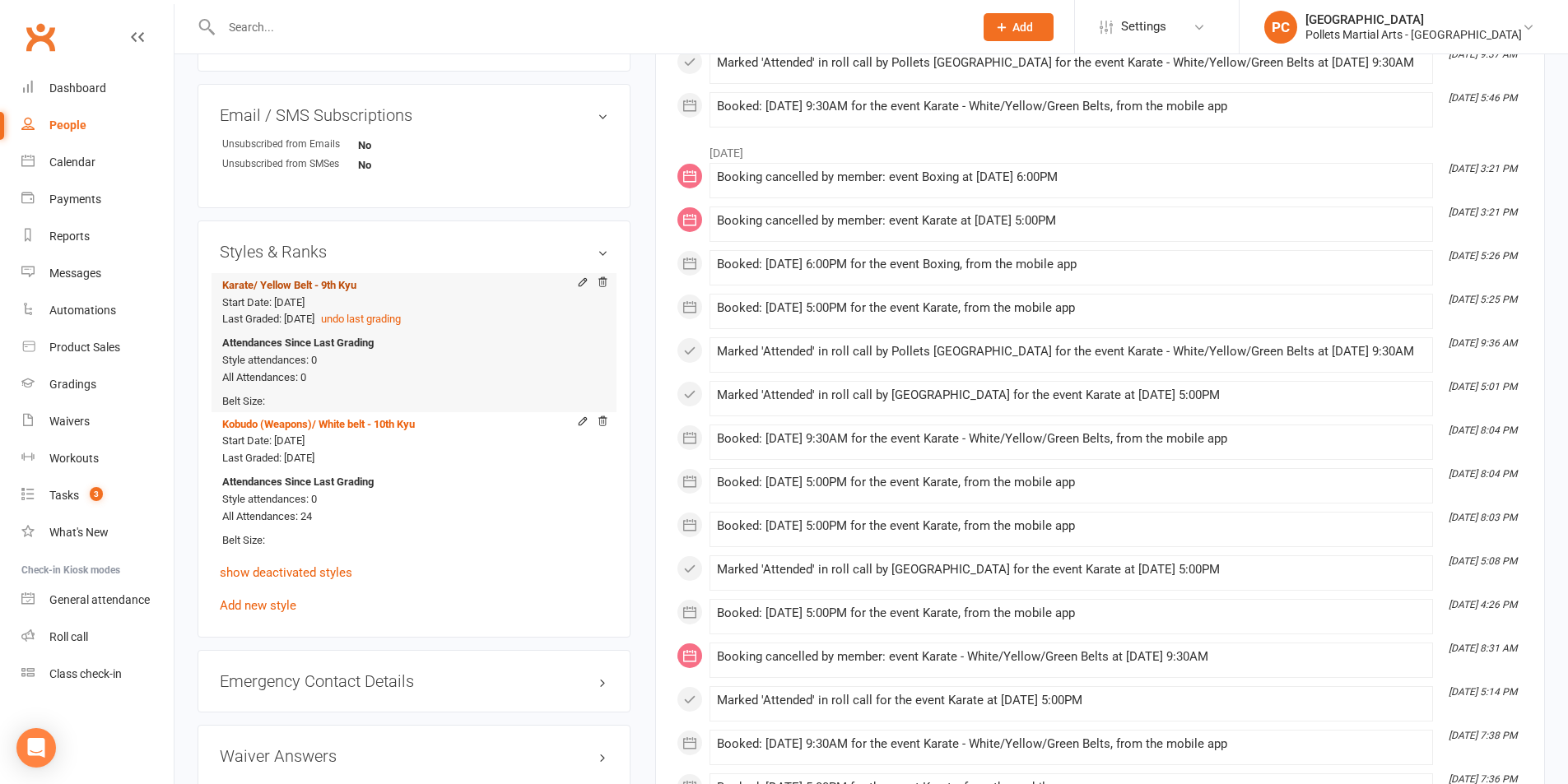
click at [295, 280] on span "/ Yellow Belt - 9th Kyu" at bounding box center [304, 285] width 103 height 12
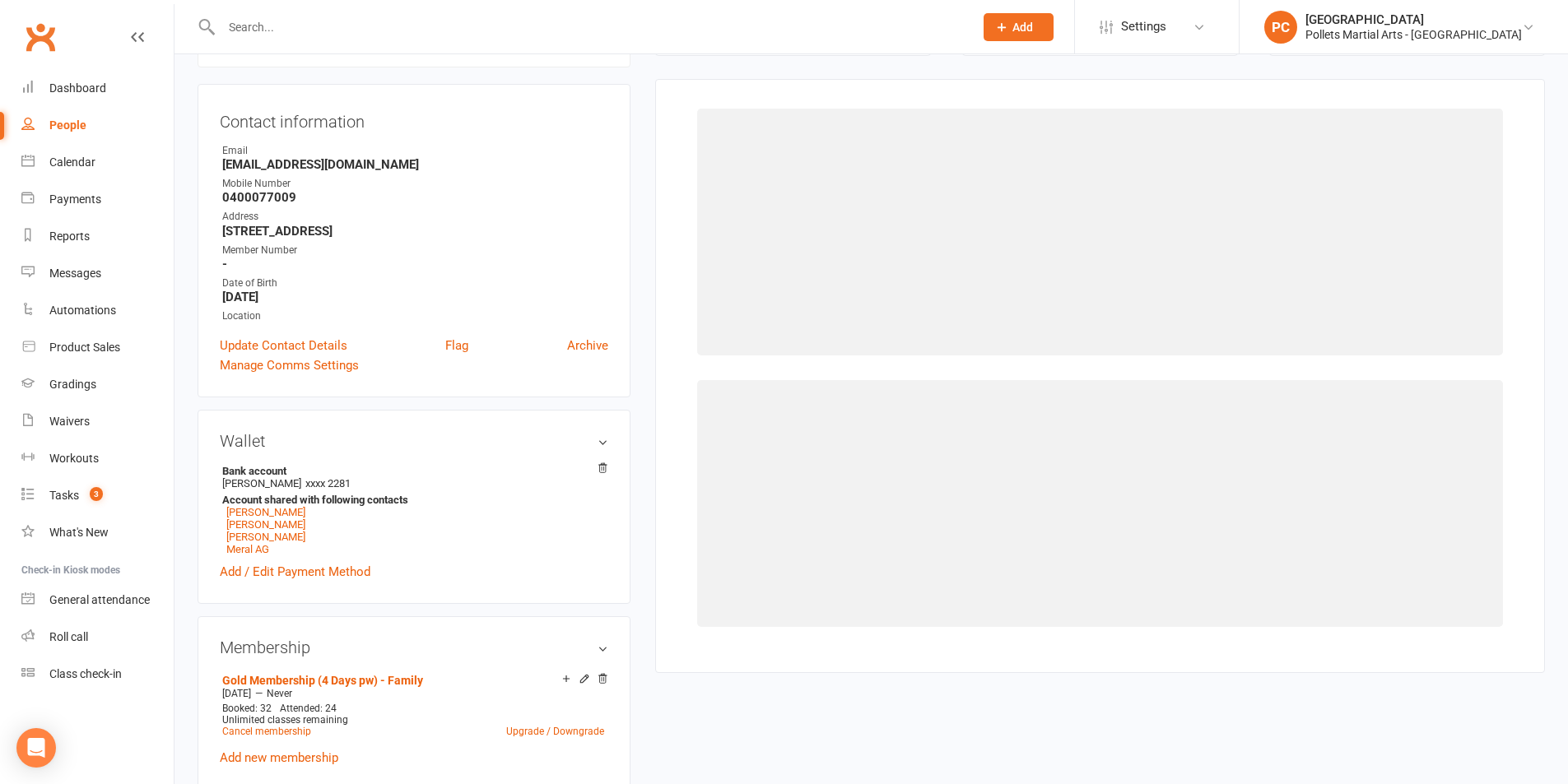
scroll to position [141, 0]
select select "3492"
select select "41319"
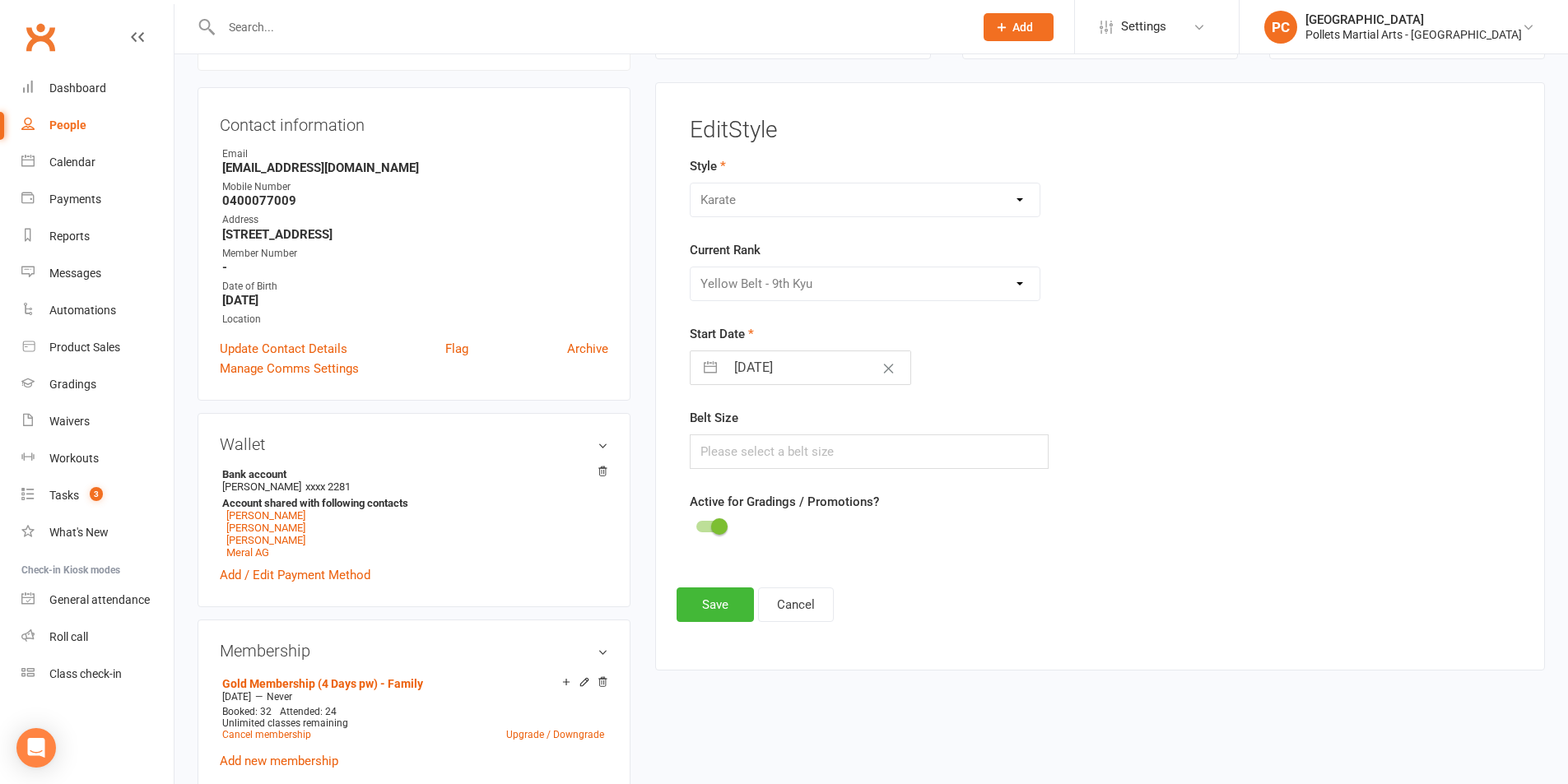
click at [1017, 285] on div "Please Select Starting Rank White Belt - 10th Kyu Yellow Belt - 9th [PERSON_NAM…" at bounding box center [865, 284] width 351 height 35
click at [969, 285] on div "Please Select Starting Rank White Belt - 10th Kyu Yellow Belt - 9th [PERSON_NAM…" at bounding box center [865, 284] width 351 height 35
click at [970, 285] on div "Please Select Starting Rank White Belt - 10th Kyu Yellow Belt - 9th [PERSON_NAM…" at bounding box center [865, 284] width 351 height 35
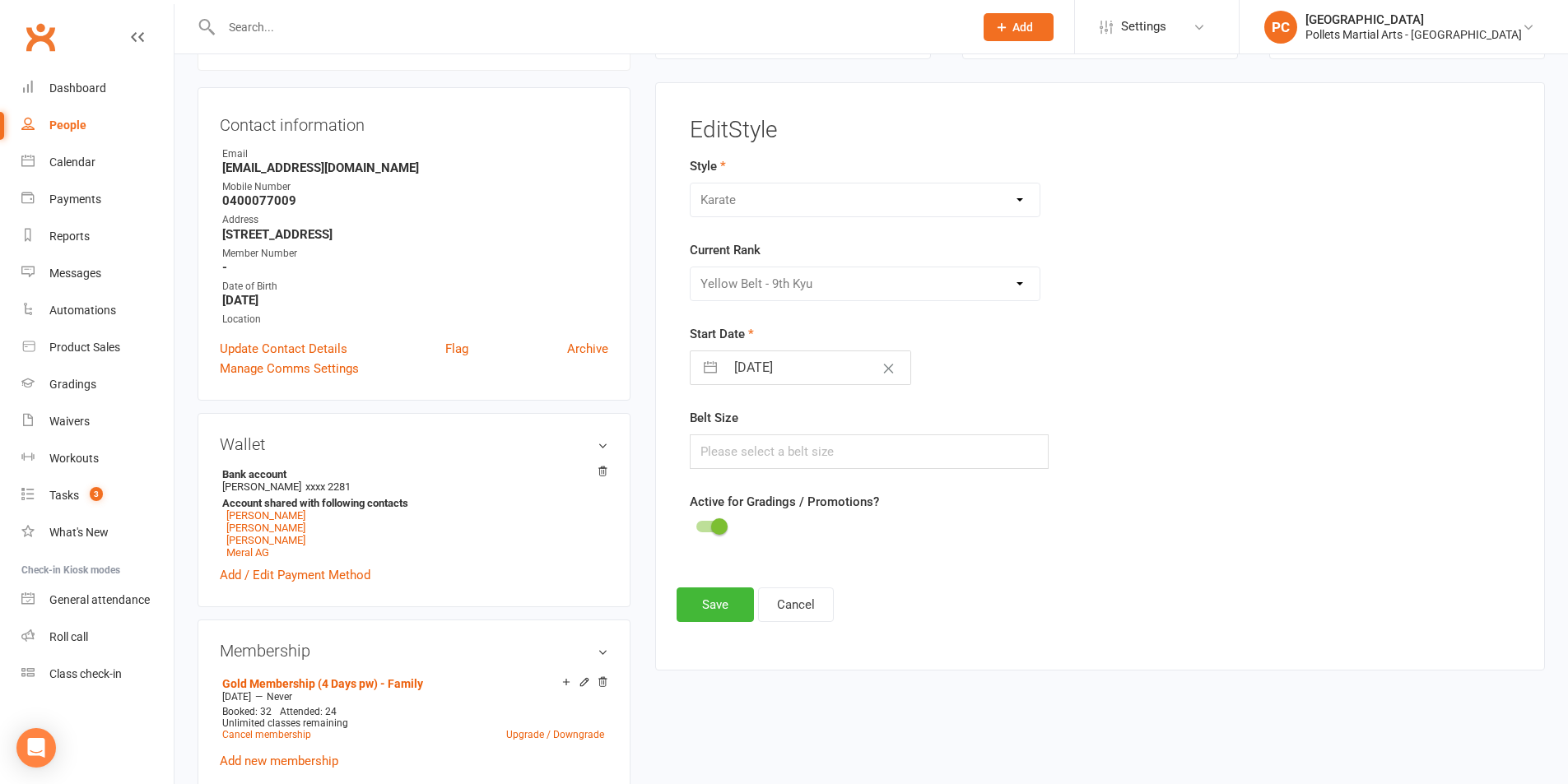
click at [1001, 312] on form "Style Boxing Jiu Jitsu Karate Kobudo (Weapons) Little Tigers MMA Muay Thai Curr…" at bounding box center [959, 347] width 539 height 382
click at [1018, 273] on div "Please Select Starting Rank White Belt - 10th Kyu Yellow Belt - 9th [PERSON_NAM…" at bounding box center [865, 284] width 351 height 35
click at [1017, 274] on div "Please Select Starting Rank White Belt - 10th Kyu Yellow Belt - 9th [PERSON_NAM…" at bounding box center [865, 284] width 351 height 35
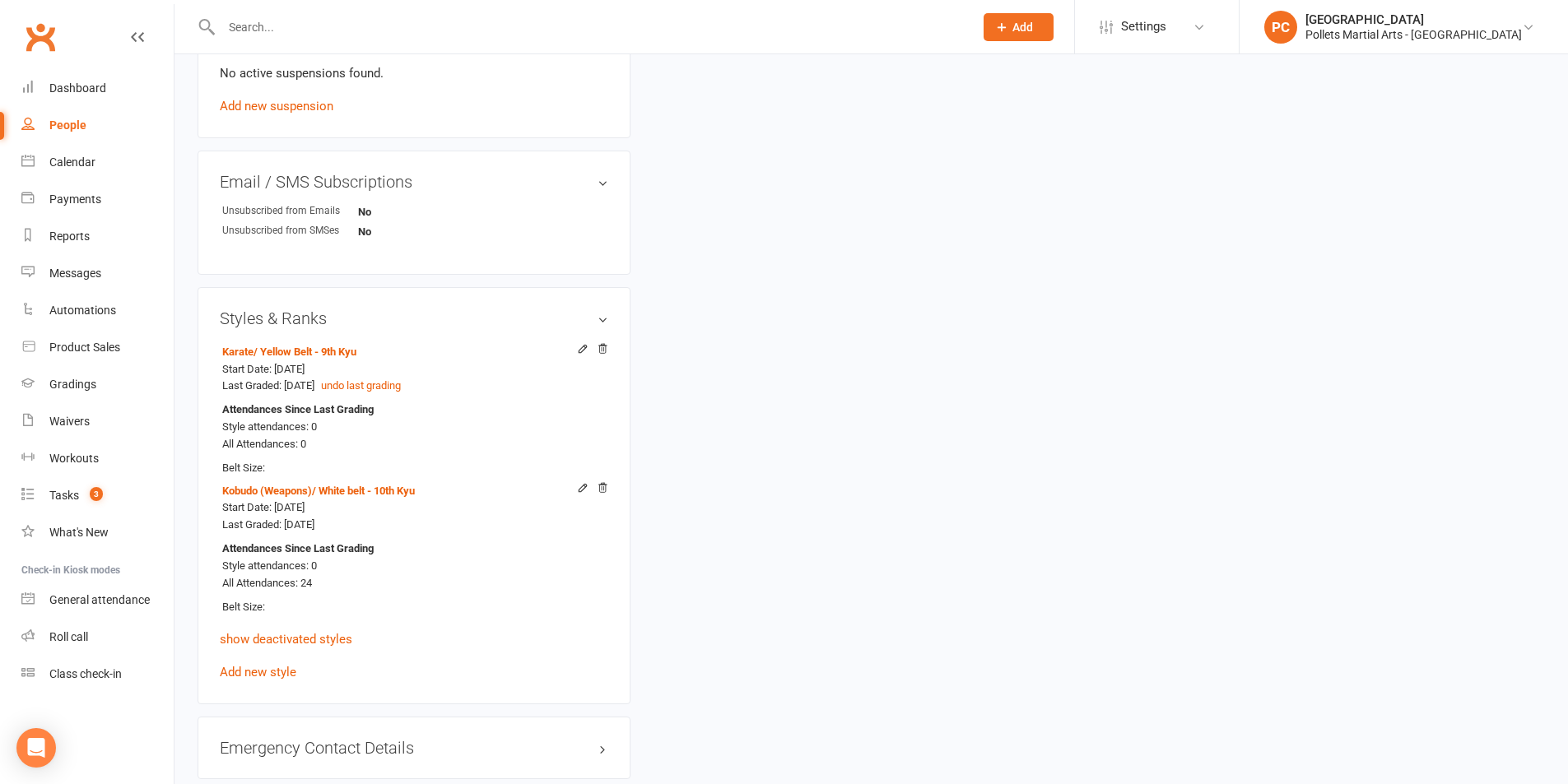
scroll to position [1162, 0]
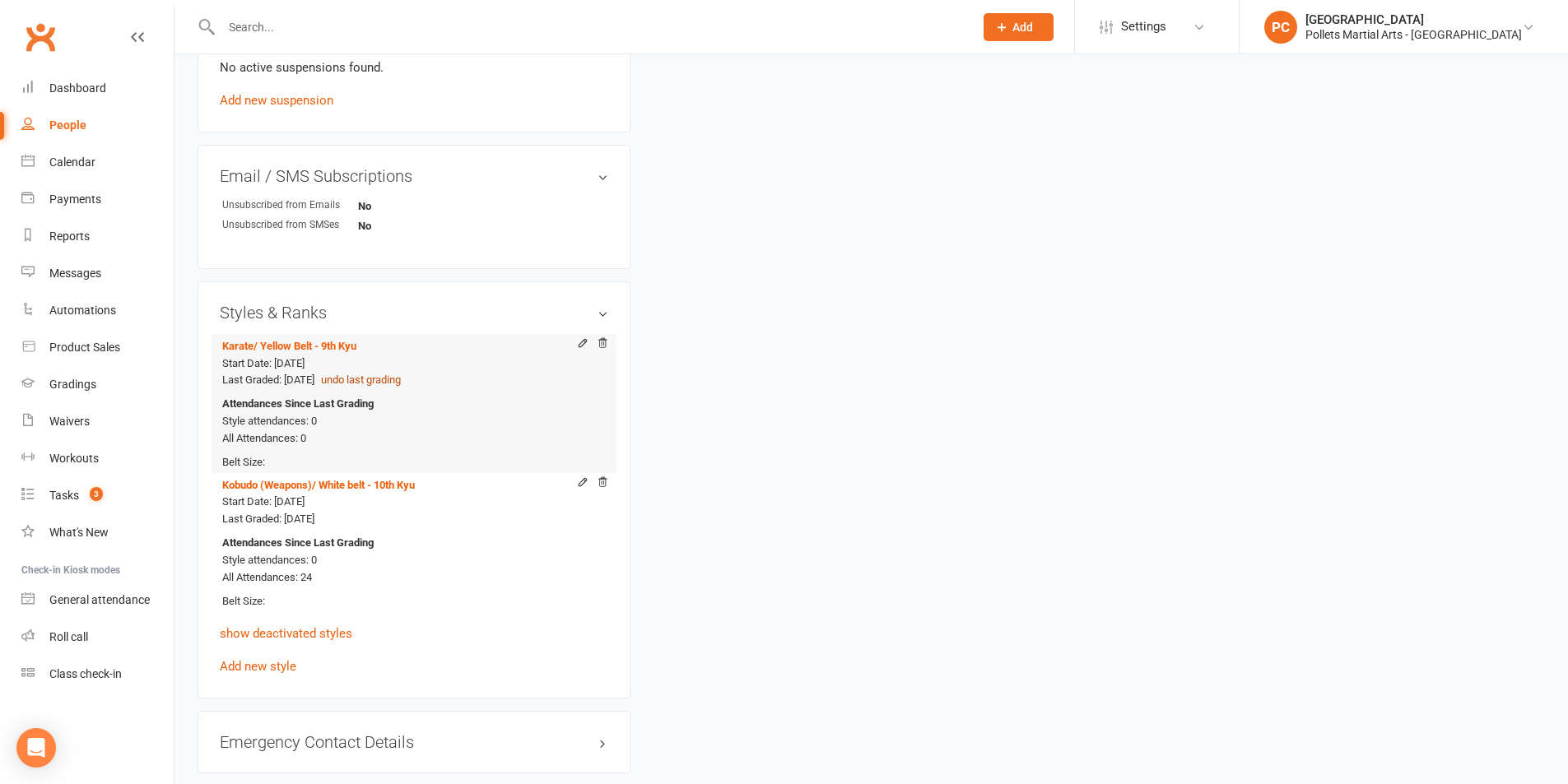
click at [397, 376] on button "undo last grading" at bounding box center [362, 380] width 80 height 17
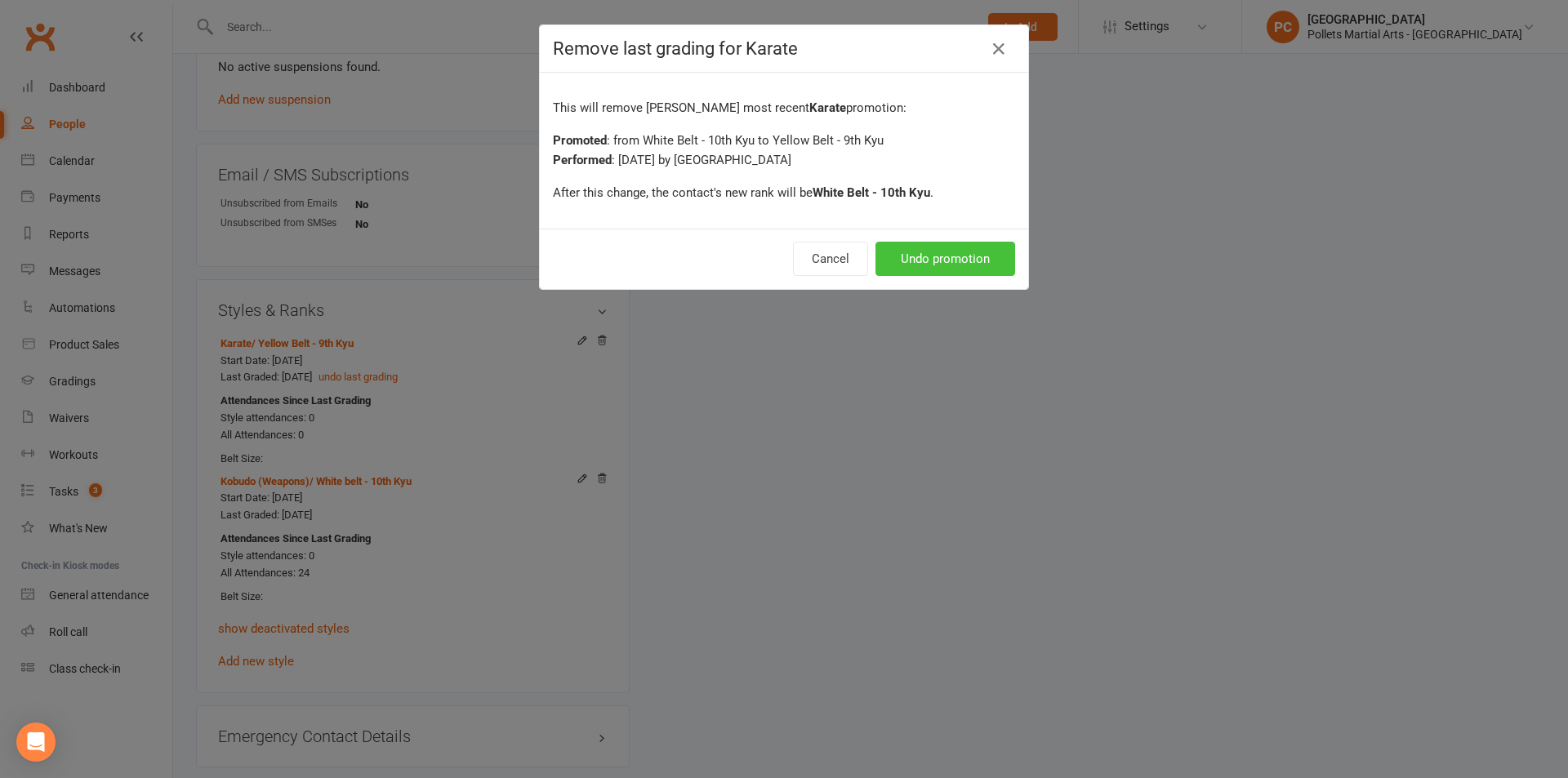
click at [960, 249] on button "Undo promotion" at bounding box center [945, 259] width 140 height 35
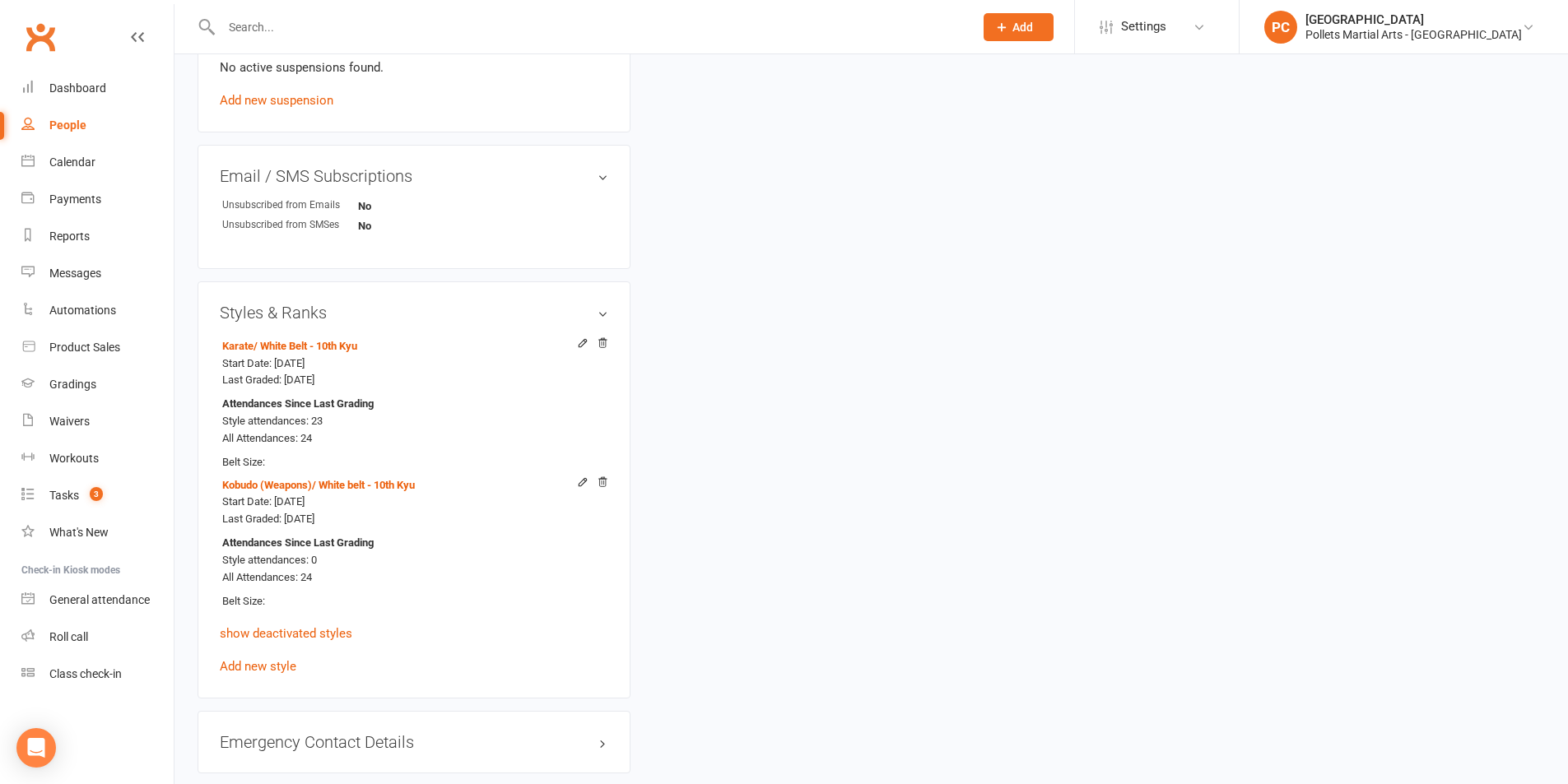
click at [108, 91] on link "Dashboard" at bounding box center [97, 88] width 153 height 37
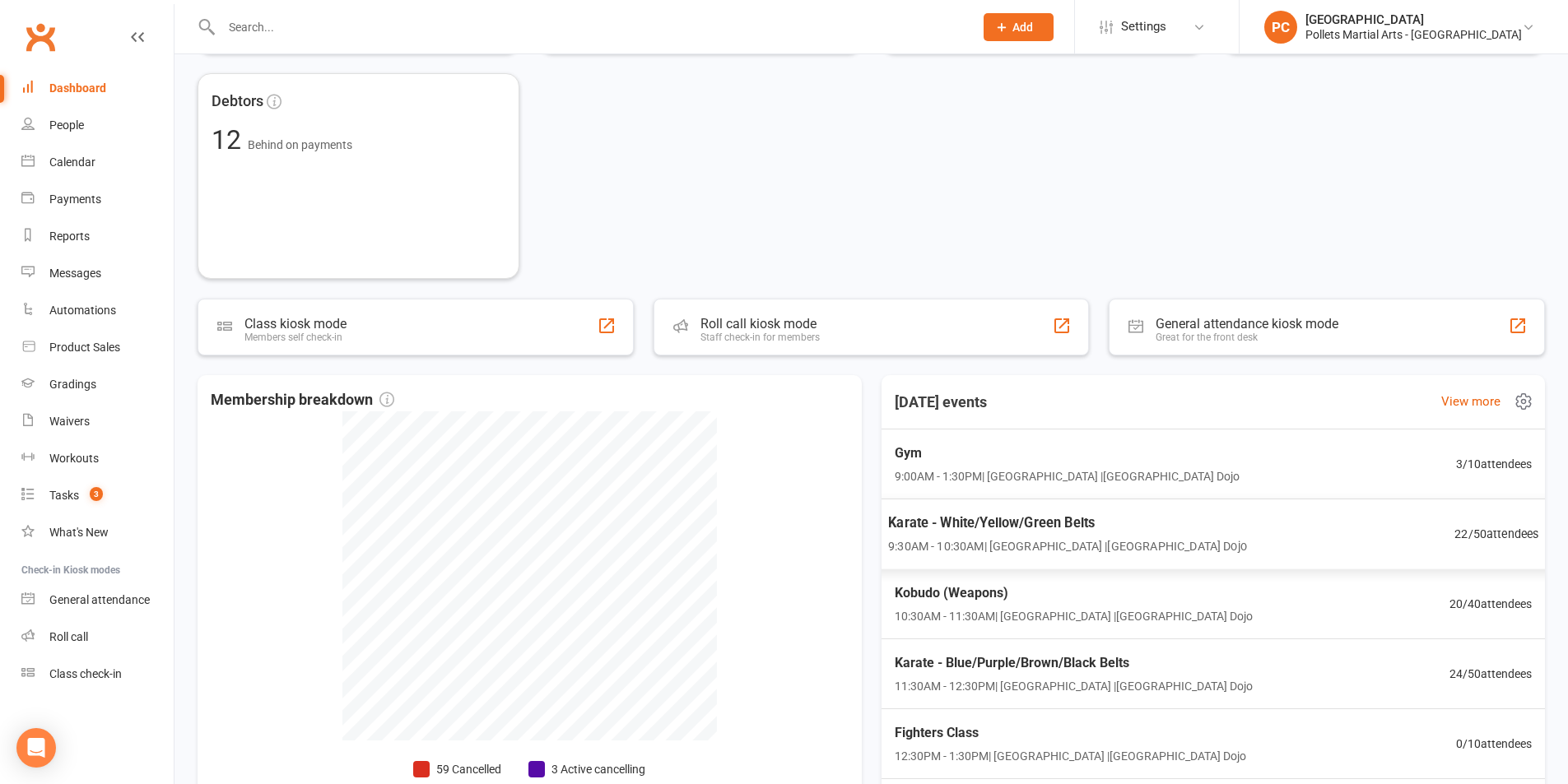
scroll to position [1, 0]
click at [1236, 677] on div "Karate - Blue/Purple/Brown/Black Belts 11:30AM - 12:30PM | [GEOGRAPHIC_DATA] | …" at bounding box center [1213, 674] width 691 height 72
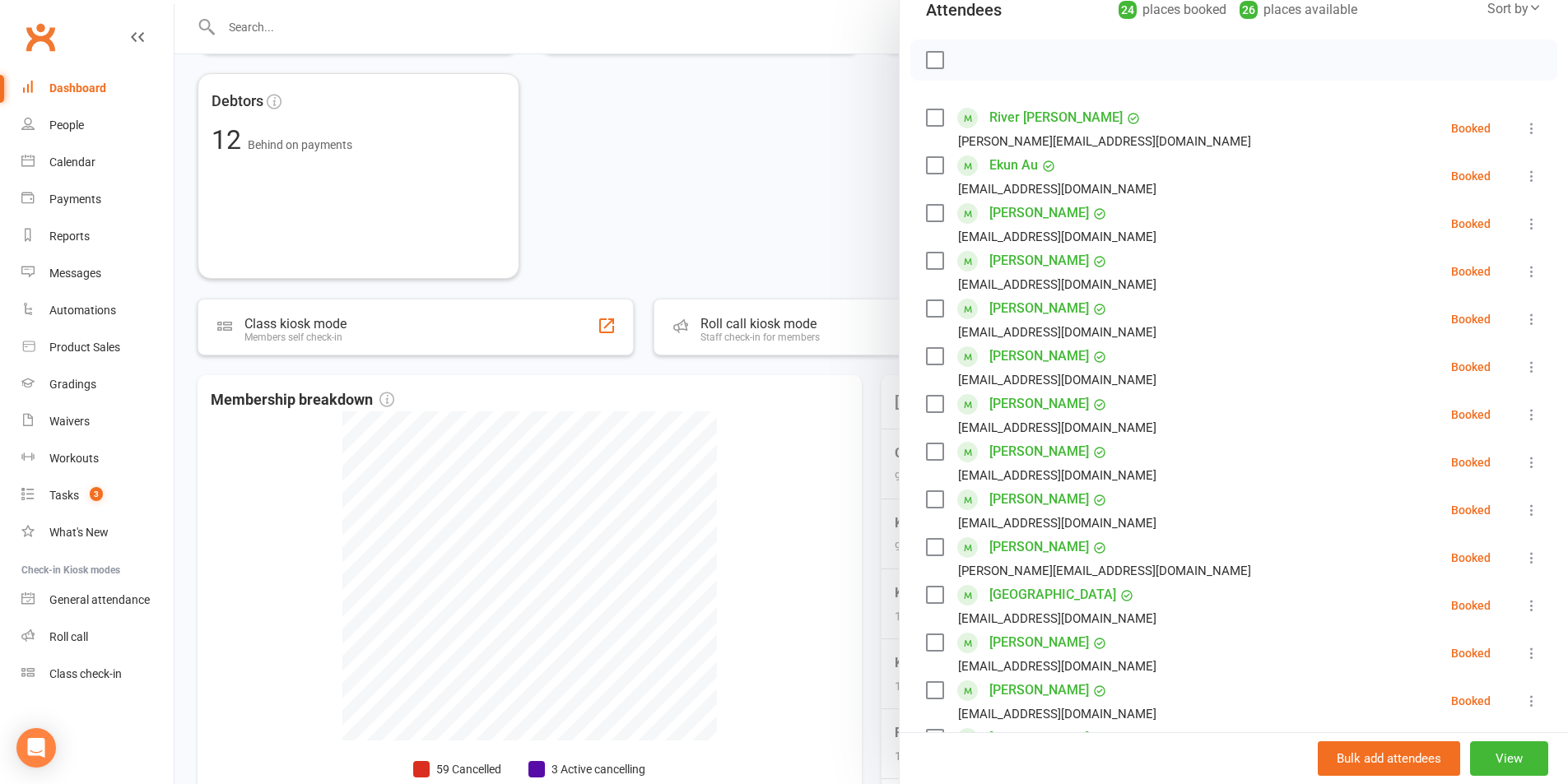
scroll to position [197, 0]
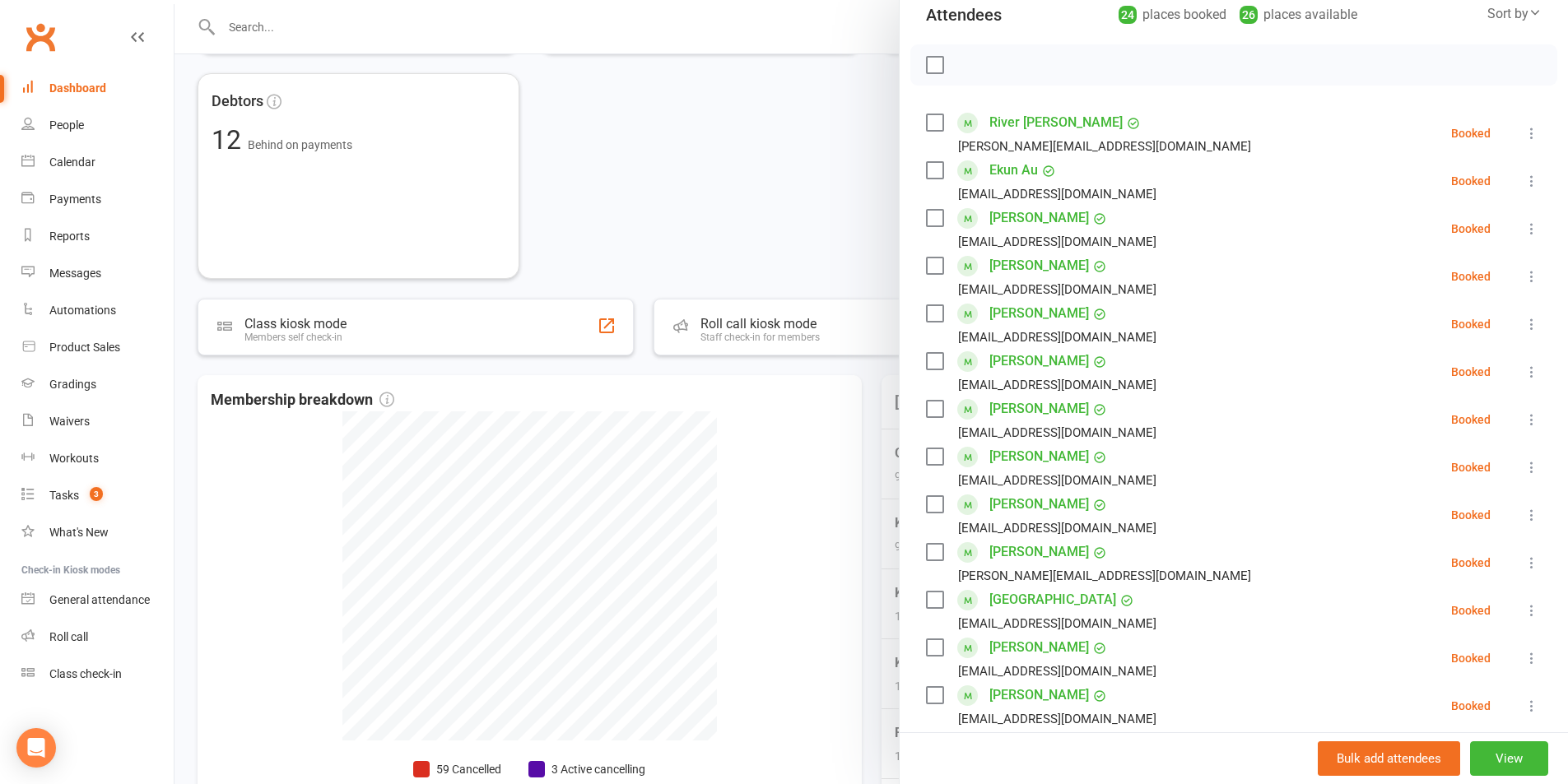
click at [850, 457] on div at bounding box center [871, 392] width 1394 height 784
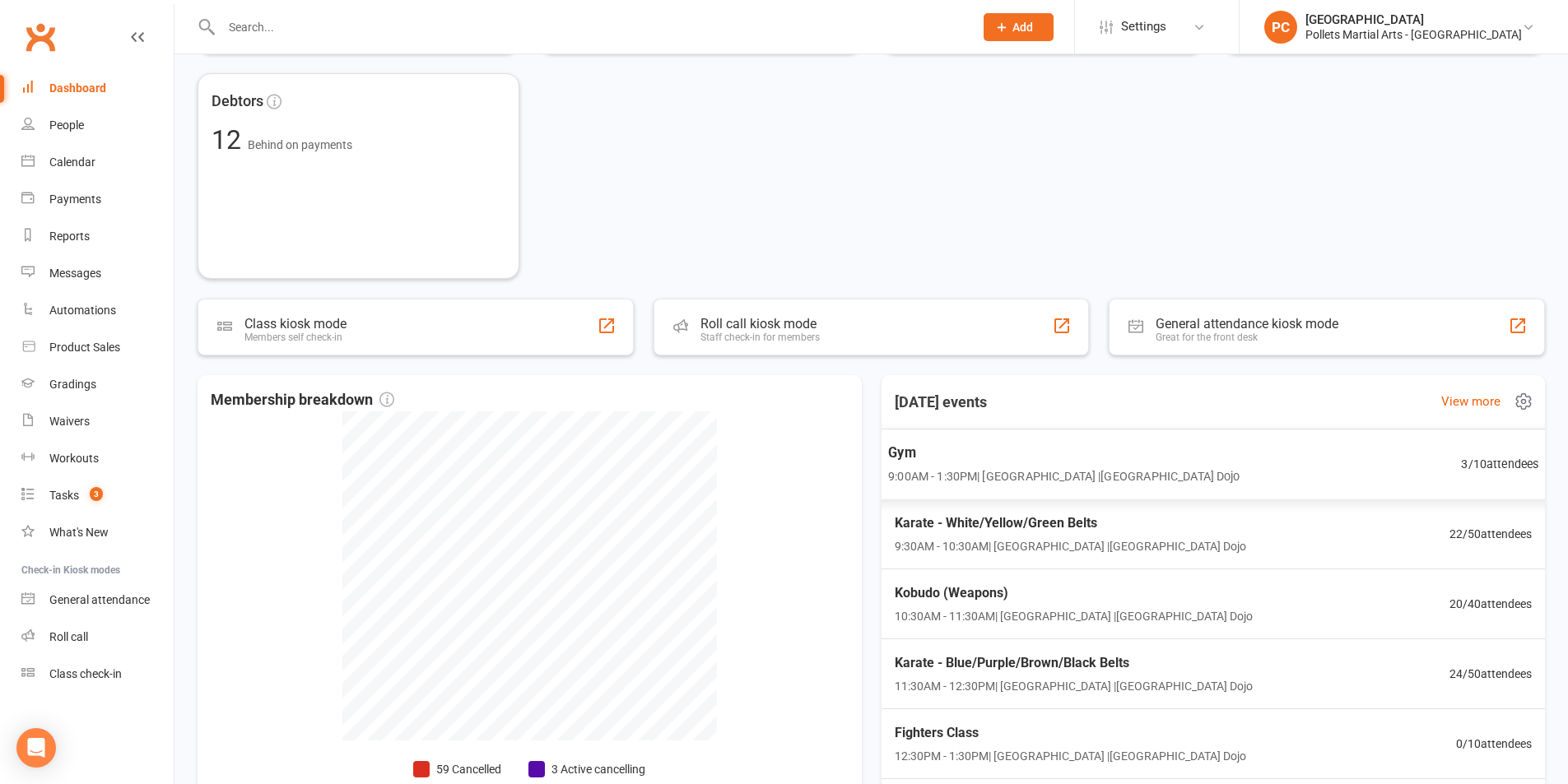
click at [1015, 465] on div "Gym 9:00AM - 1:30PM | [GEOGRAPHIC_DATA] | [GEOGRAPHIC_DATA]" at bounding box center [1064, 464] width 351 height 43
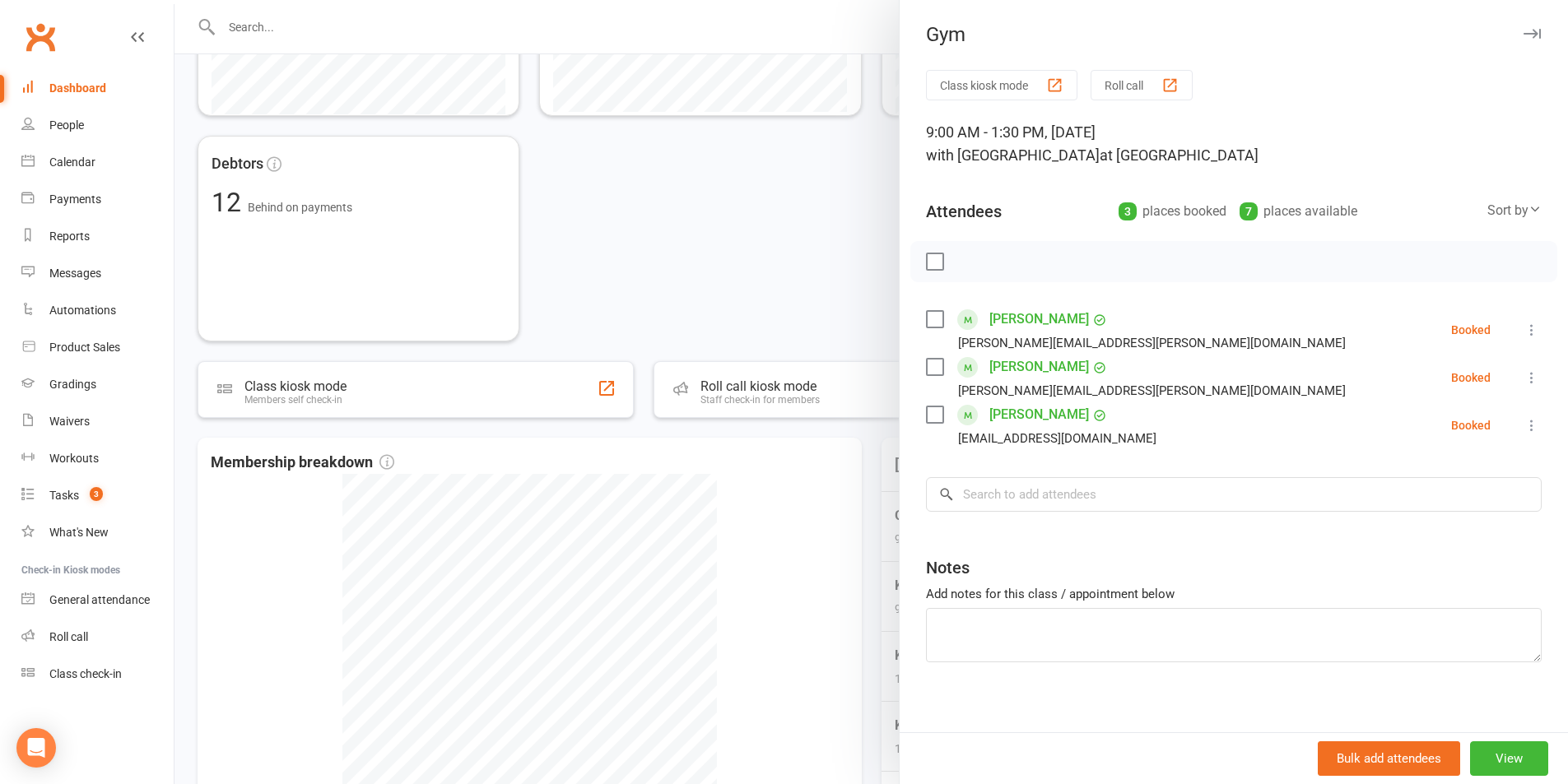
scroll to position [499, 0]
